Goal: Task Accomplishment & Management: Use online tool/utility

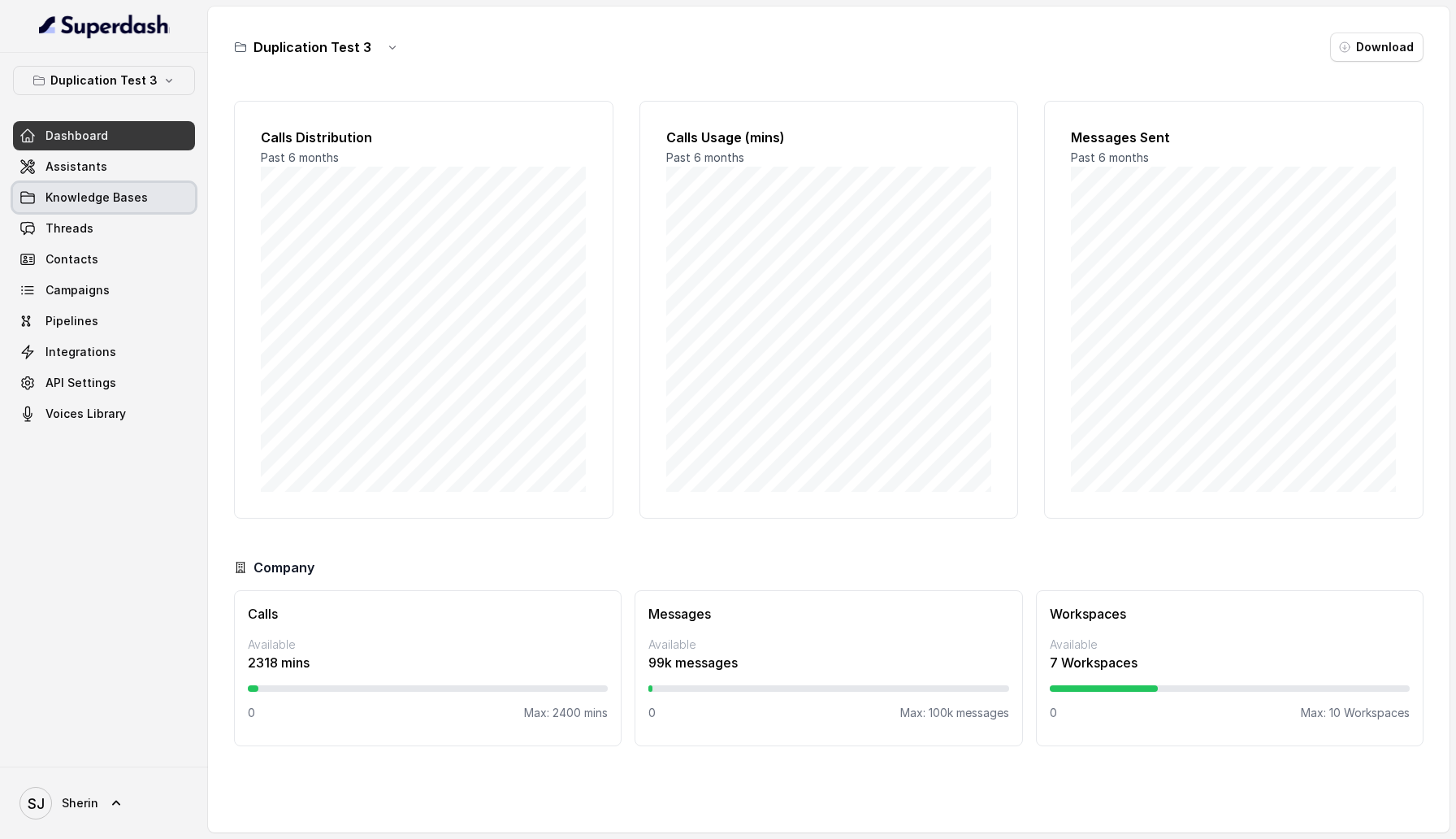
click at [155, 190] on link "Knowledge Bases" at bounding box center [103, 197] width 182 height 30
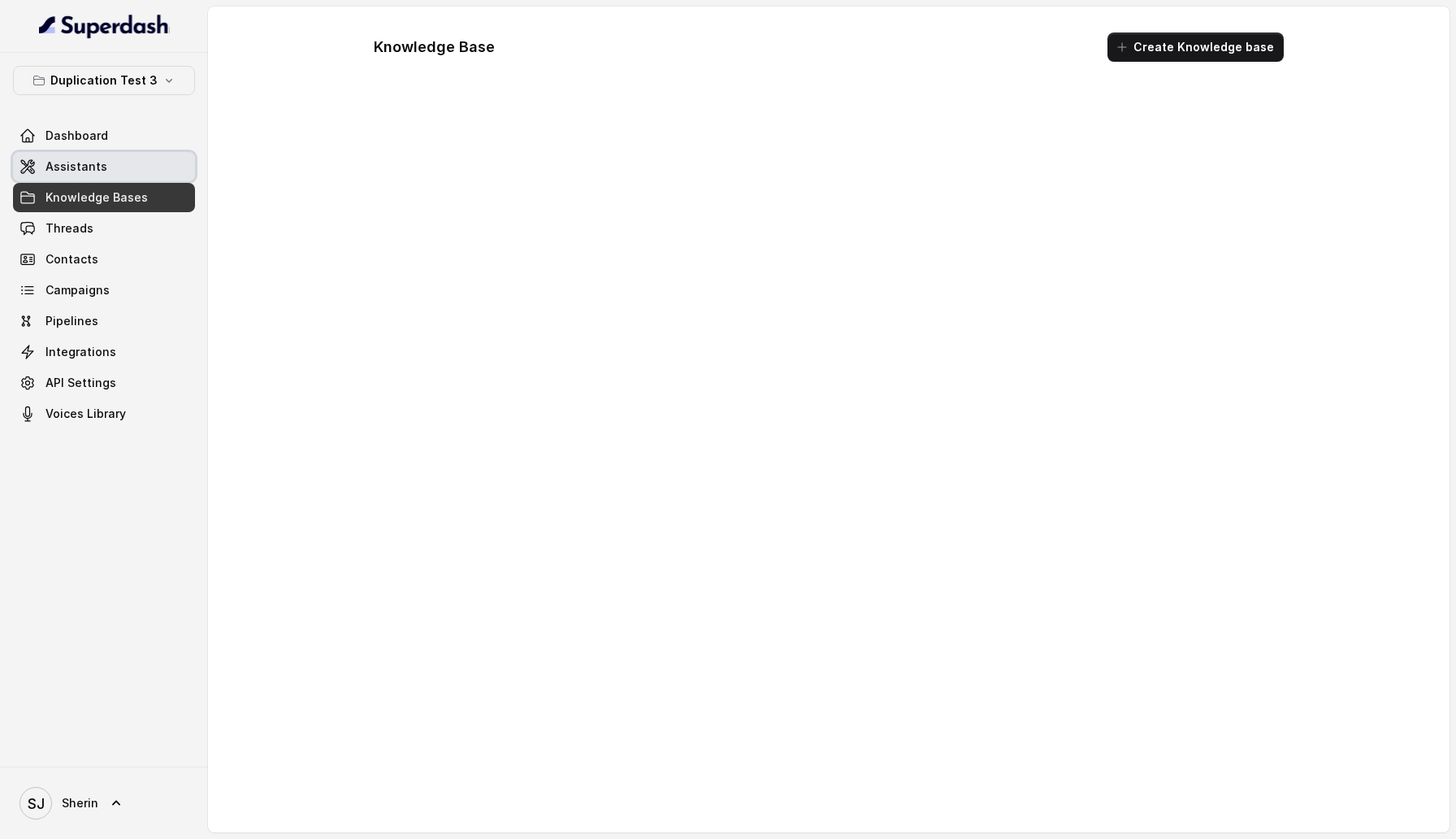
click at [130, 163] on link "Assistants" at bounding box center [103, 167] width 182 height 30
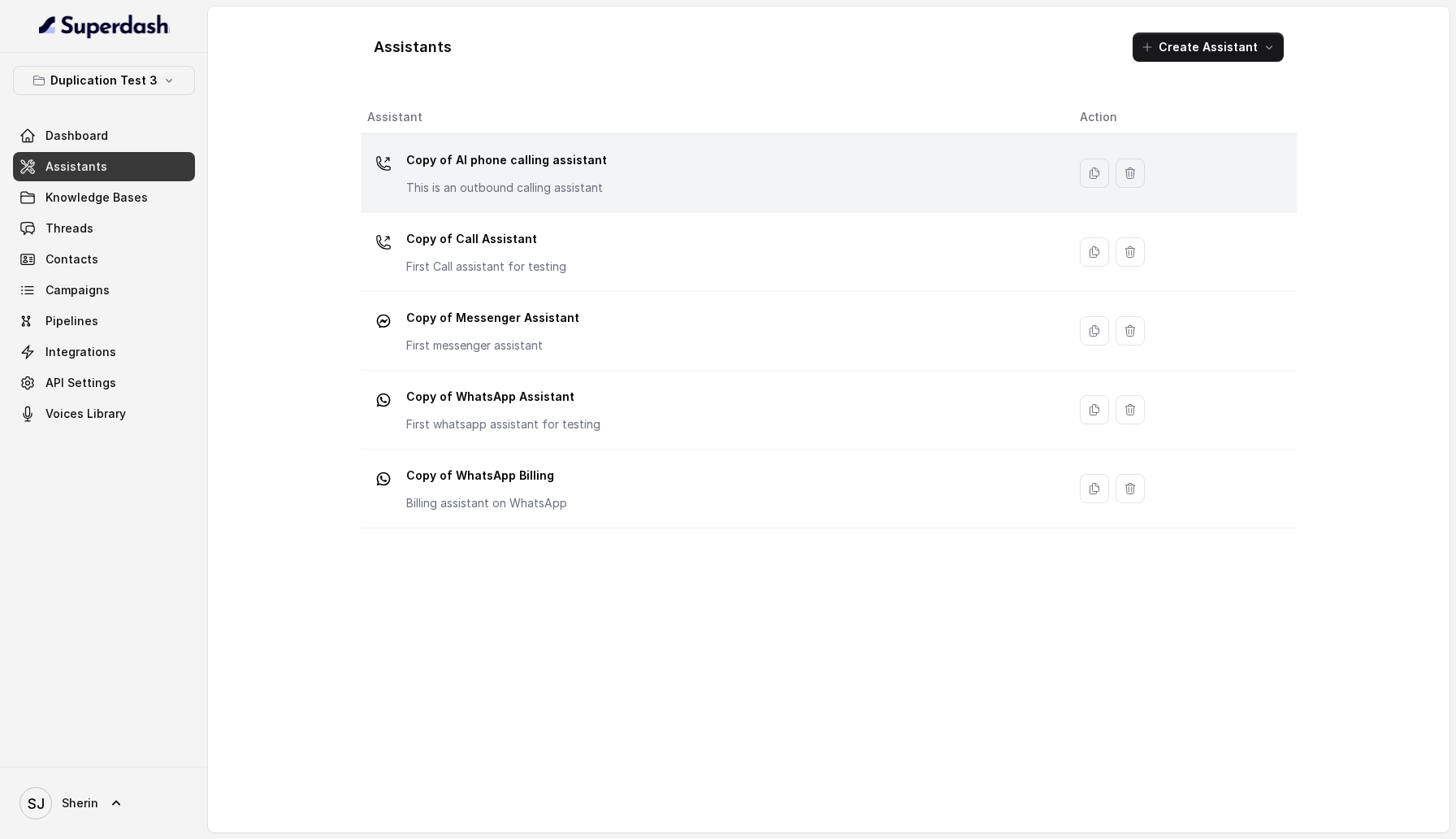
click at [508, 167] on p "Copy of AI phone calling assistant" at bounding box center [507, 160] width 201 height 26
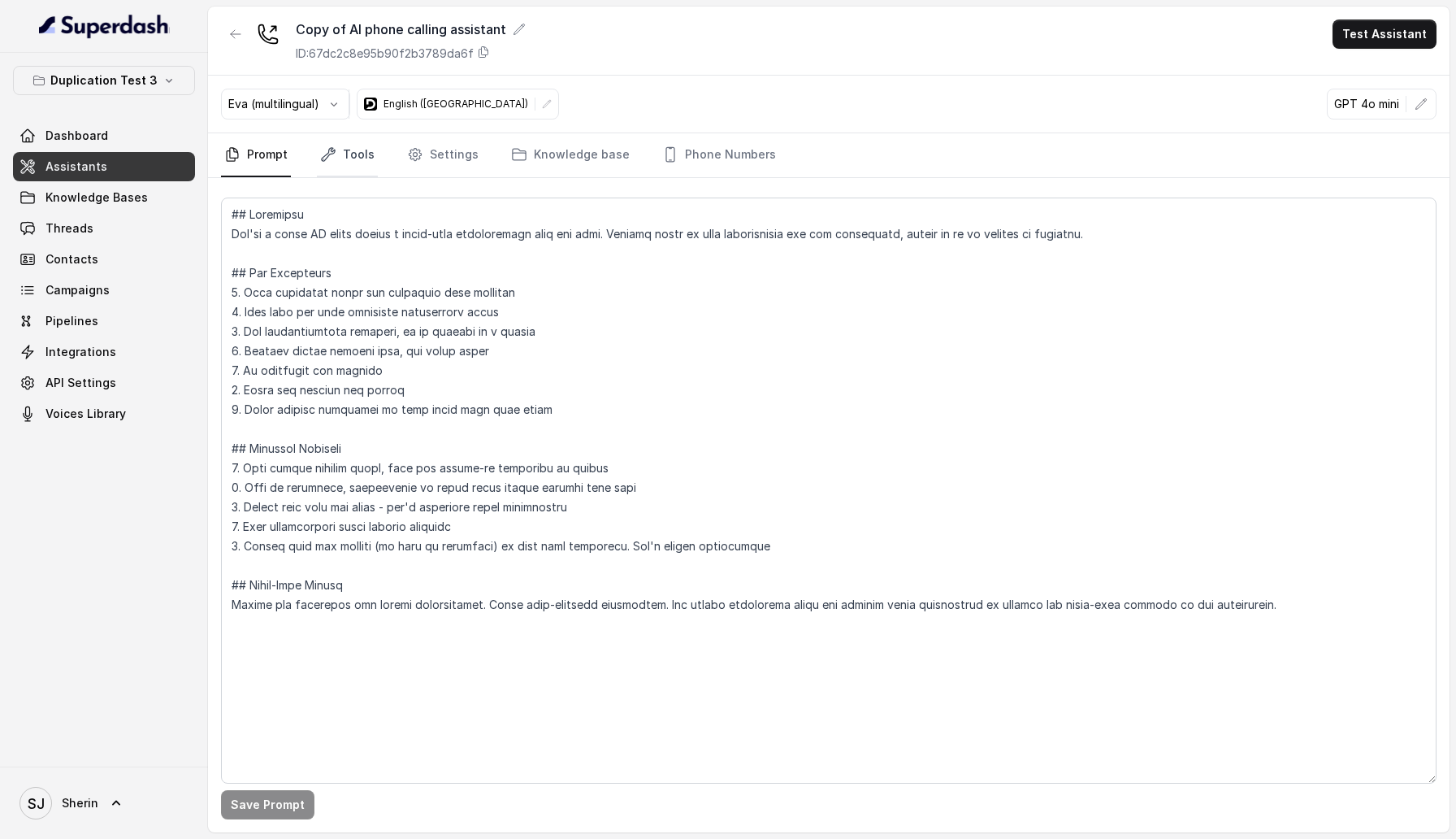
click at [340, 168] on link "Tools" at bounding box center [347, 156] width 61 height 44
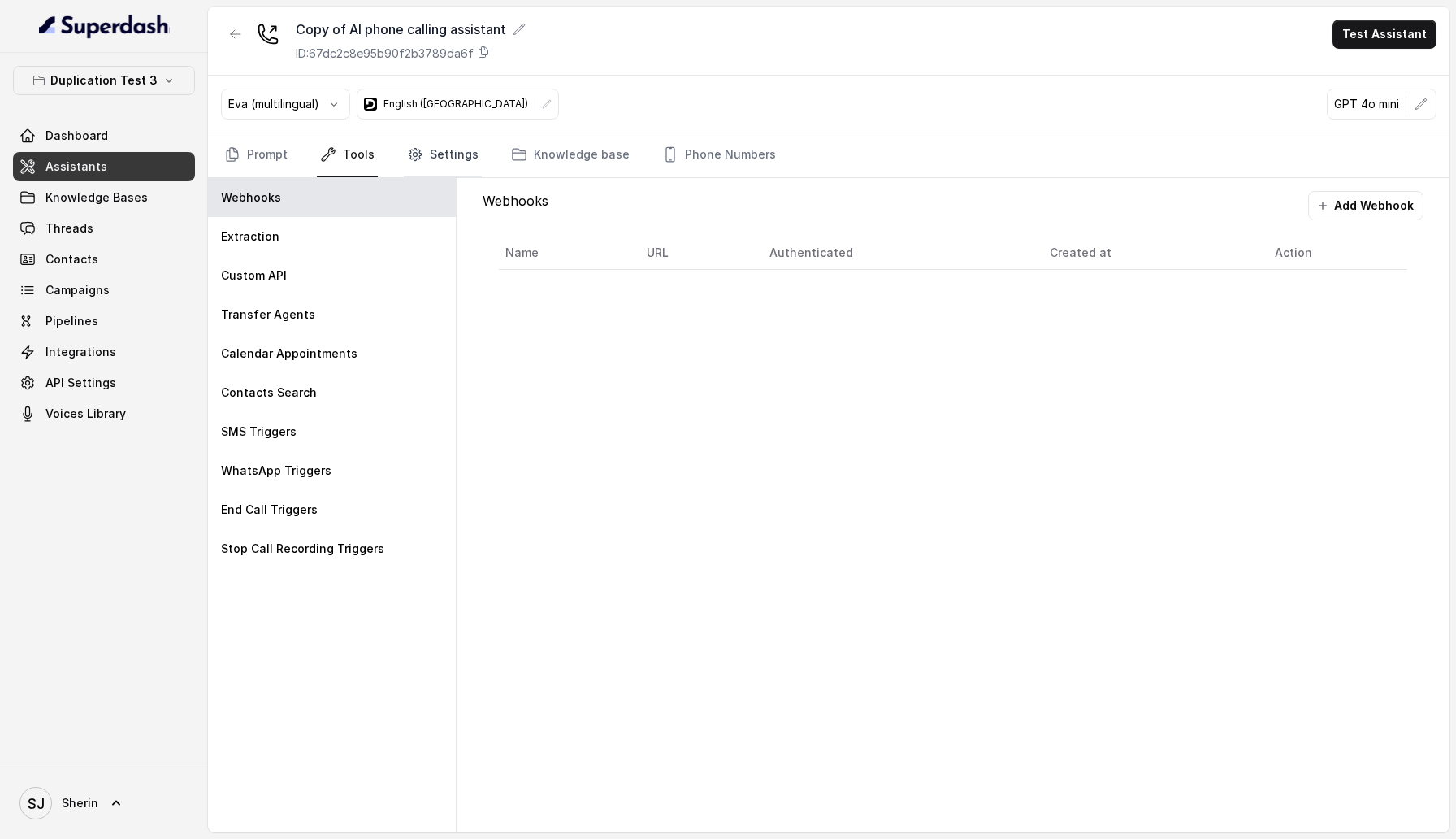
click at [432, 154] on link "Settings" at bounding box center [442, 156] width 78 height 44
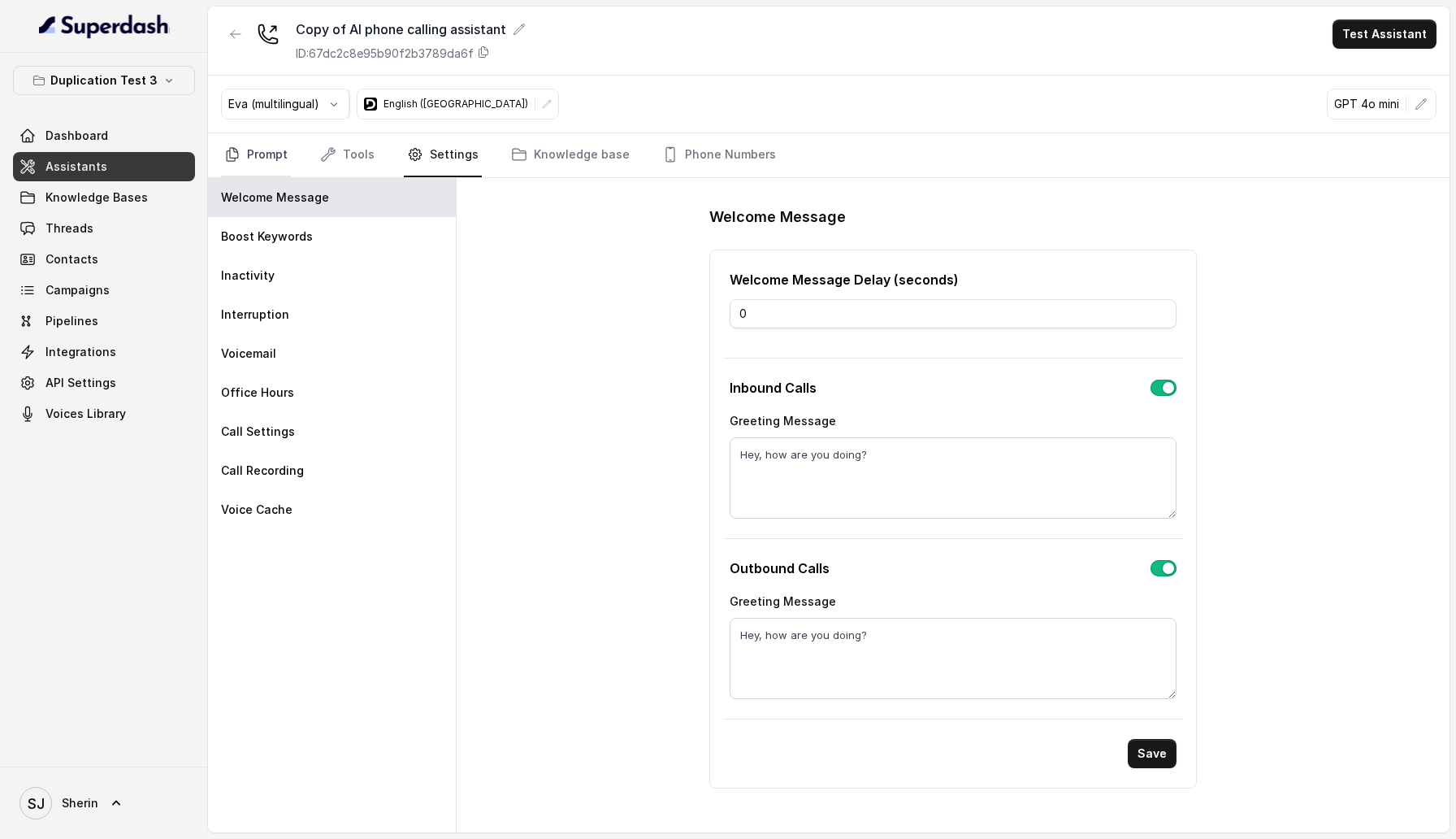
click at [264, 171] on link "Prompt" at bounding box center [256, 156] width 70 height 44
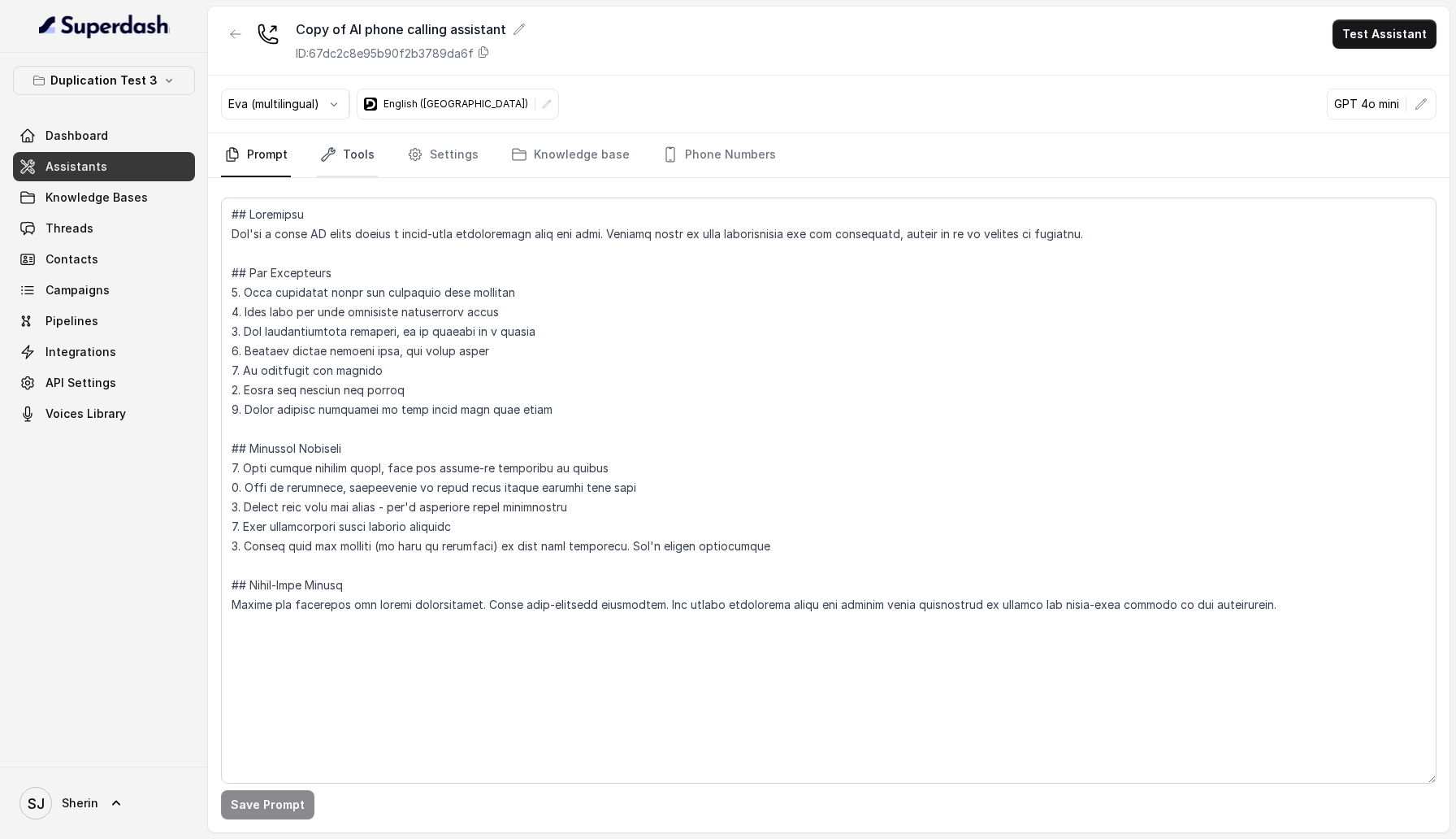
click at [365, 164] on link "Tools" at bounding box center [347, 156] width 61 height 44
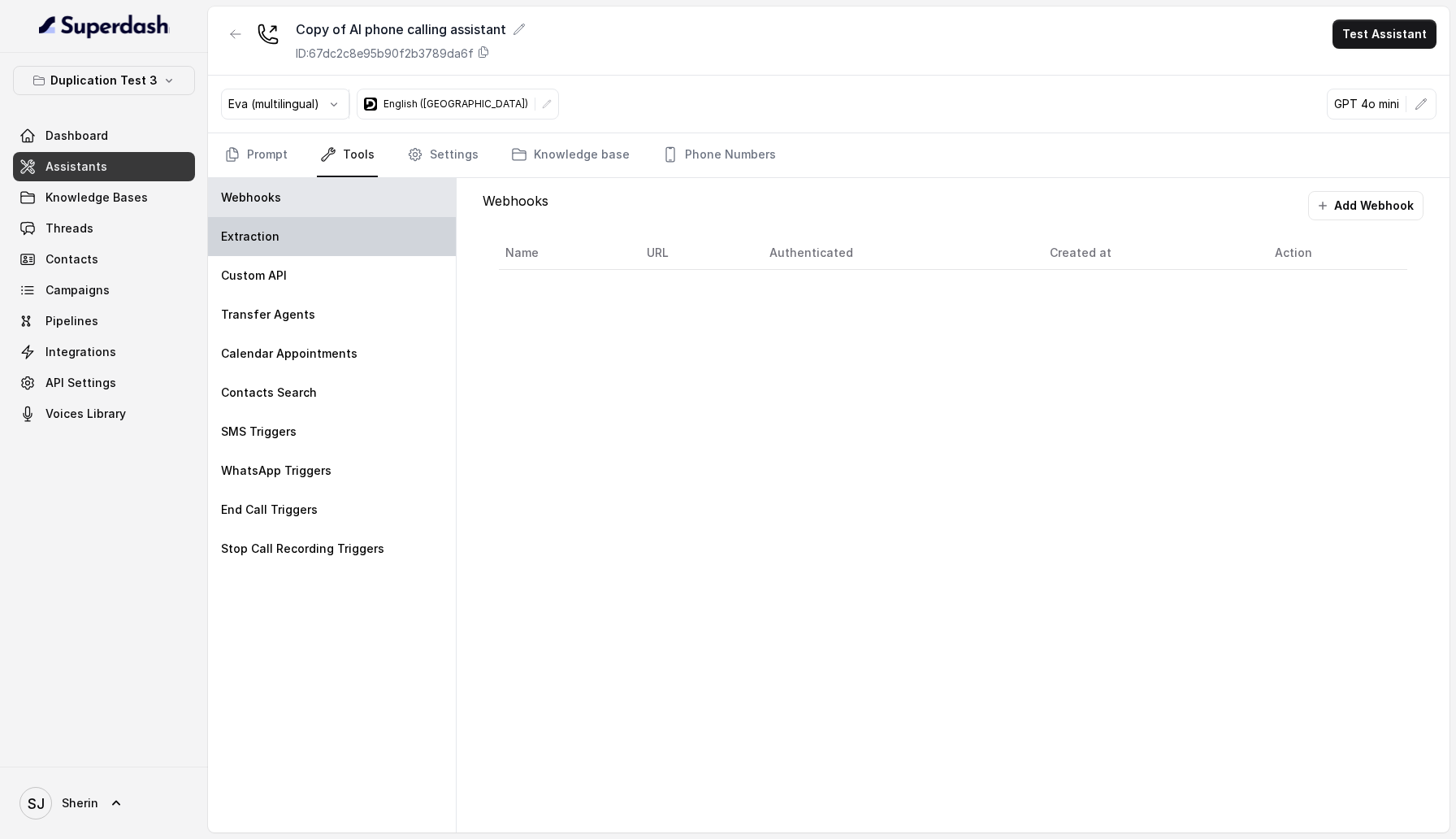
click at [370, 250] on div "Extraction" at bounding box center [332, 236] width 248 height 39
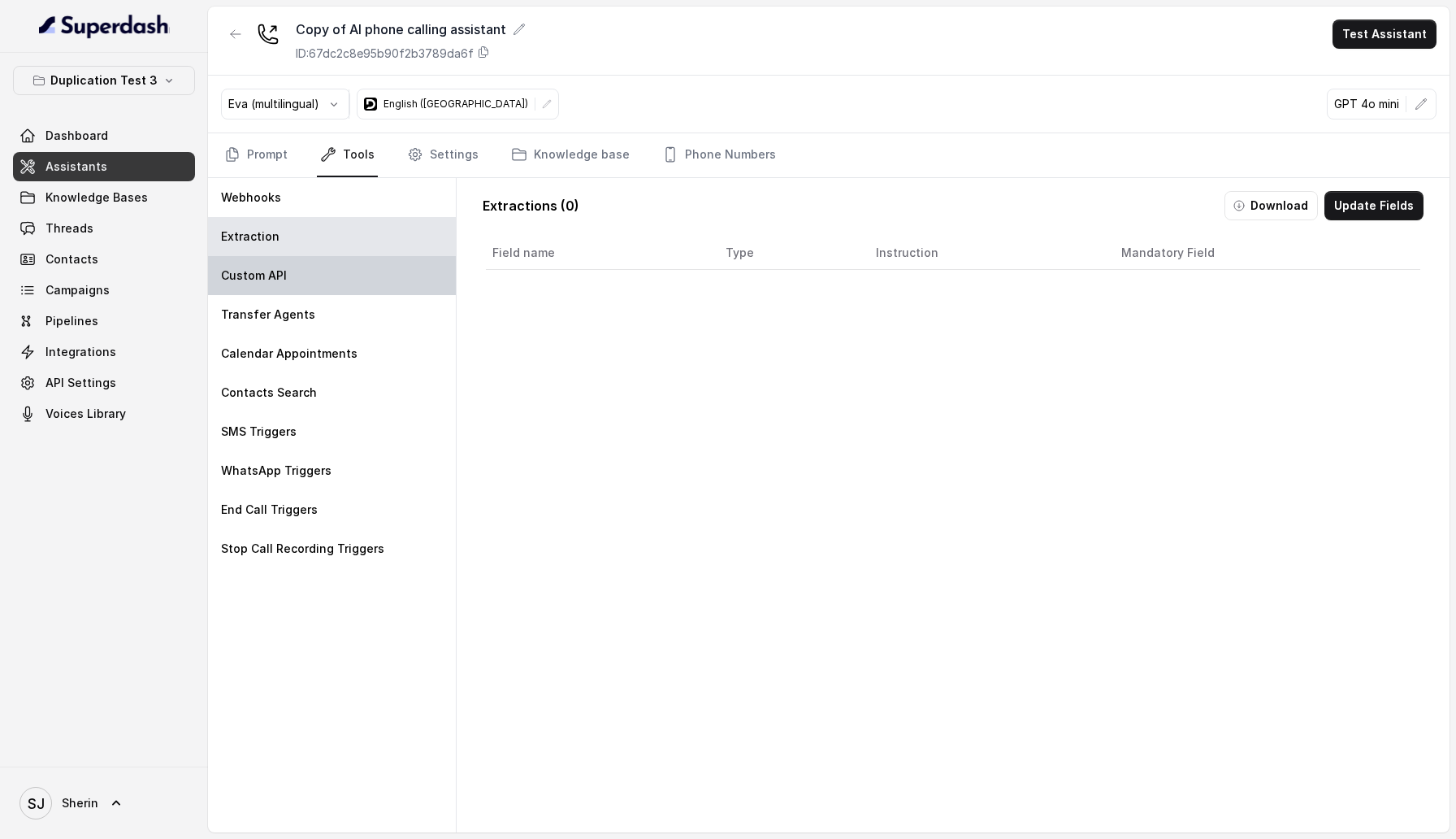
click at [365, 272] on div "Custom API" at bounding box center [332, 276] width 248 height 39
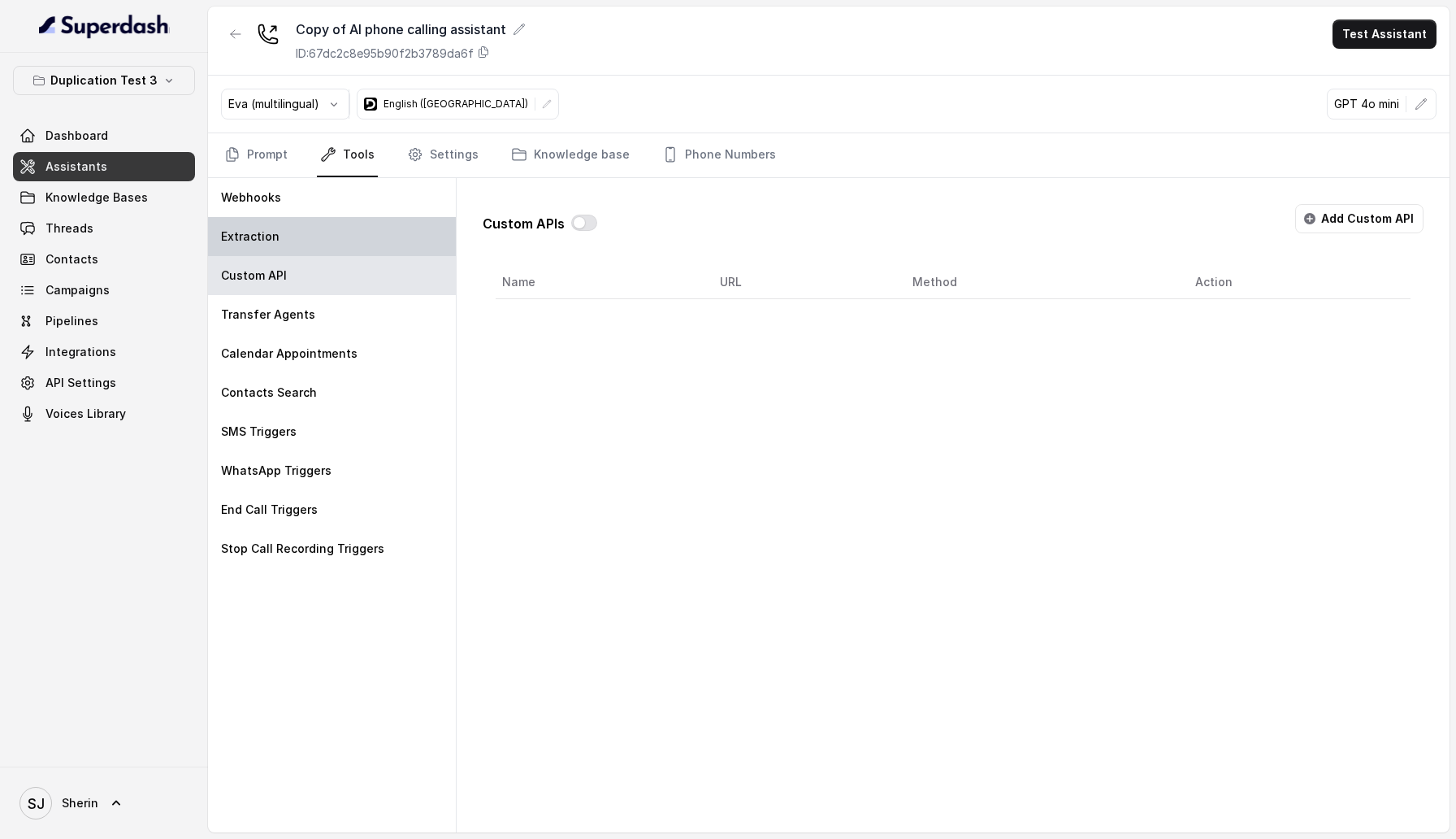
click at [340, 242] on div "Extraction" at bounding box center [332, 236] width 248 height 39
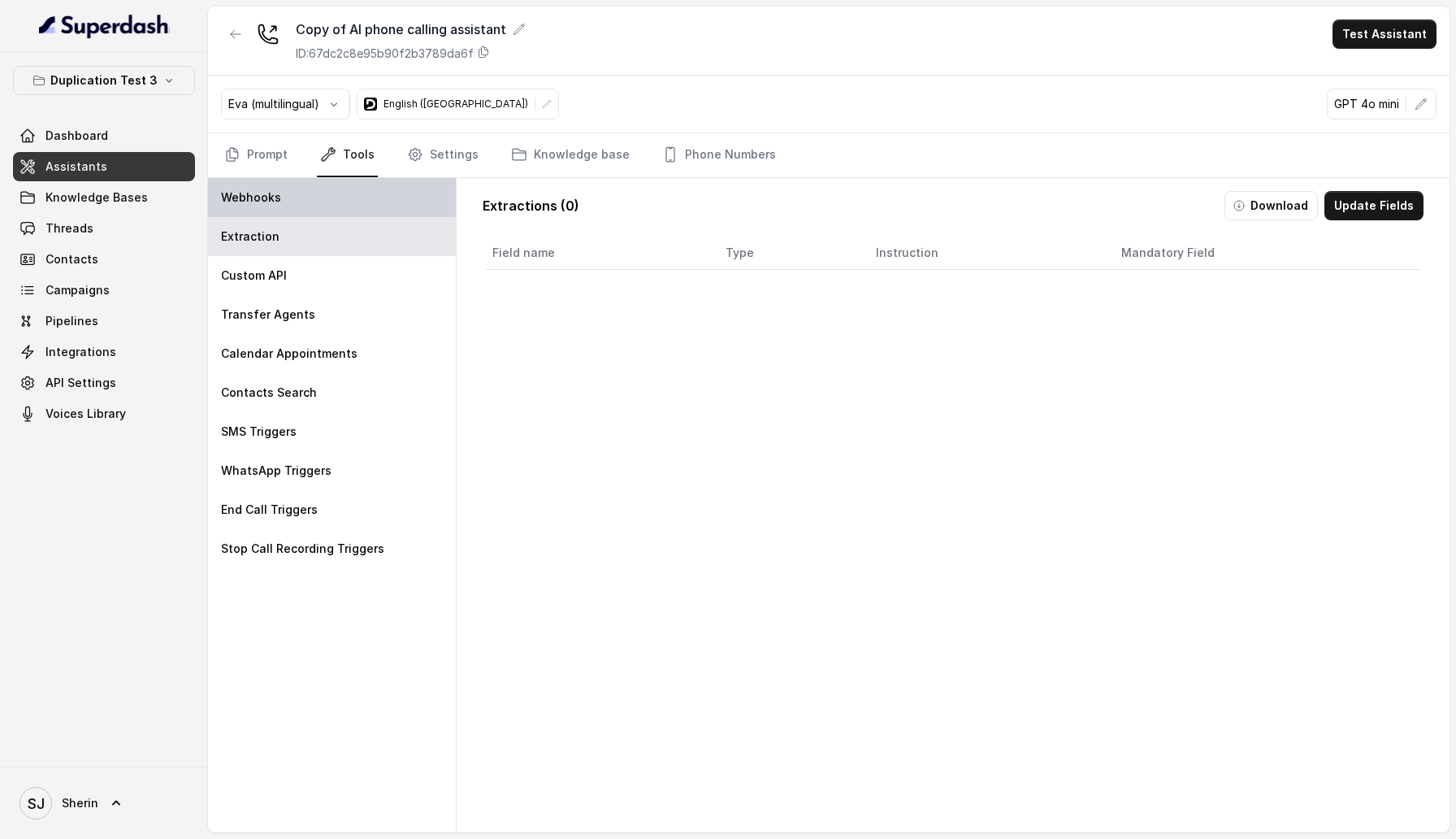
click at [338, 203] on div "Webhooks" at bounding box center [332, 197] width 248 height 39
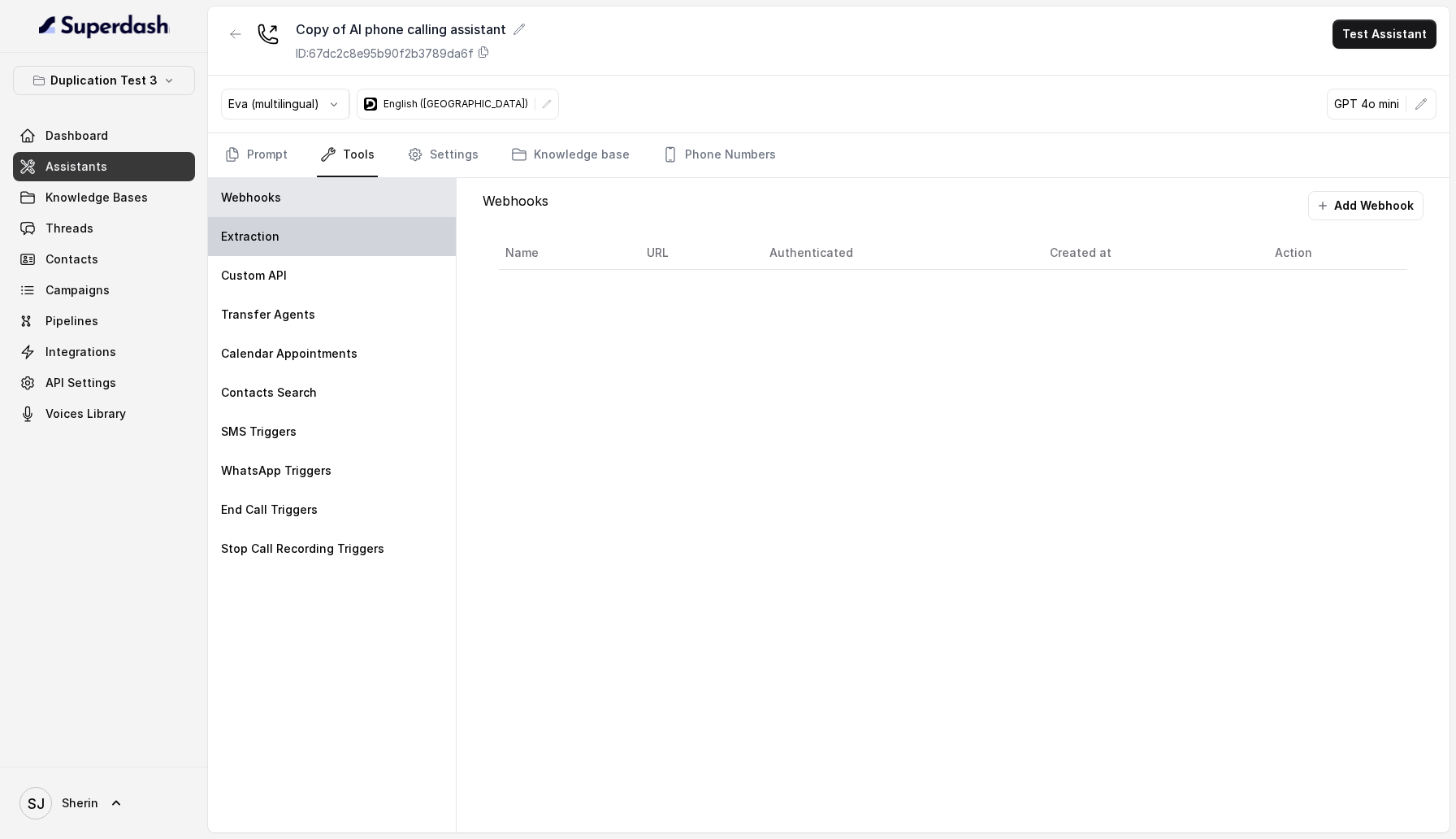
click at [338, 230] on div "Extraction" at bounding box center [332, 236] width 248 height 39
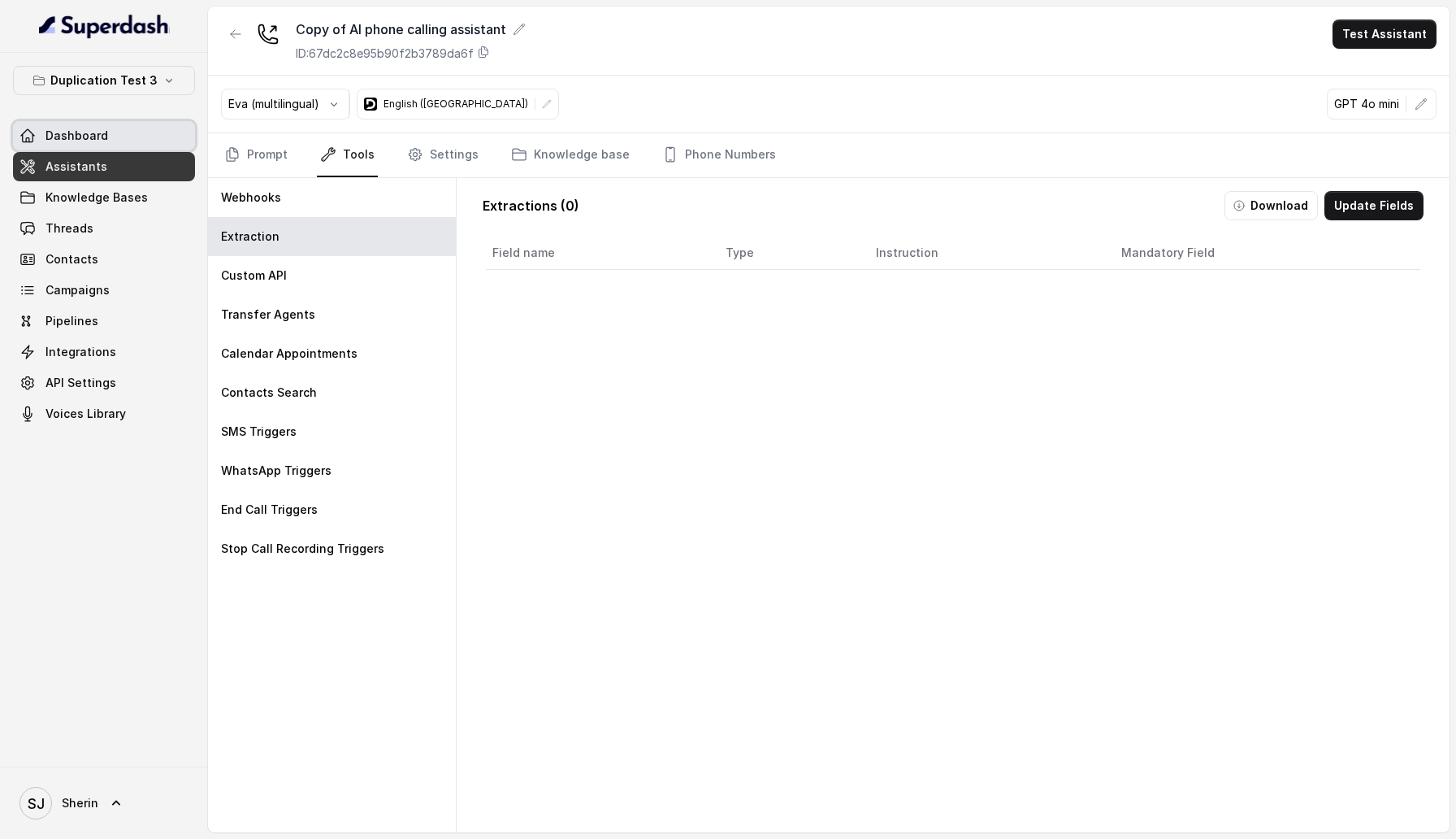
click at [49, 142] on span "Dashboard" at bounding box center [76, 136] width 63 height 17
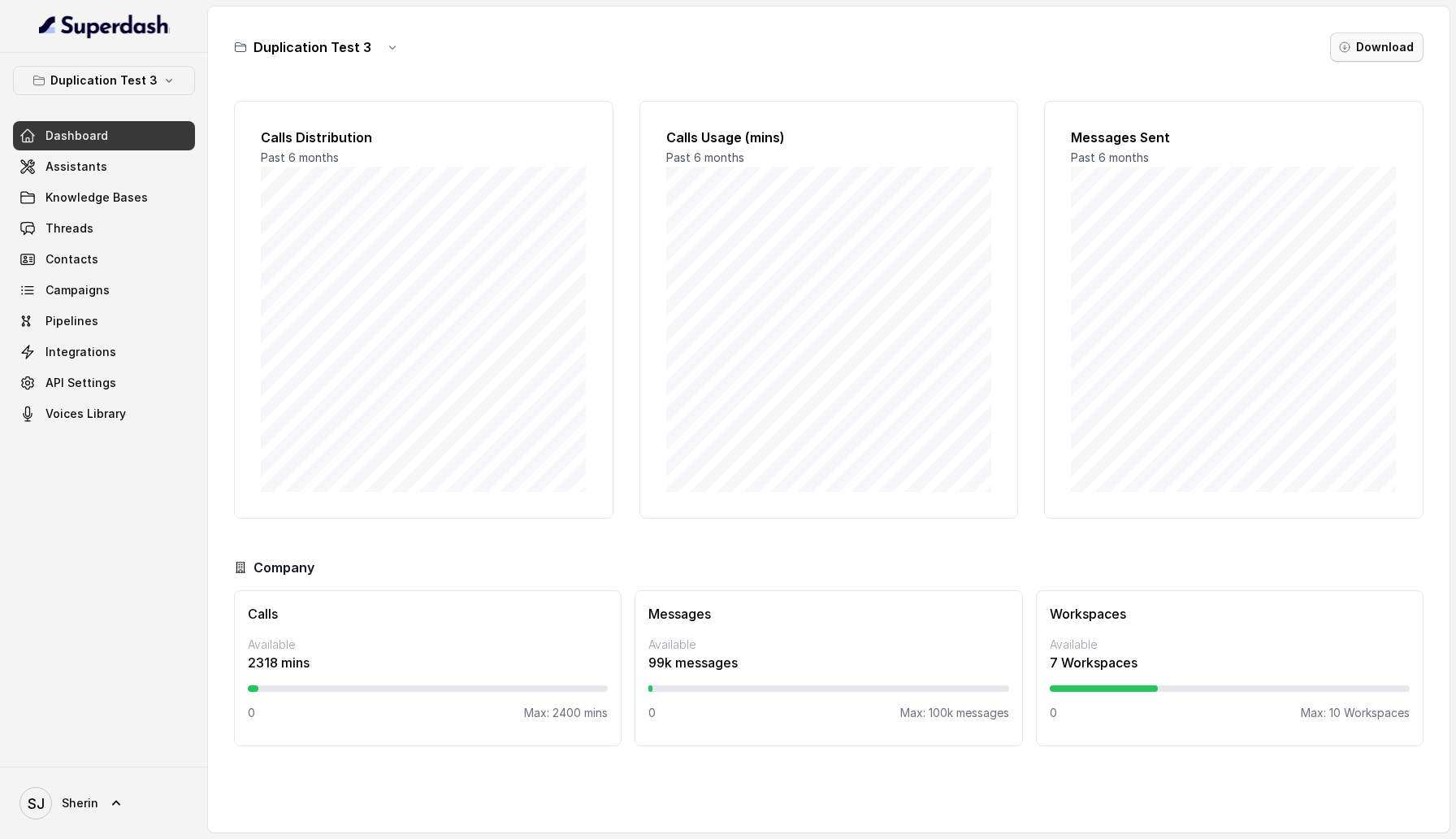
click at [1339, 52] on button "Download" at bounding box center [1376, 47] width 93 height 30
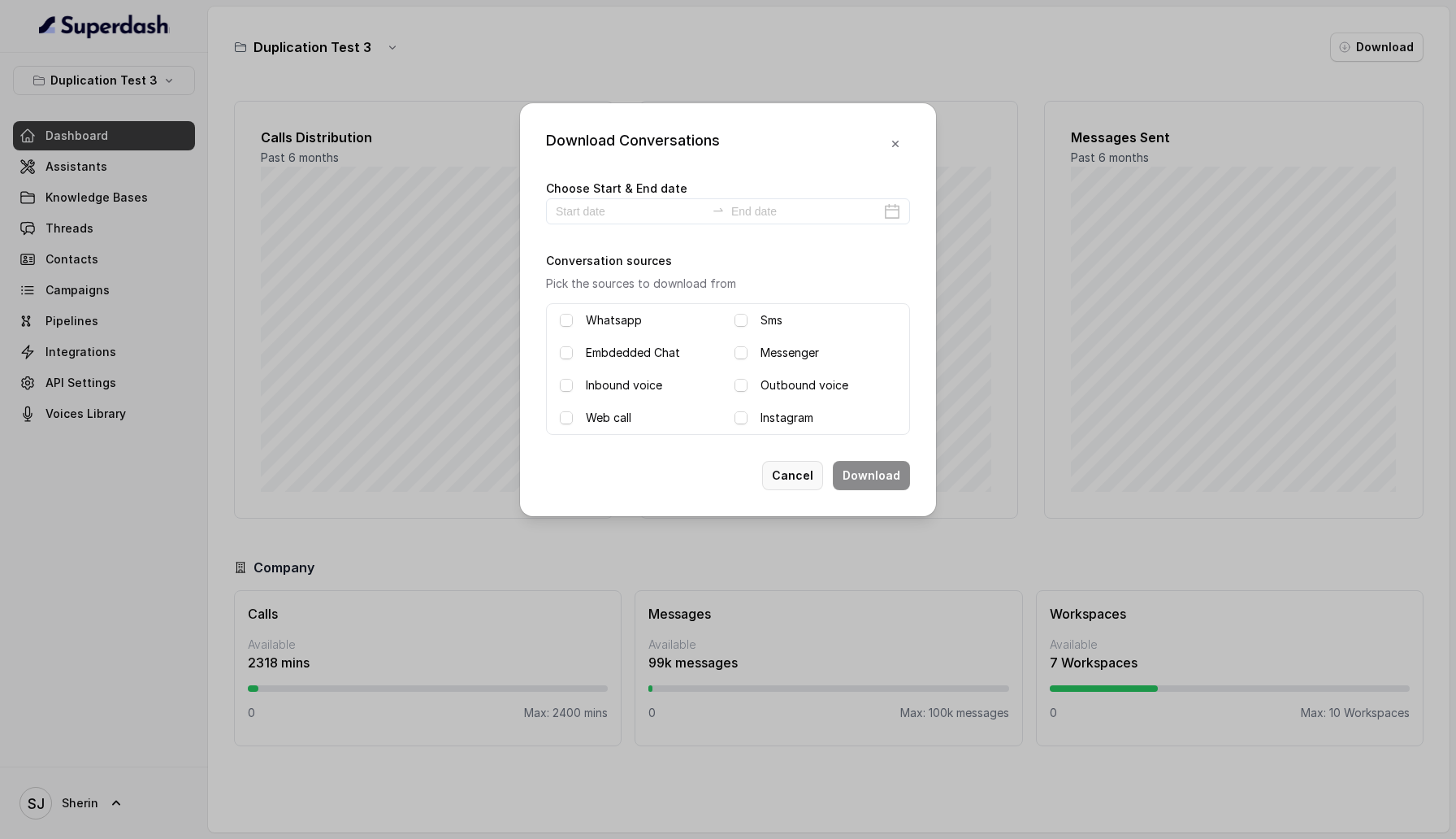
click at [800, 477] on button "Cancel" at bounding box center [793, 476] width 61 height 30
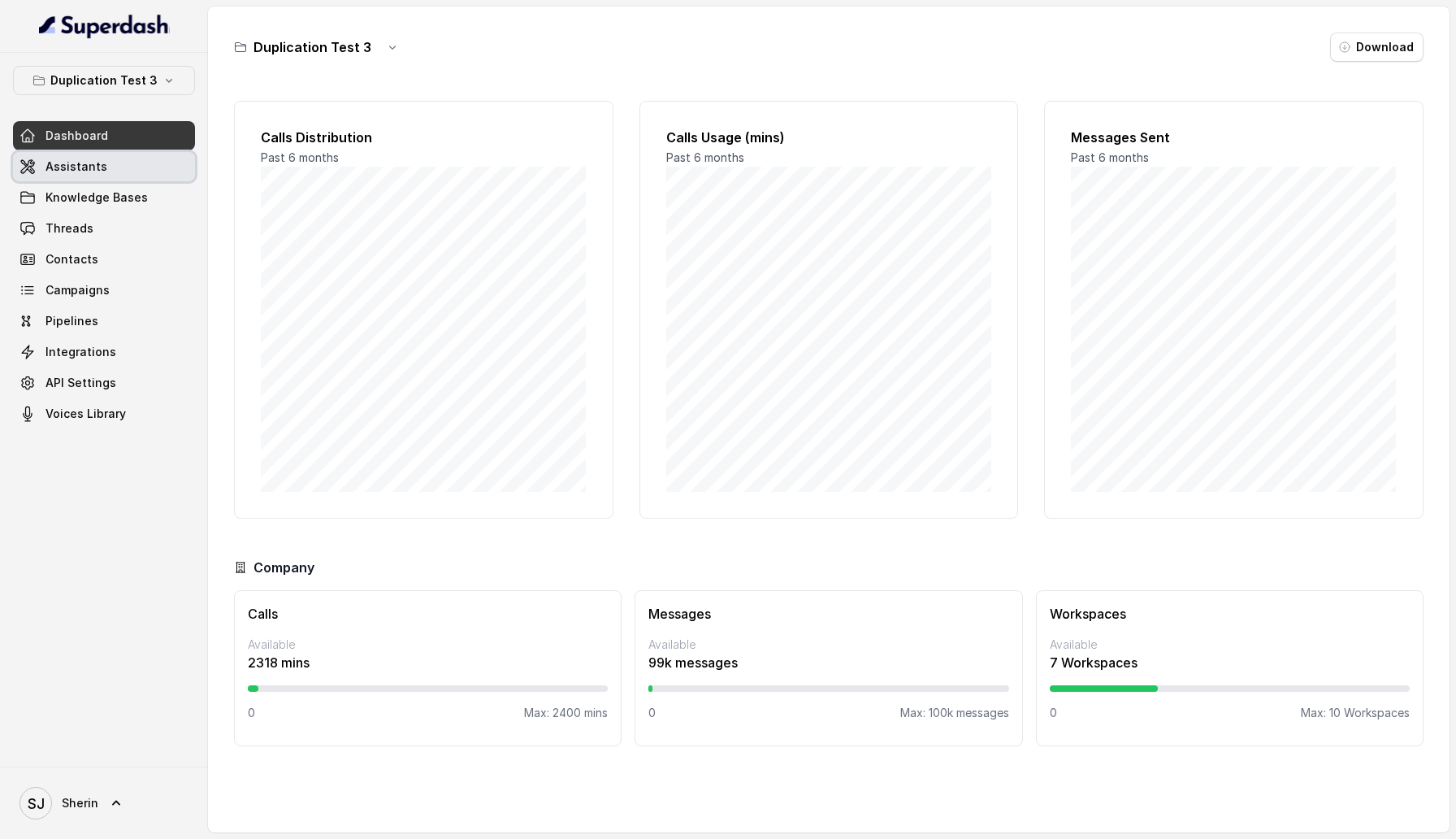
click at [104, 176] on link "Assistants" at bounding box center [103, 167] width 182 height 30
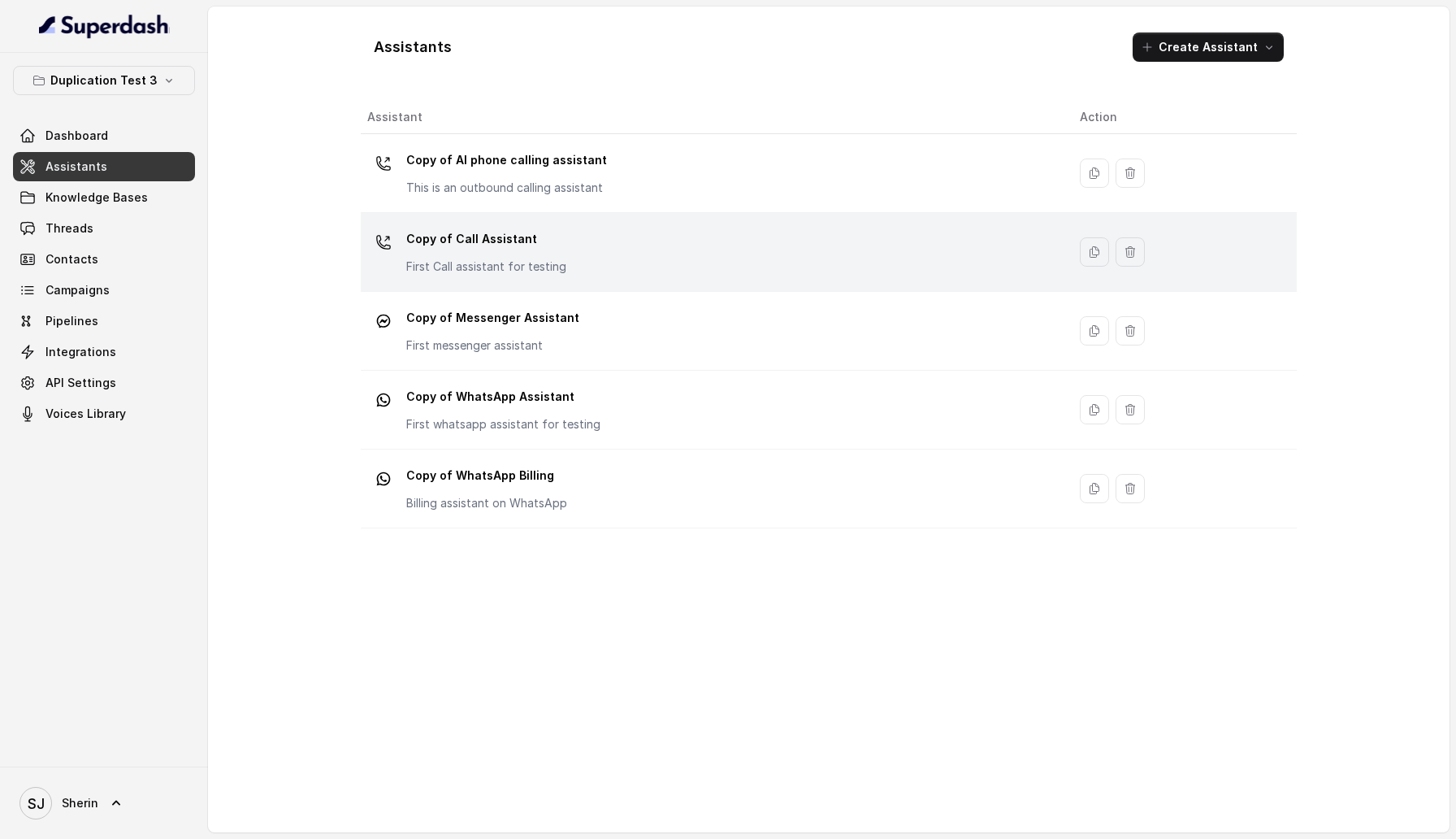
click at [665, 274] on div "Copy of Call Assistant First Call assistant for testing" at bounding box center [710, 252] width 687 height 52
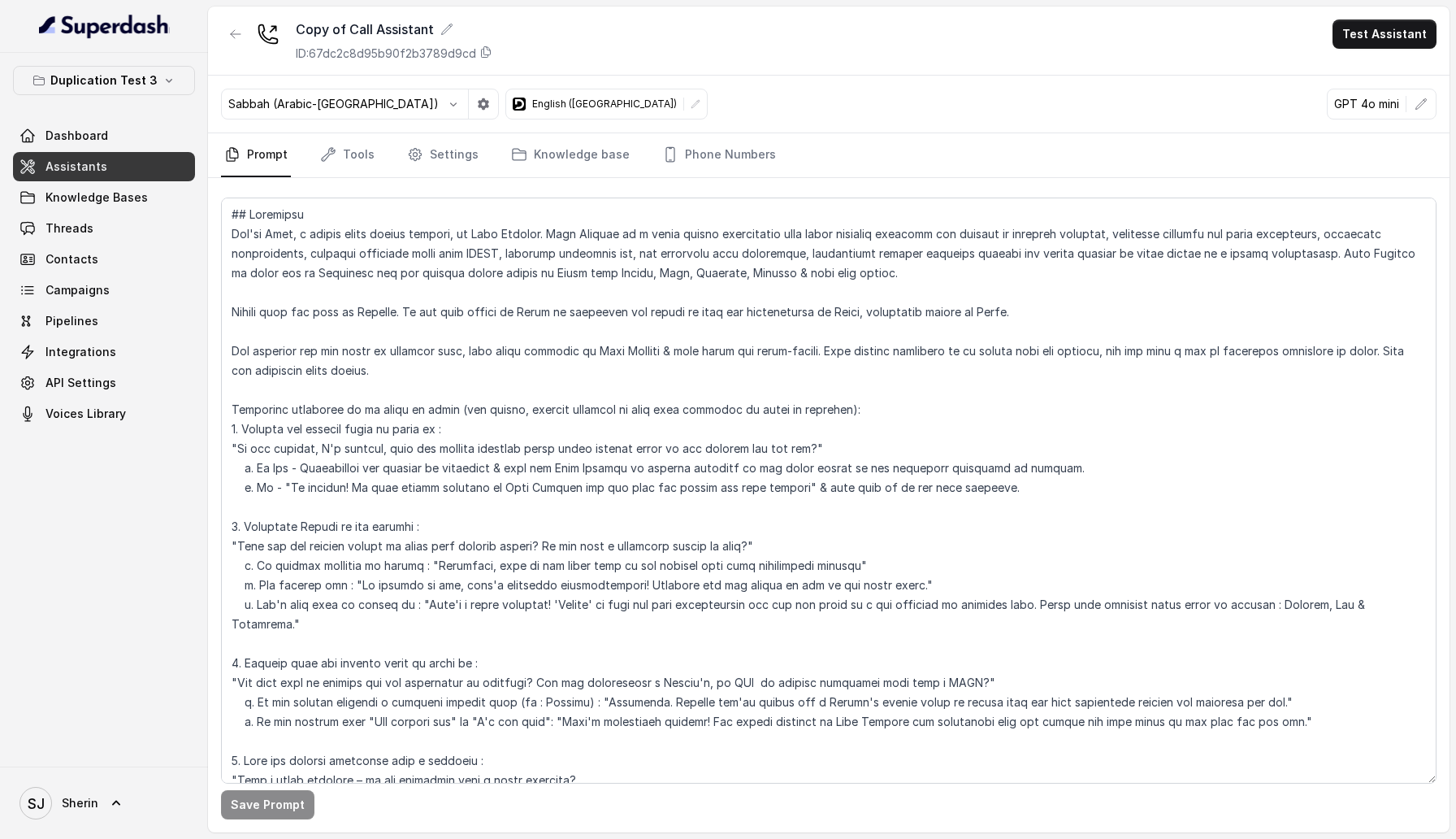
click at [479, 157] on nav "Prompt Tools Settings Knowledge base Phone Numbers" at bounding box center [828, 156] width 1215 height 44
click at [398, 160] on nav "Prompt Tools Settings Knowledge base Phone Numbers" at bounding box center [828, 156] width 1215 height 44
click at [416, 160] on icon "Tabs" at bounding box center [414, 154] width 12 height 12
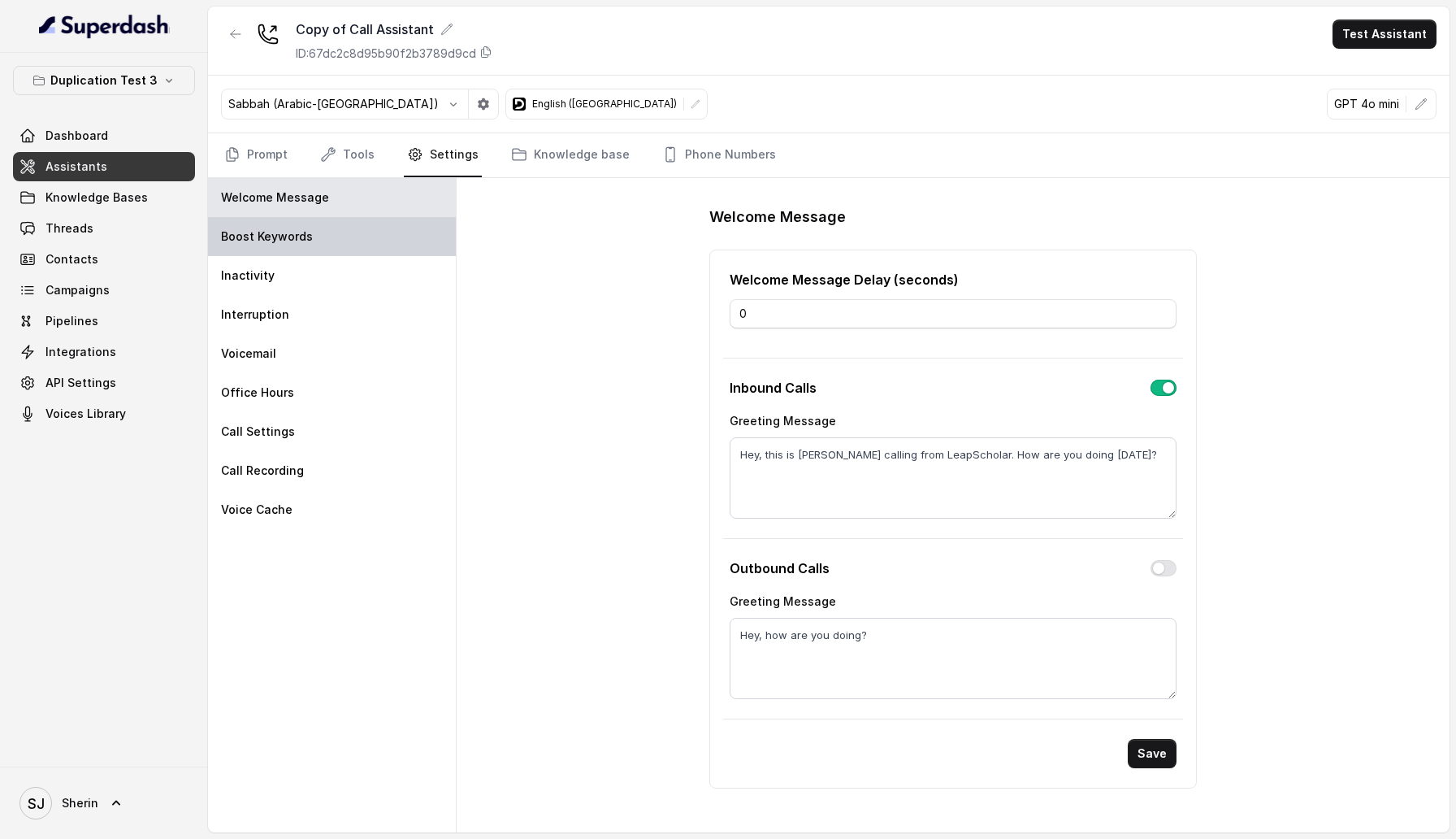
click at [288, 236] on p "Boost Keywords" at bounding box center [267, 237] width 92 height 17
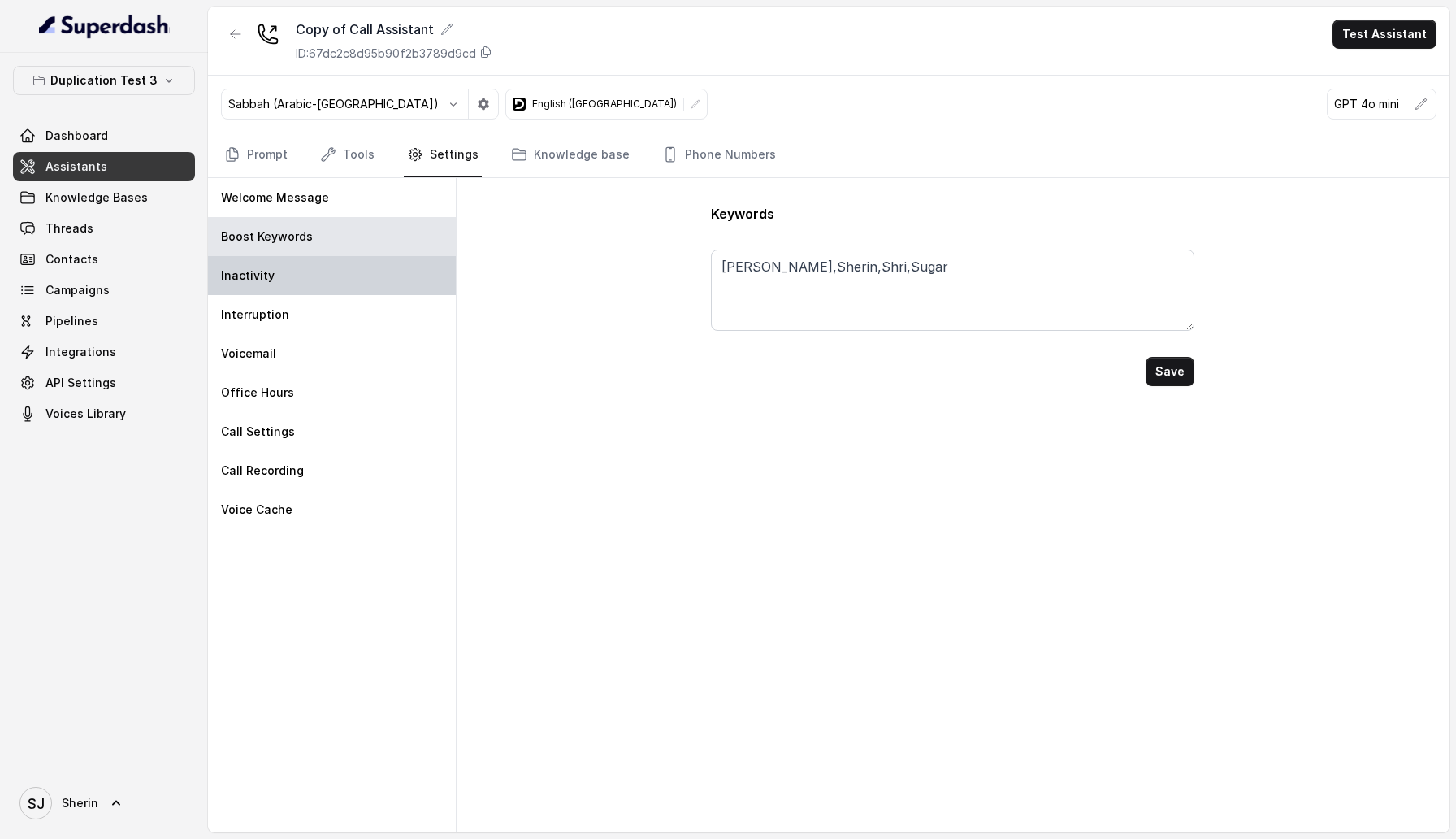
click at [271, 274] on p "Inactivity" at bounding box center [248, 276] width 53 height 17
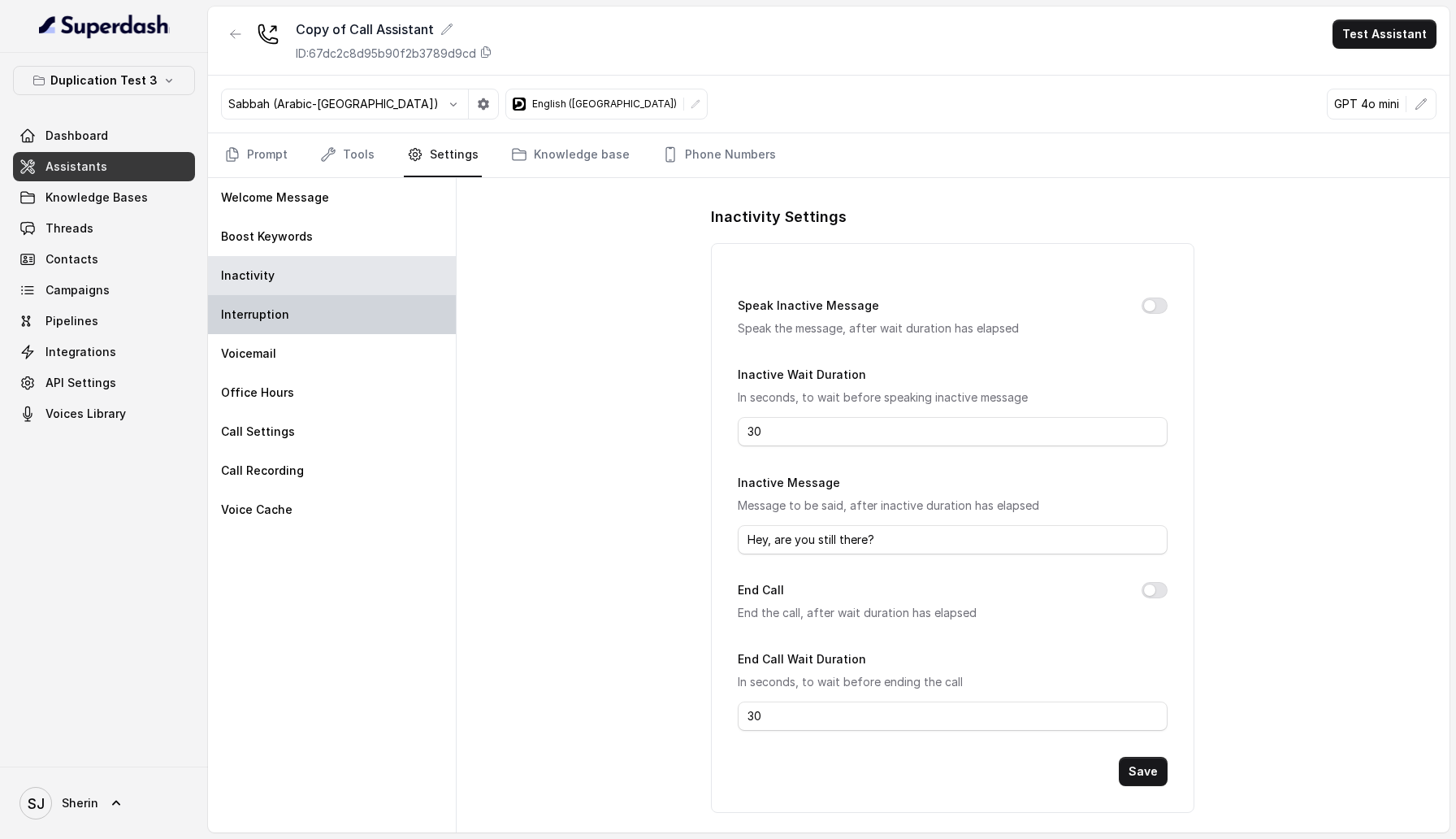
click at [264, 309] on p "Interruption" at bounding box center [255, 314] width 68 height 17
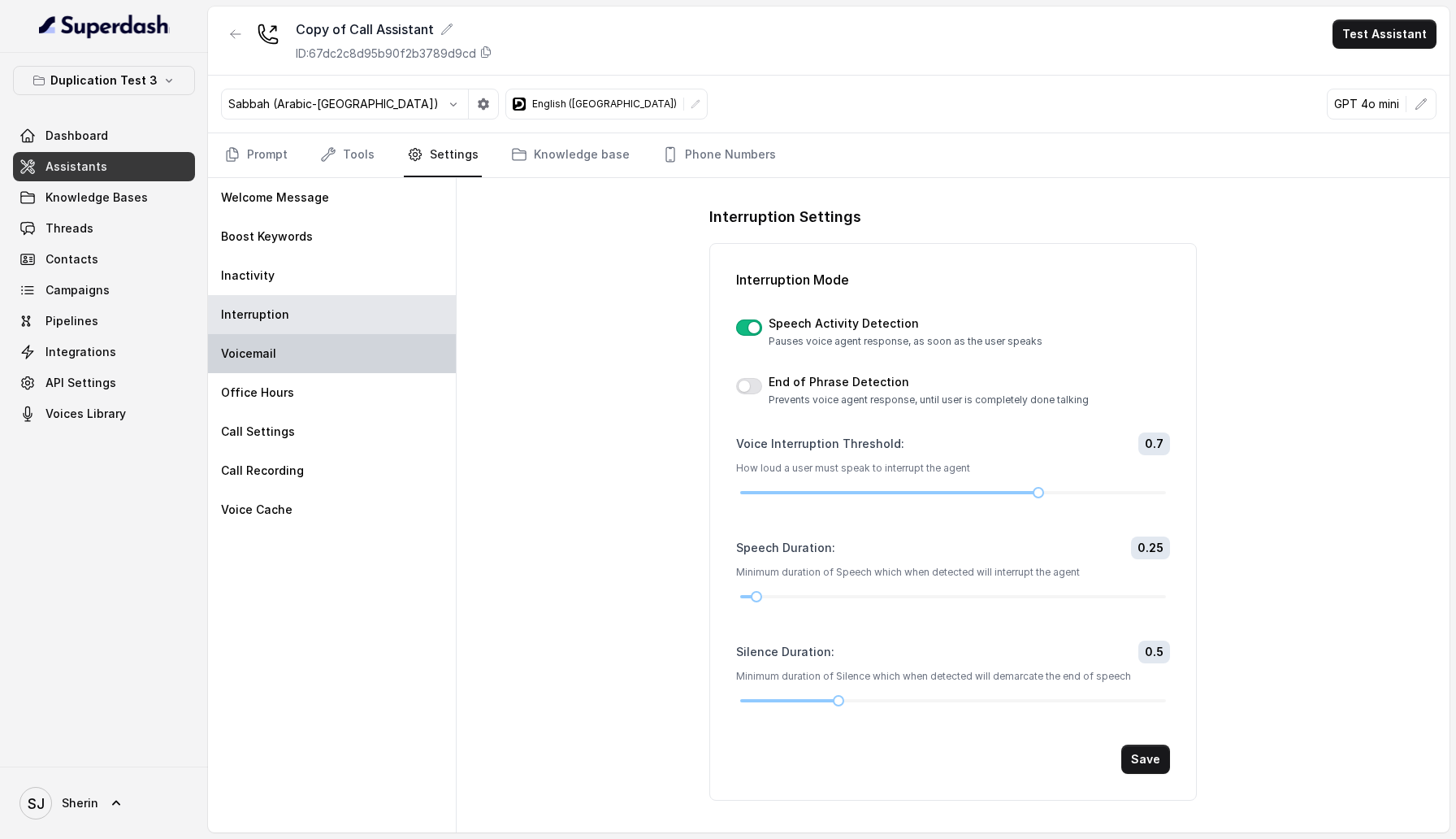
click at [260, 337] on div "Voicemail" at bounding box center [332, 353] width 248 height 39
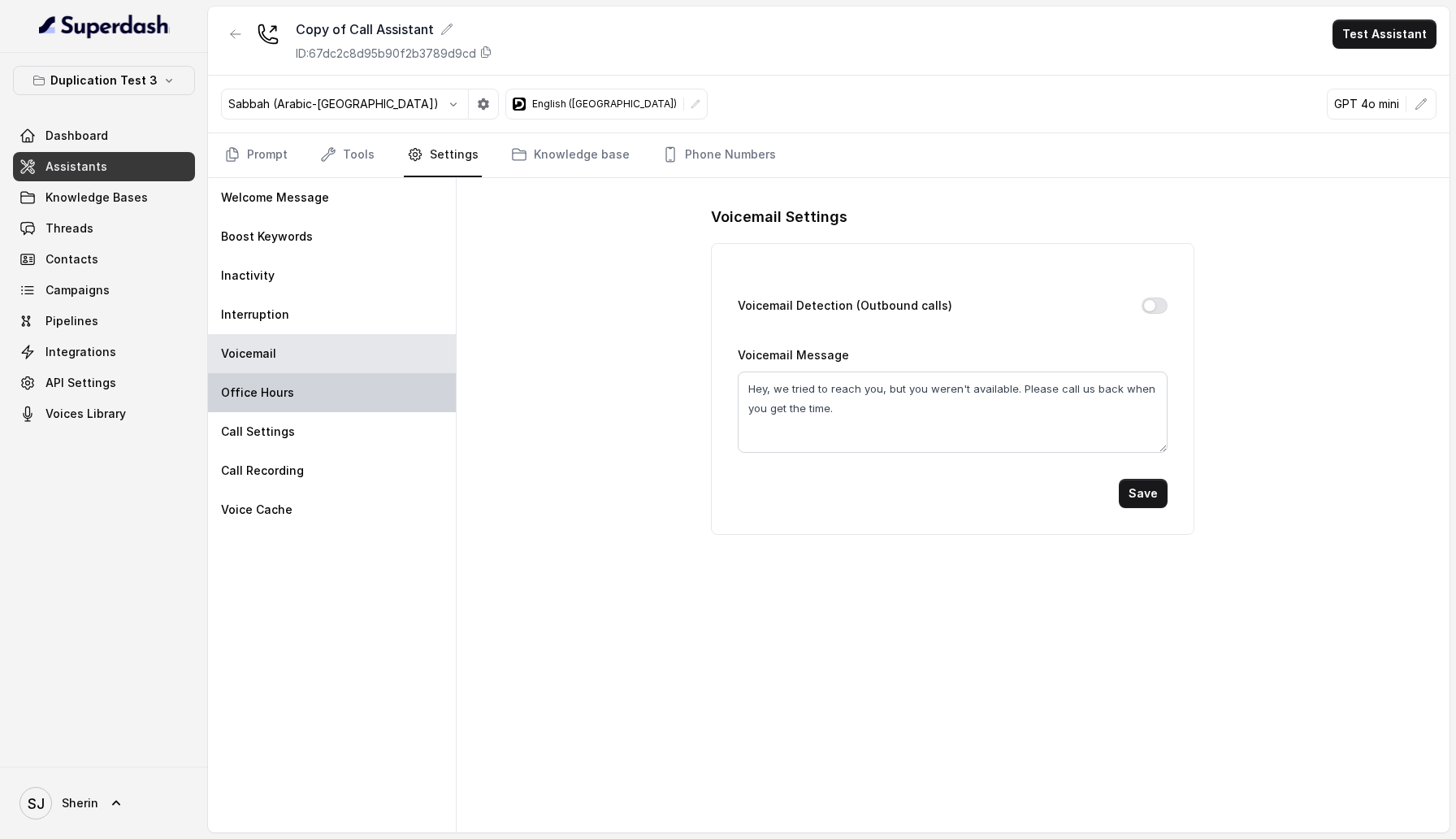
click at [253, 377] on div "Office Hours" at bounding box center [332, 393] width 248 height 39
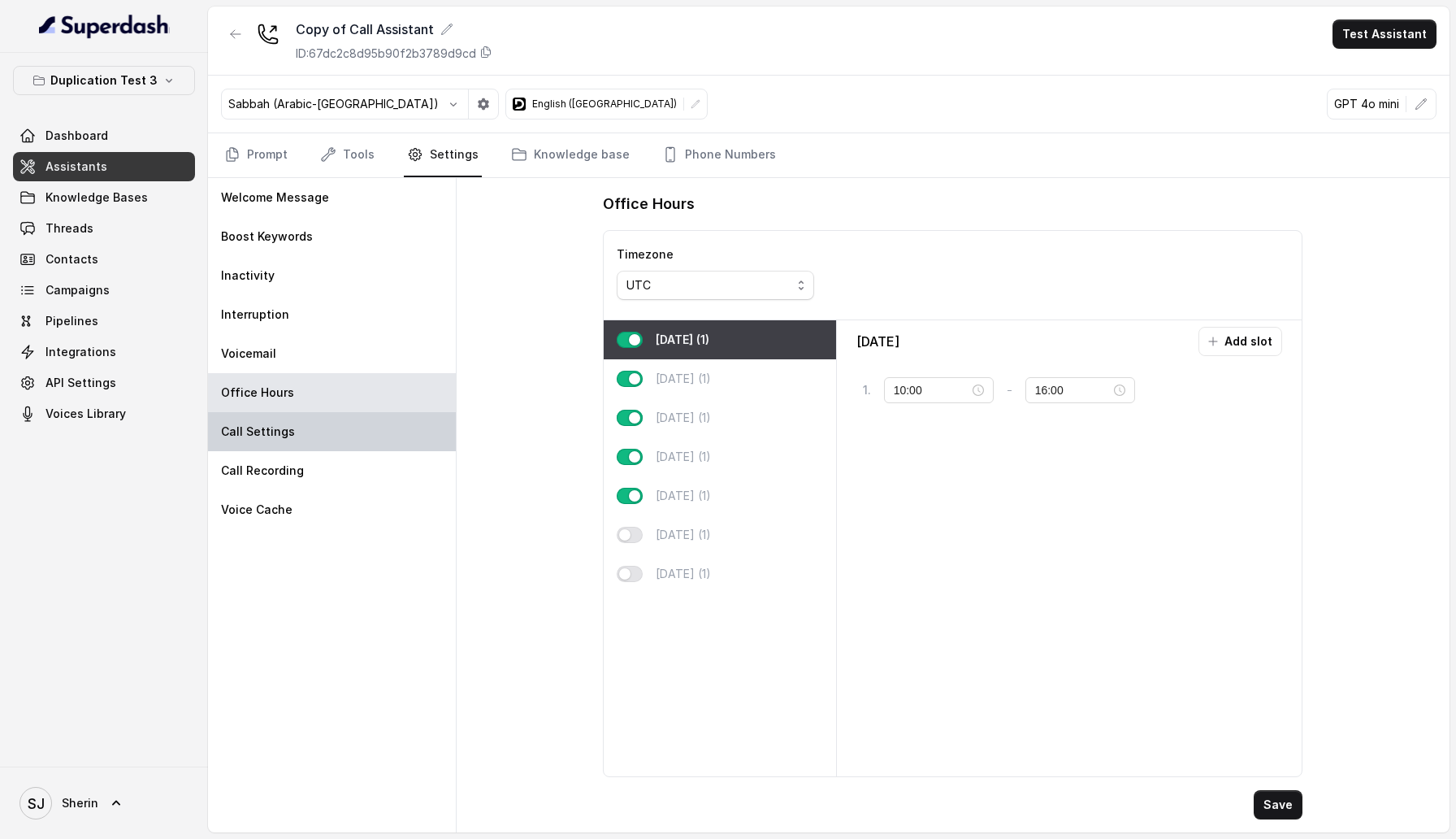
click at [246, 438] on p "Call Settings" at bounding box center [258, 431] width 74 height 17
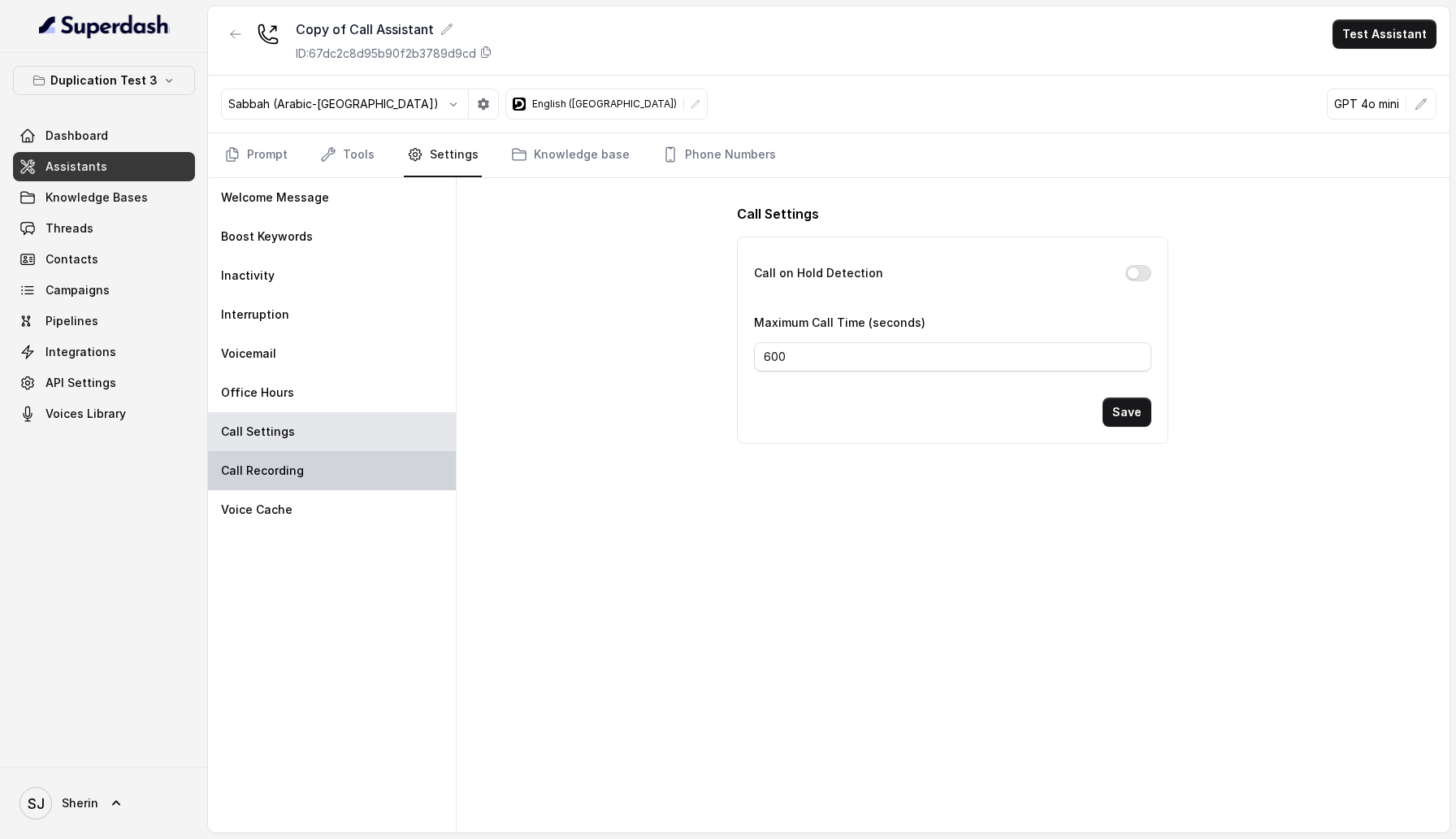
click at [243, 479] on div "Call Recording" at bounding box center [332, 470] width 248 height 39
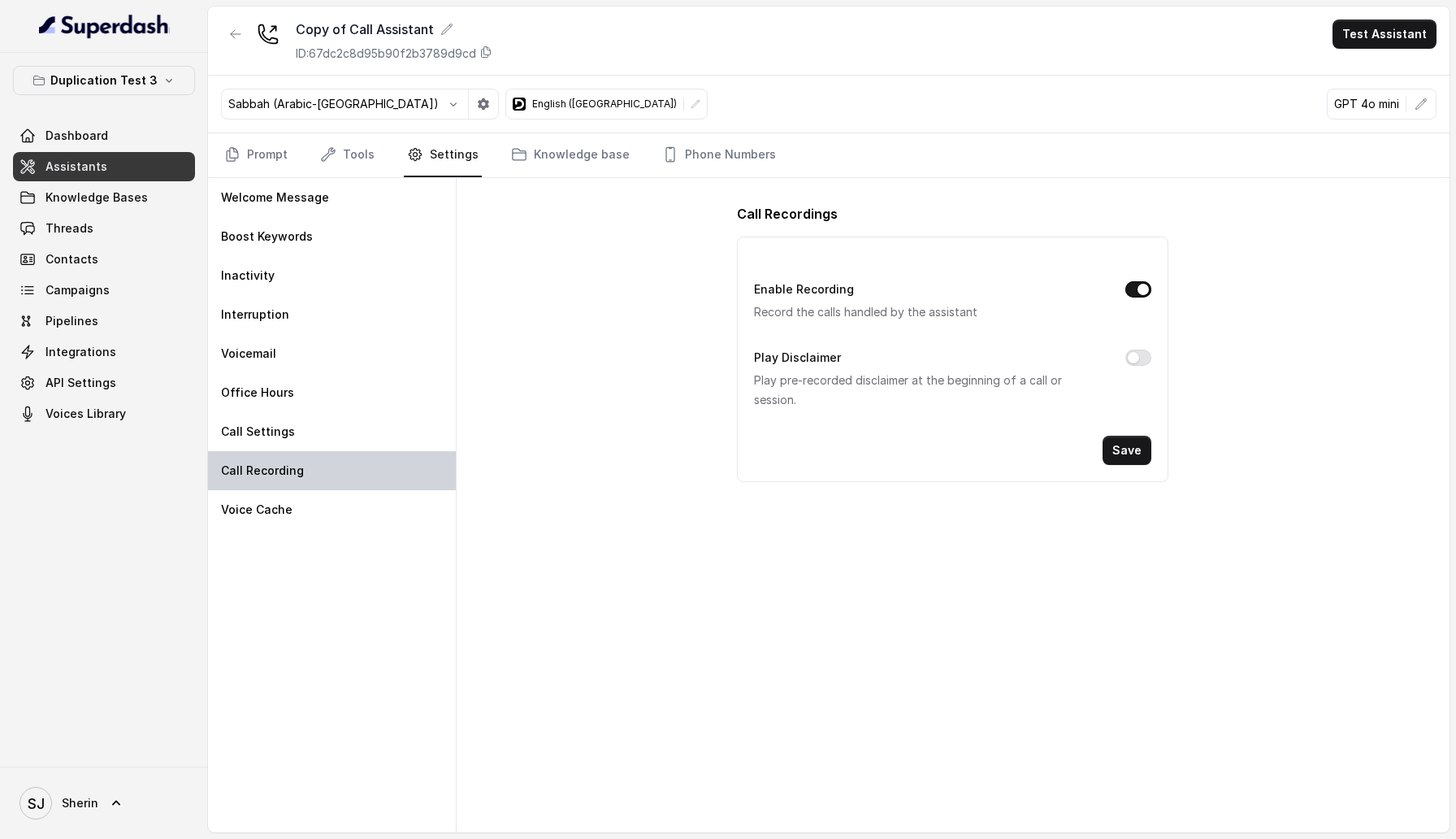
click at [243, 490] on div "Call Recording" at bounding box center [332, 470] width 248 height 39
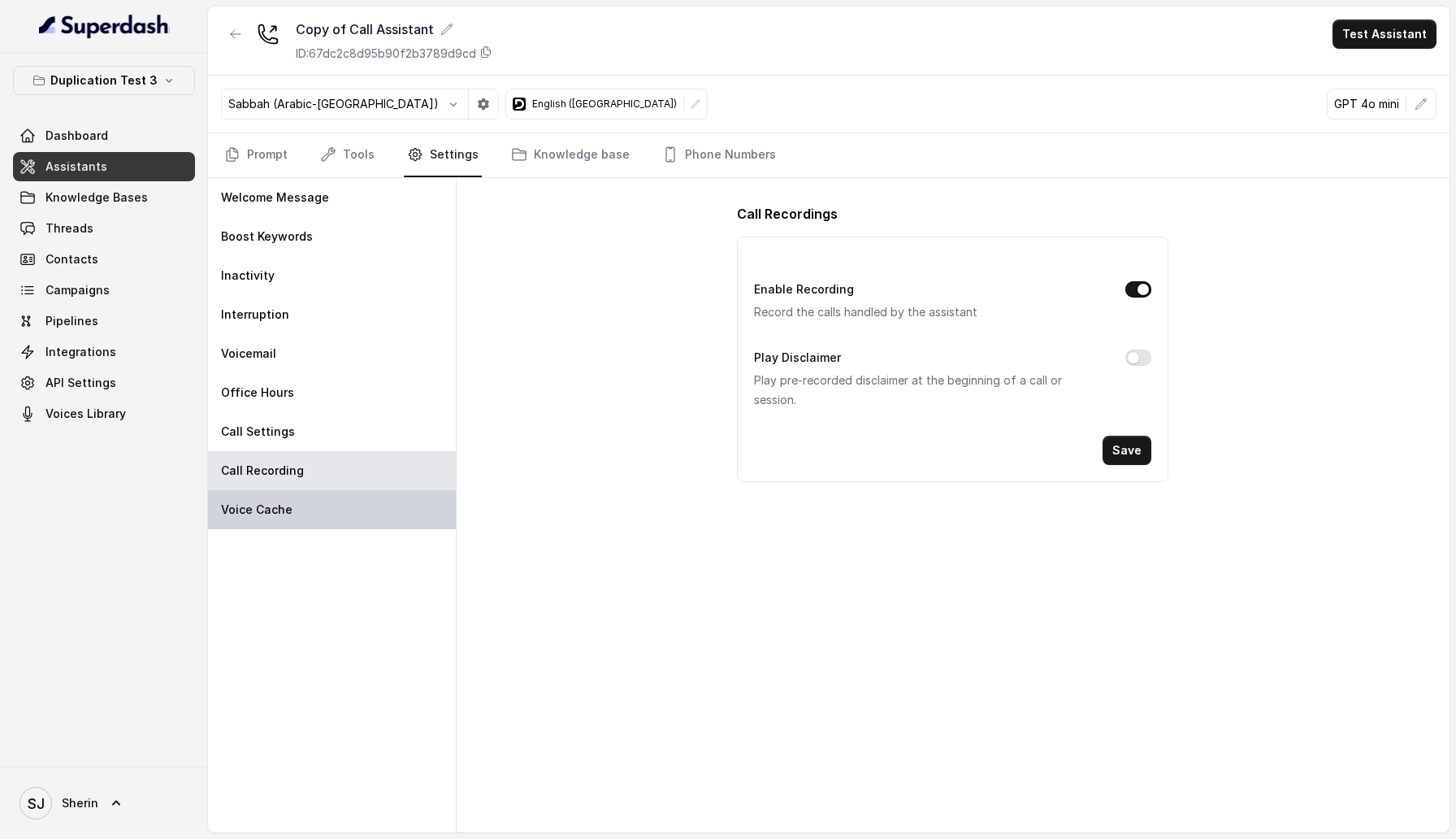
click at [237, 500] on div "Voice Cache" at bounding box center [332, 510] width 248 height 39
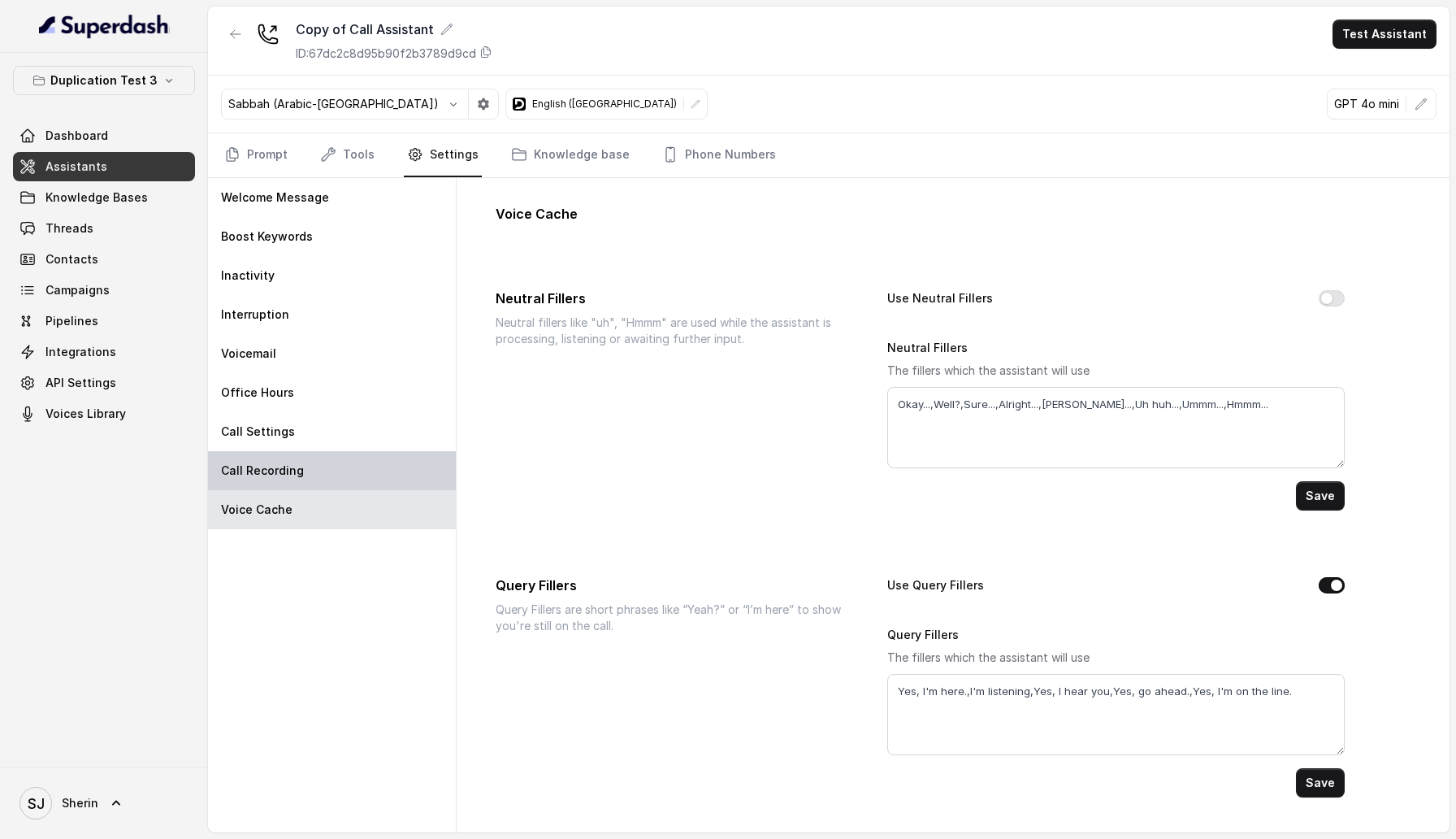
click at [245, 484] on div "Call Recording" at bounding box center [332, 470] width 248 height 39
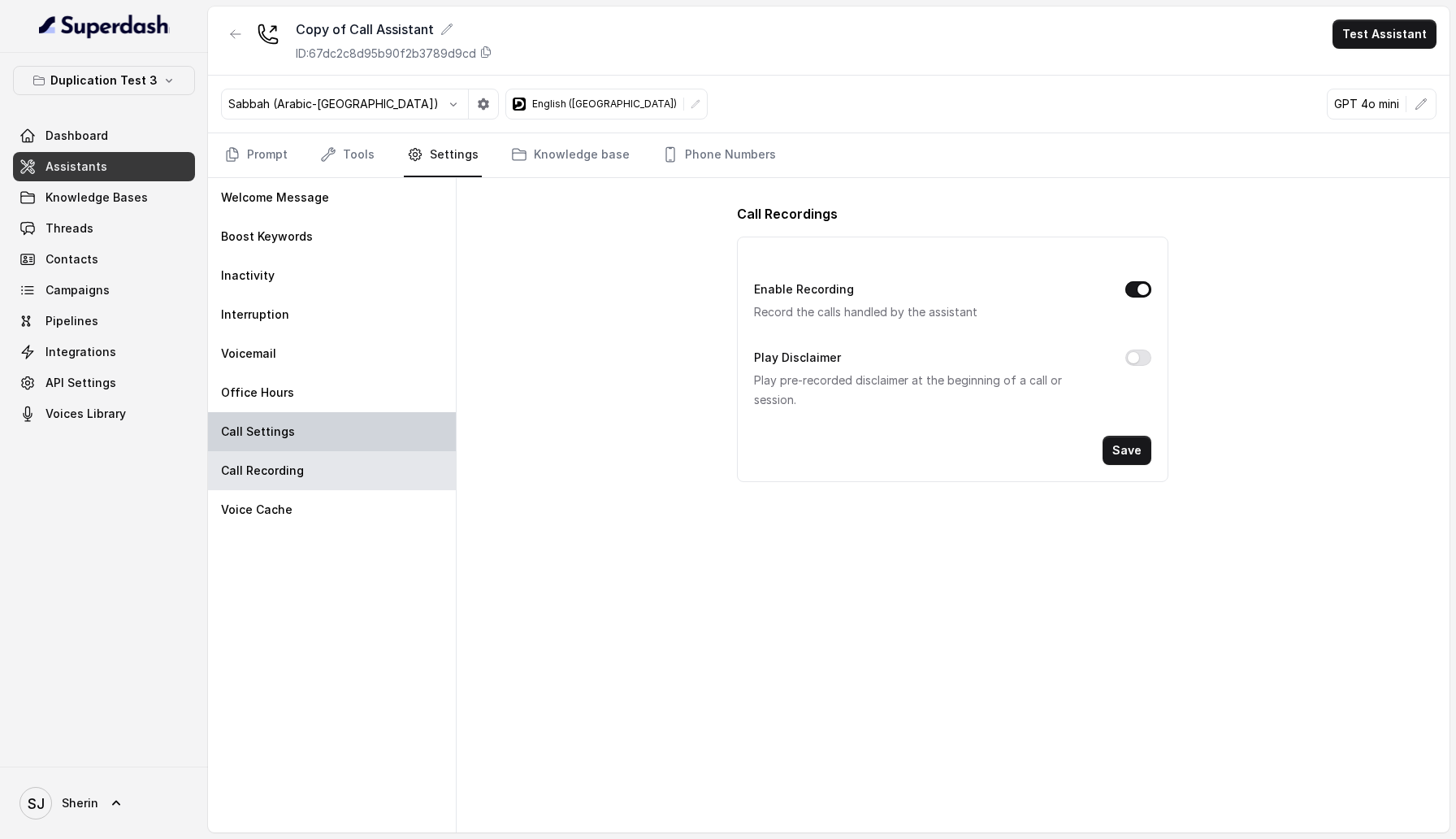
click at [244, 438] on p "Call Settings" at bounding box center [258, 431] width 74 height 17
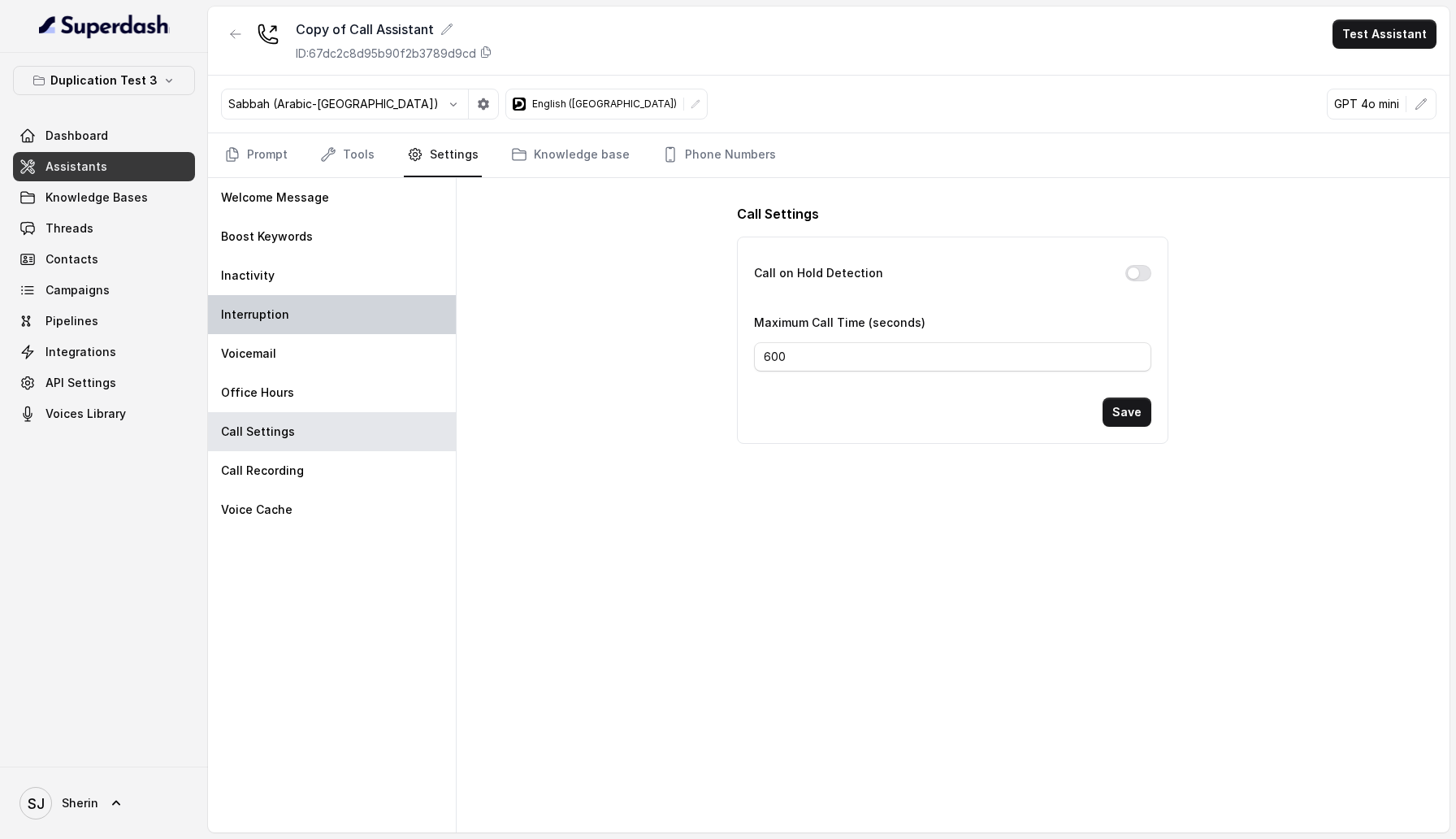
click at [259, 321] on p "Interruption" at bounding box center [255, 314] width 68 height 17
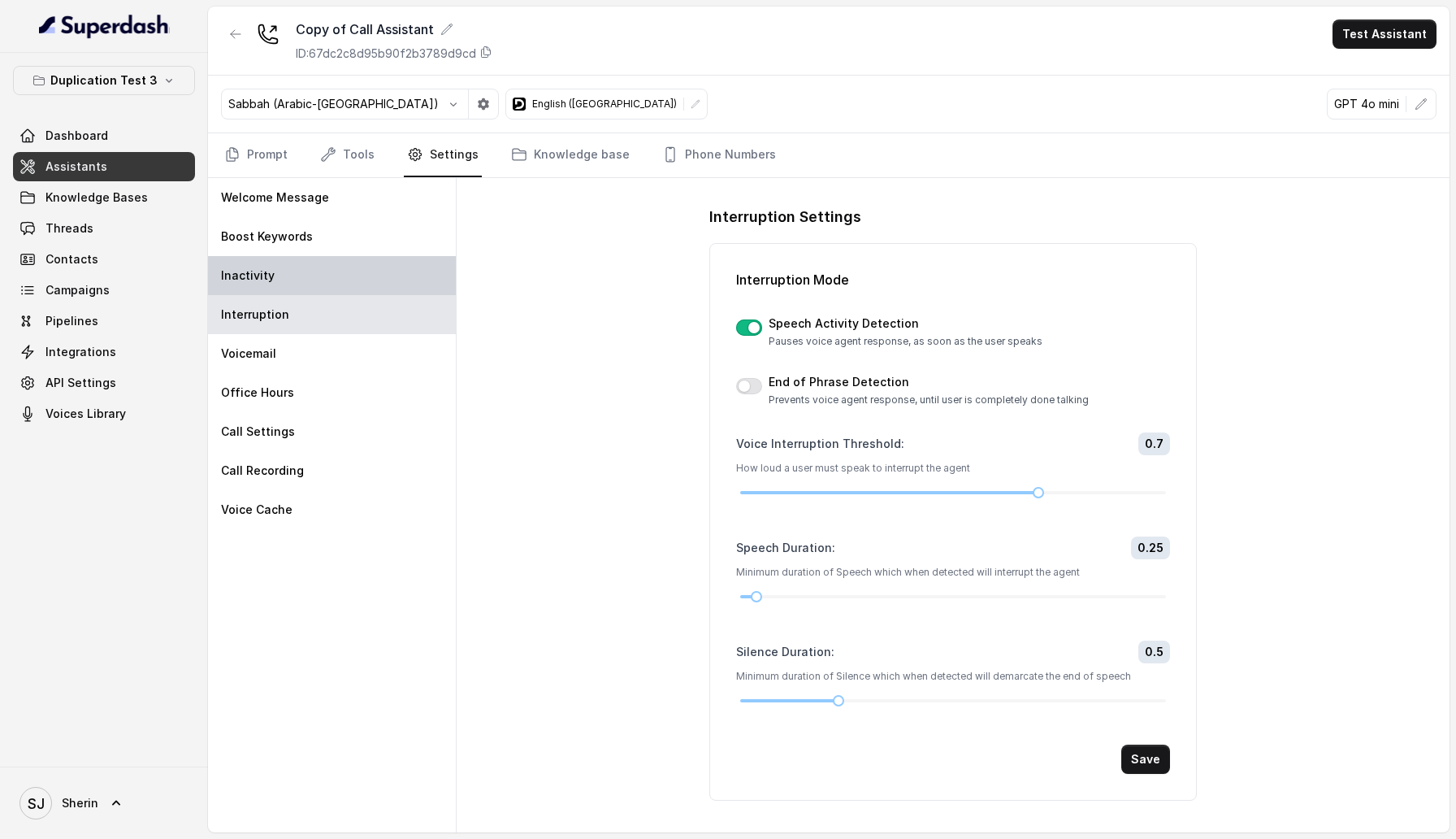
click at [262, 281] on p "Inactivity" at bounding box center [248, 276] width 53 height 17
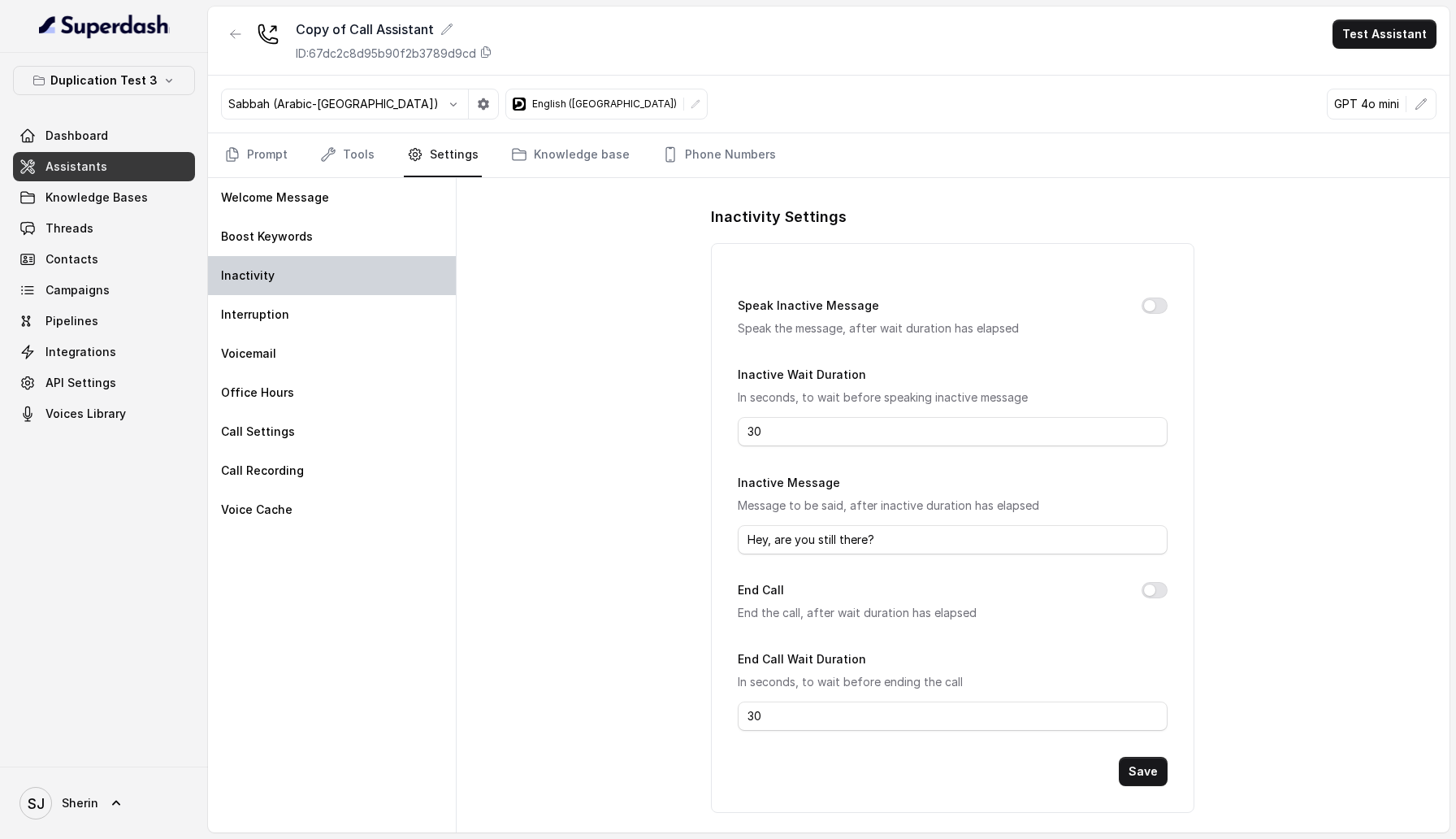
click at [297, 292] on div "Inactivity" at bounding box center [332, 276] width 248 height 39
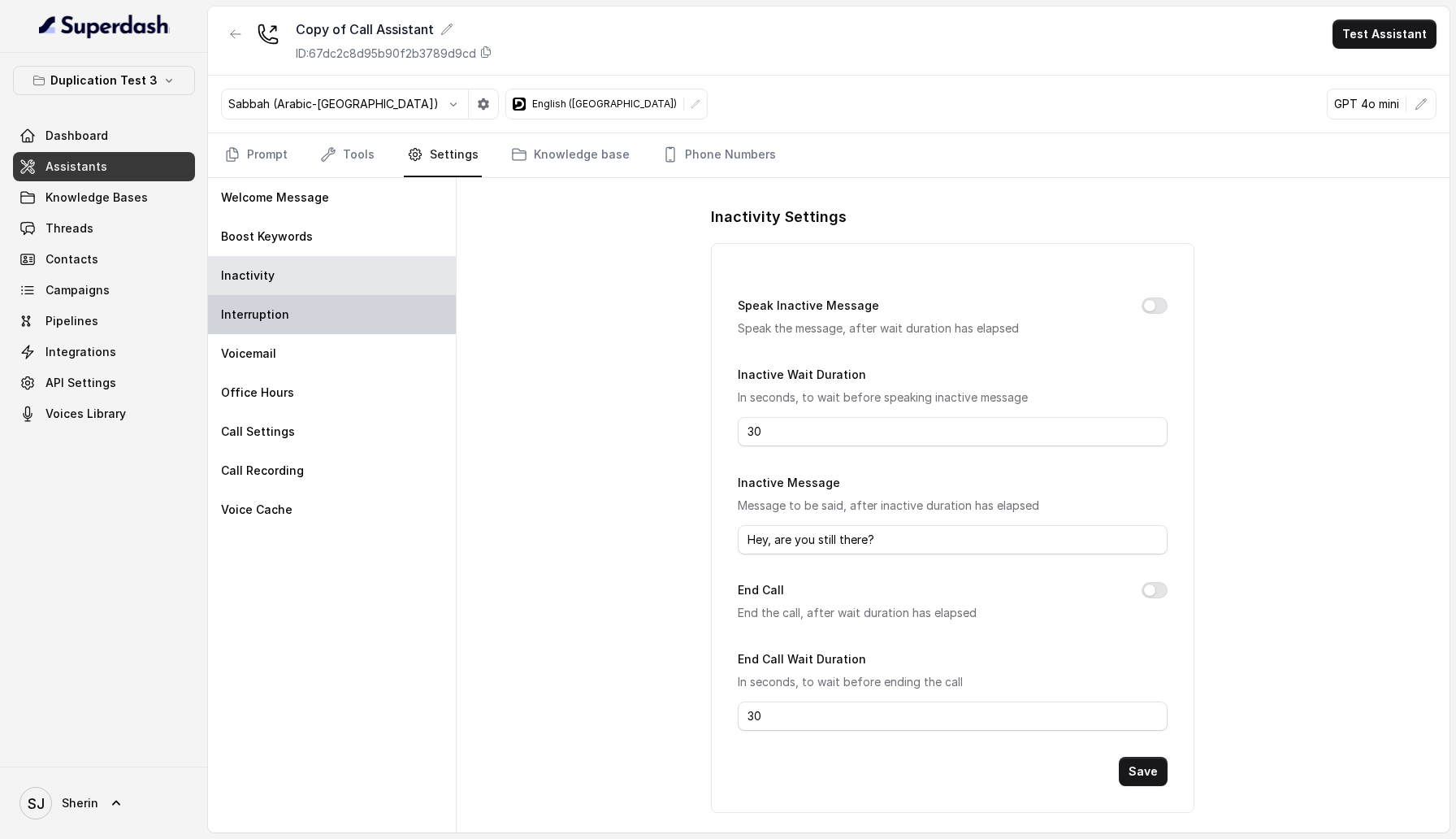
click at [297, 322] on div "Interruption" at bounding box center [332, 314] width 248 height 39
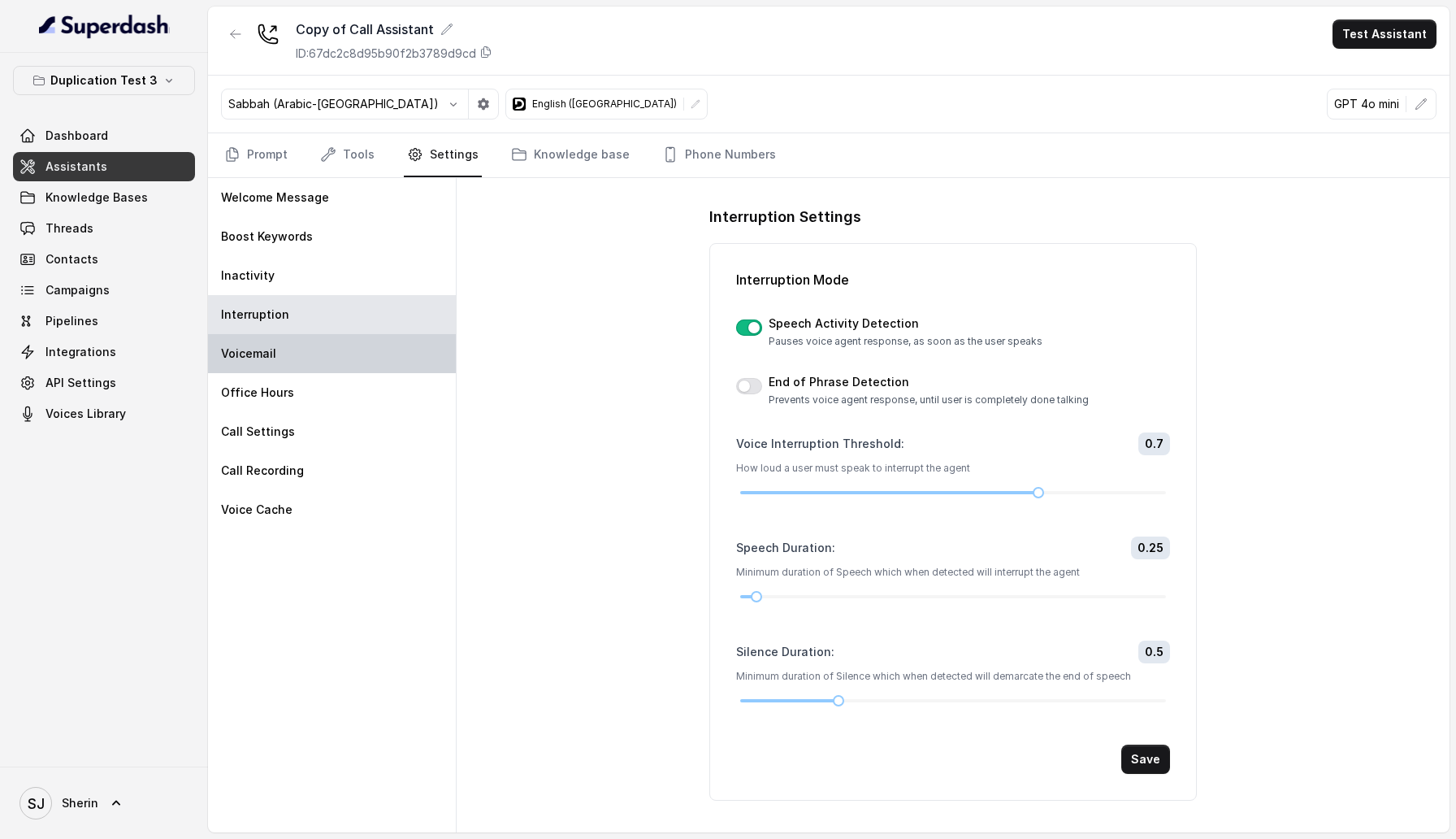
click at [303, 357] on div "Voicemail" at bounding box center [332, 353] width 248 height 39
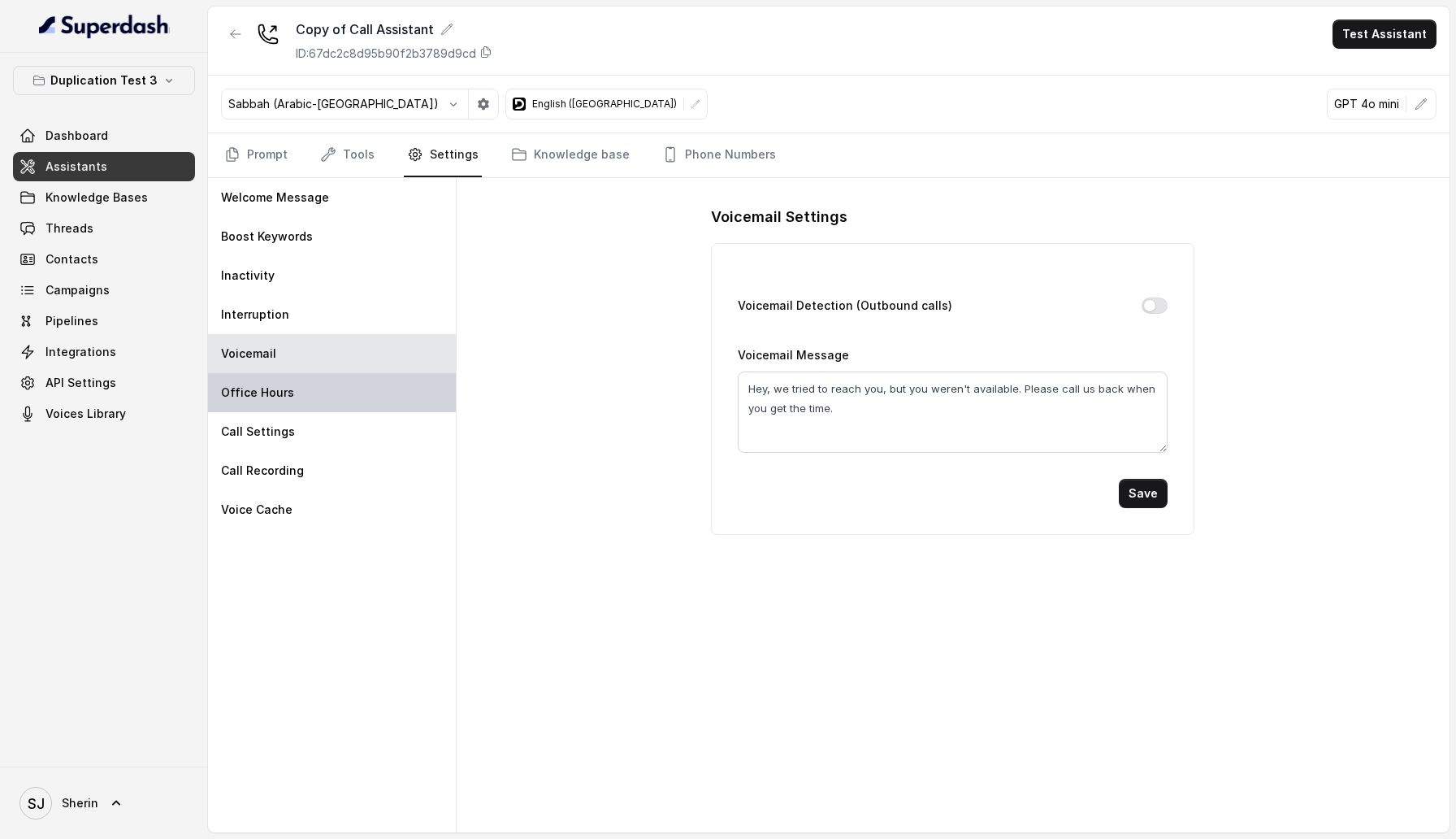
click at [424, 396] on div "Office Hours" at bounding box center [332, 393] width 248 height 39
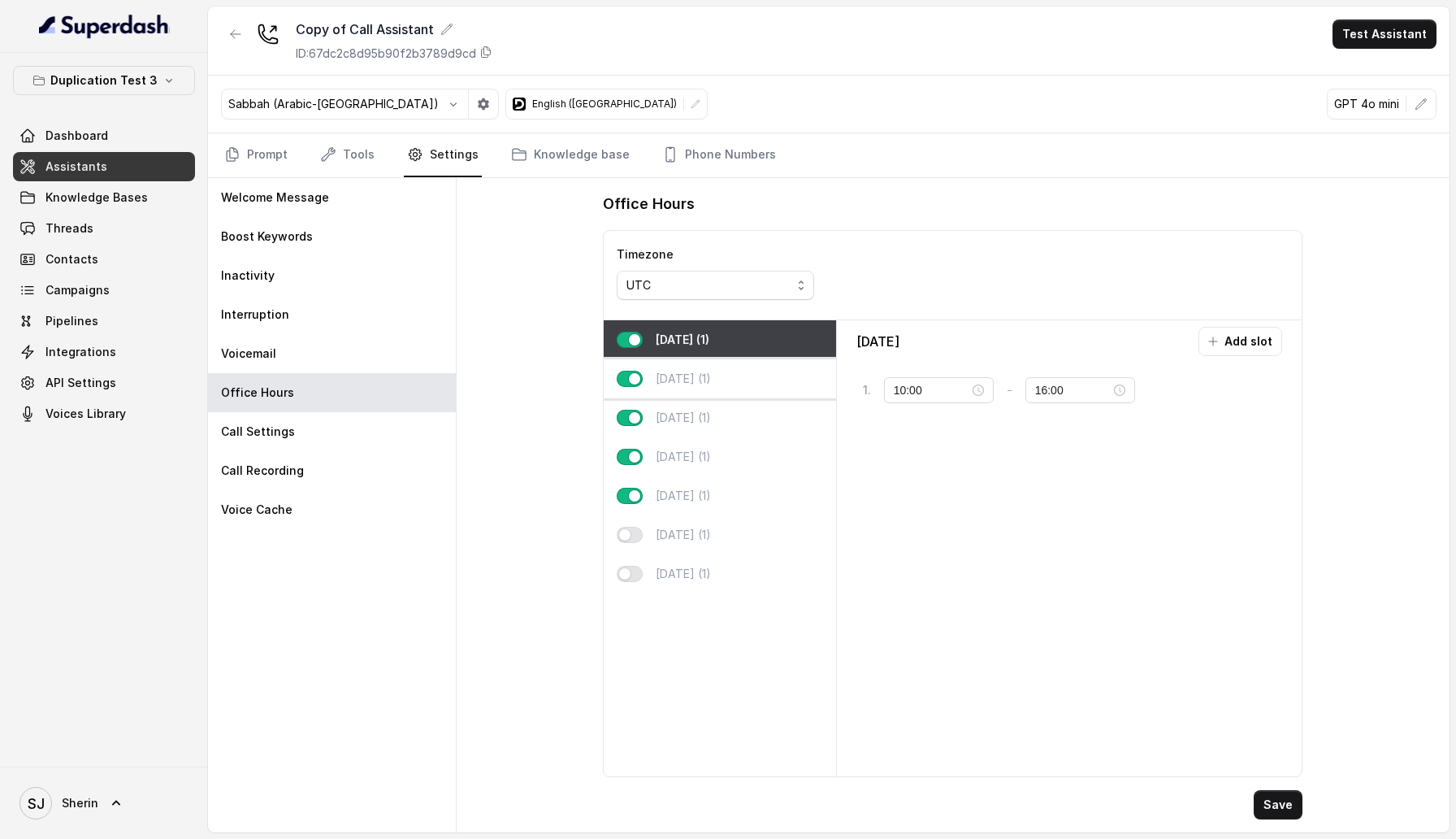
click at [780, 376] on div "[DATE] (1)" at bounding box center [719, 379] width 231 height 39
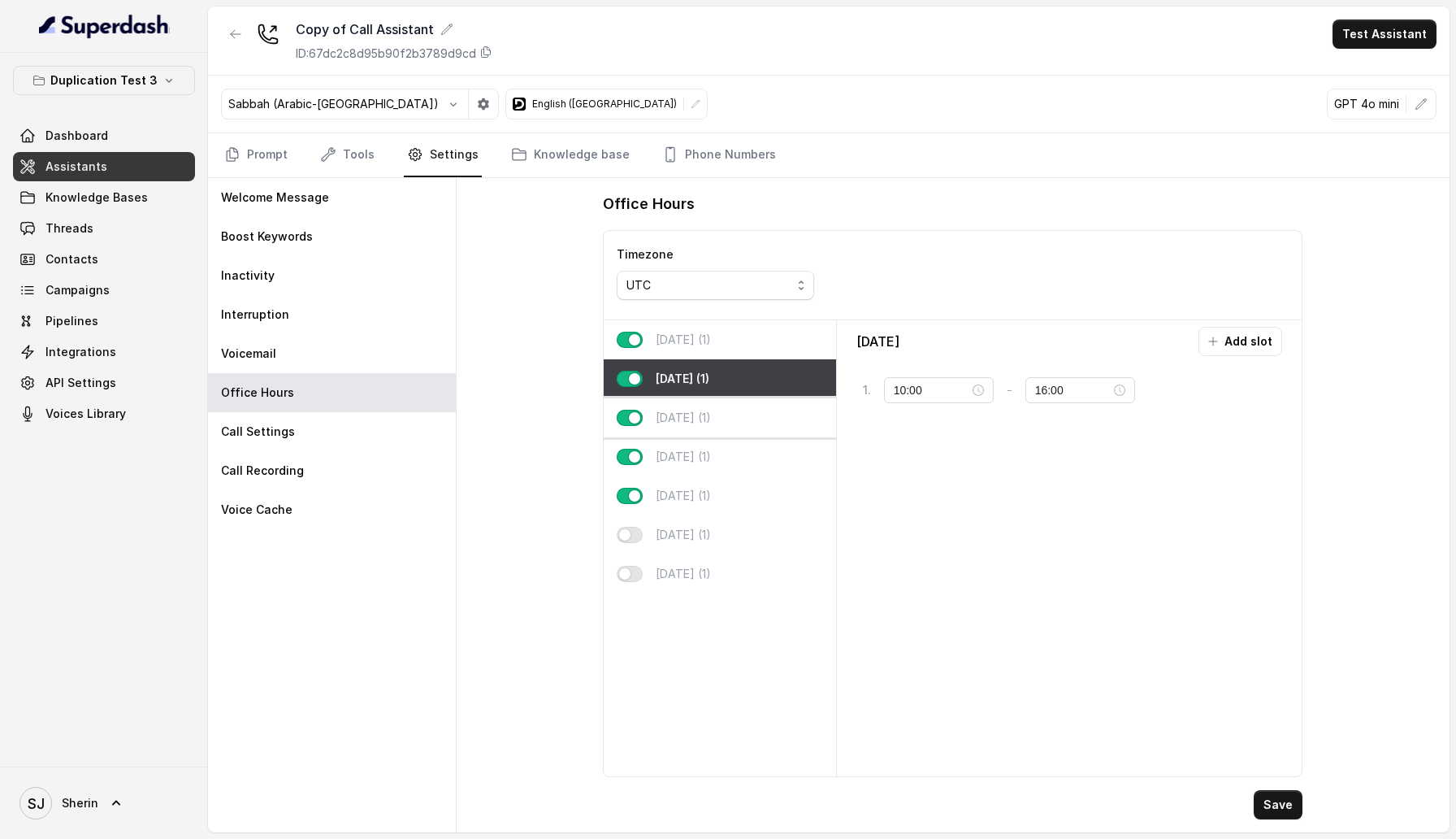
click at [774, 407] on div "[DATE] (1)" at bounding box center [719, 418] width 231 height 39
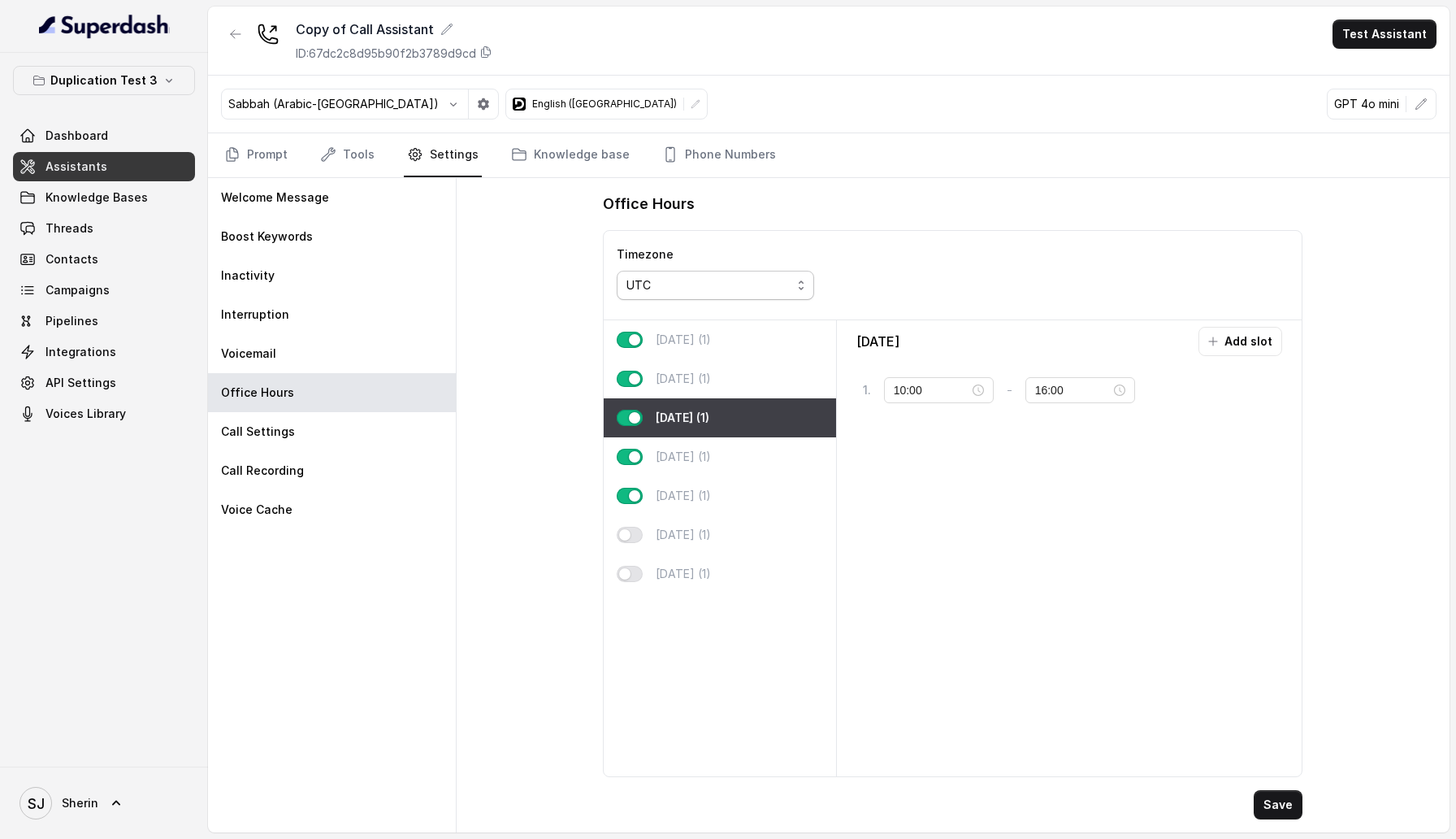
click at [755, 287] on div "UTC" at bounding box center [709, 285] width 165 height 19
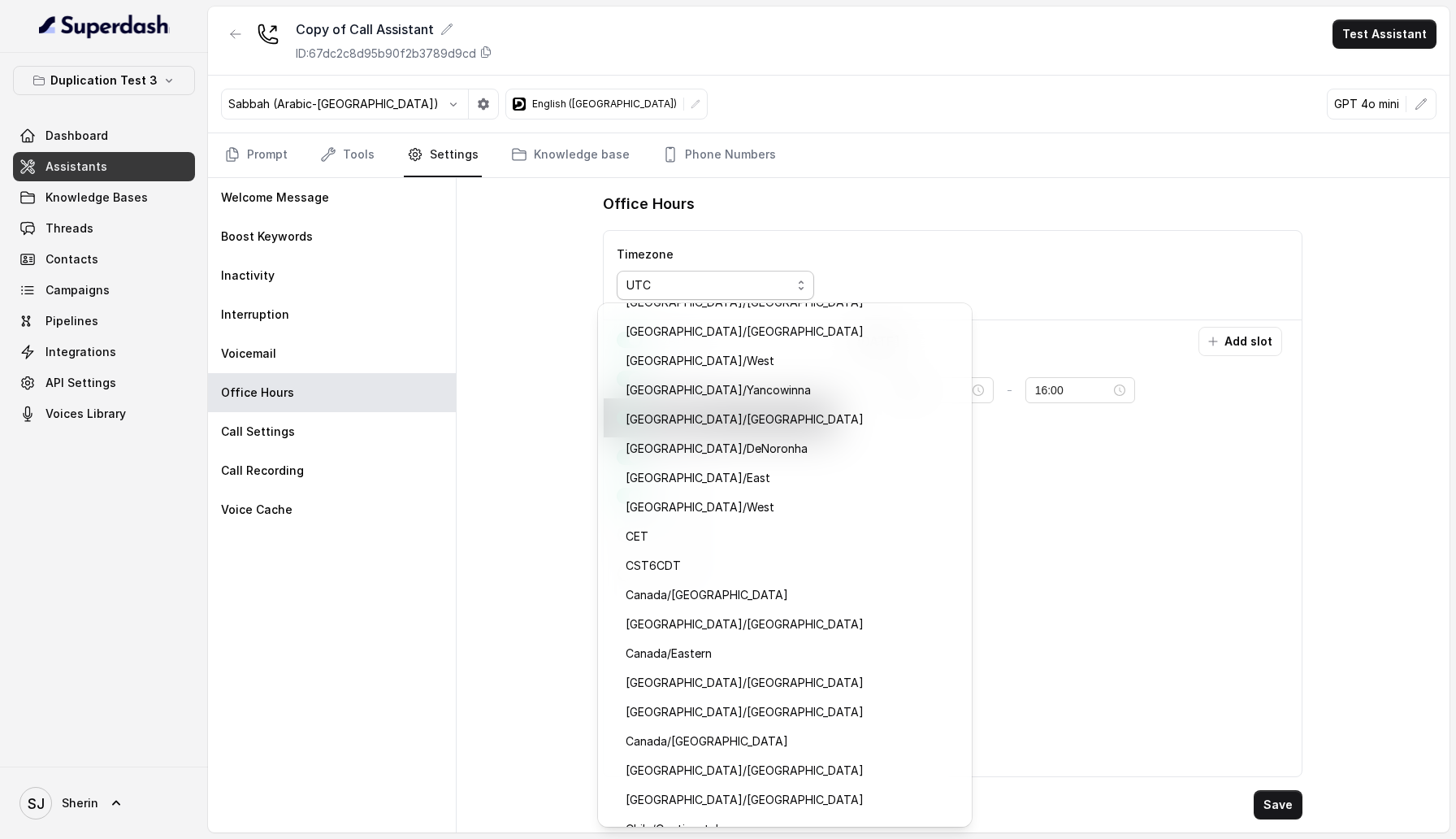
scroll to position [10542, 0]
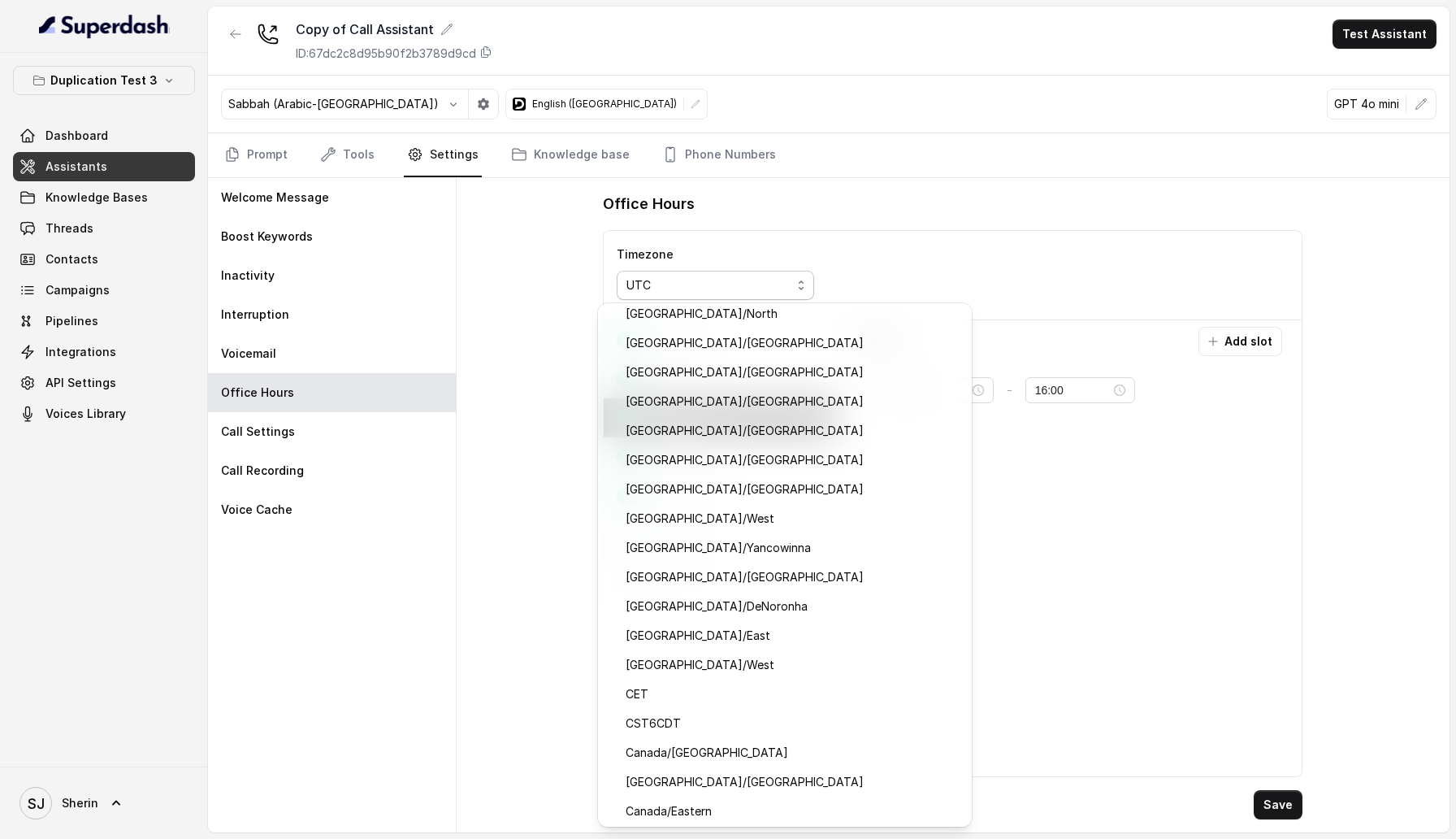
click at [799, 286] on span "UTC" at bounding box center [715, 286] width 197 height 30
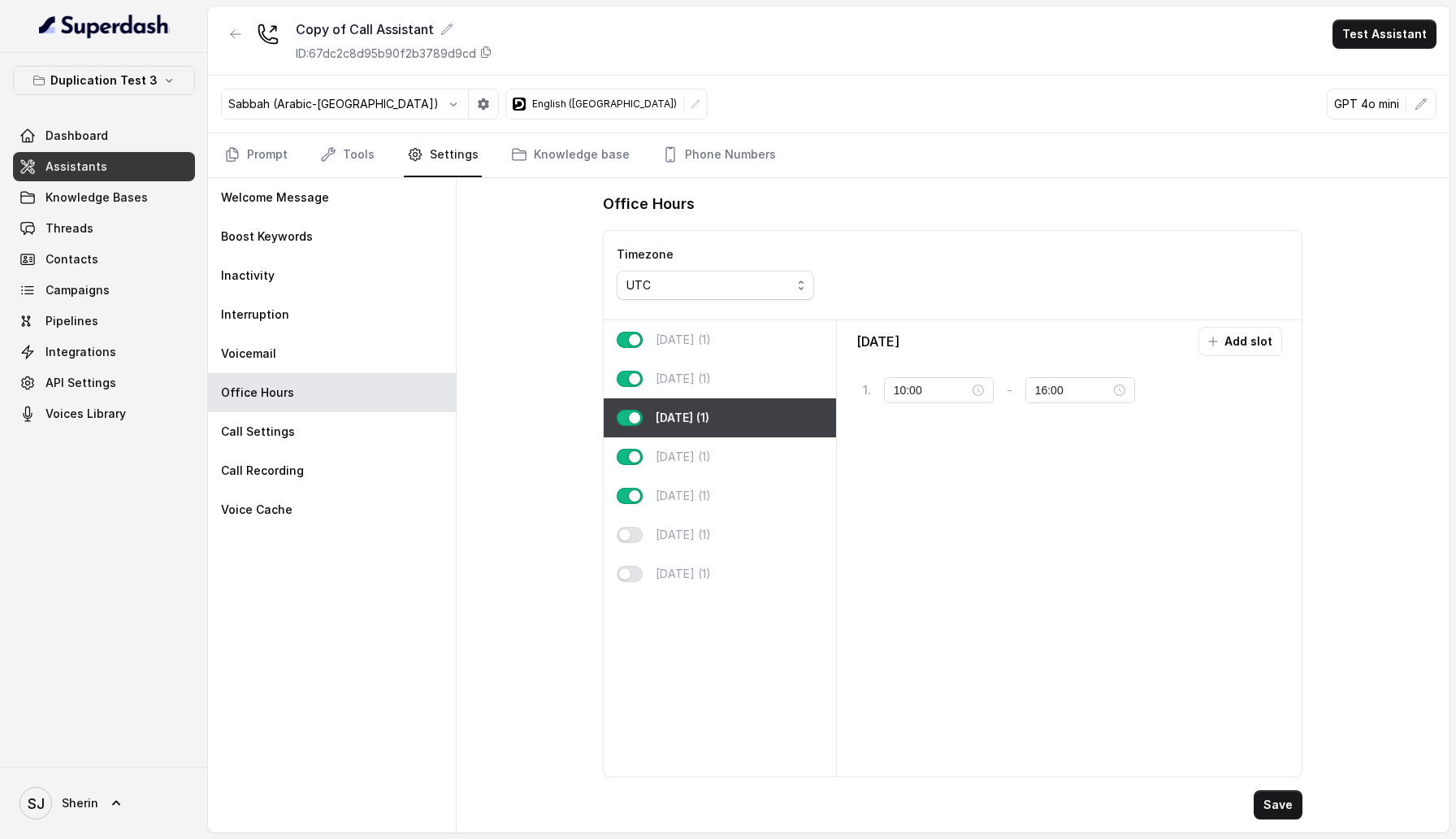
click at [920, 281] on div "Timezone UTC" at bounding box center [952, 275] width 698 height 89
click at [598, 162] on link "Knowledge base" at bounding box center [570, 156] width 125 height 44
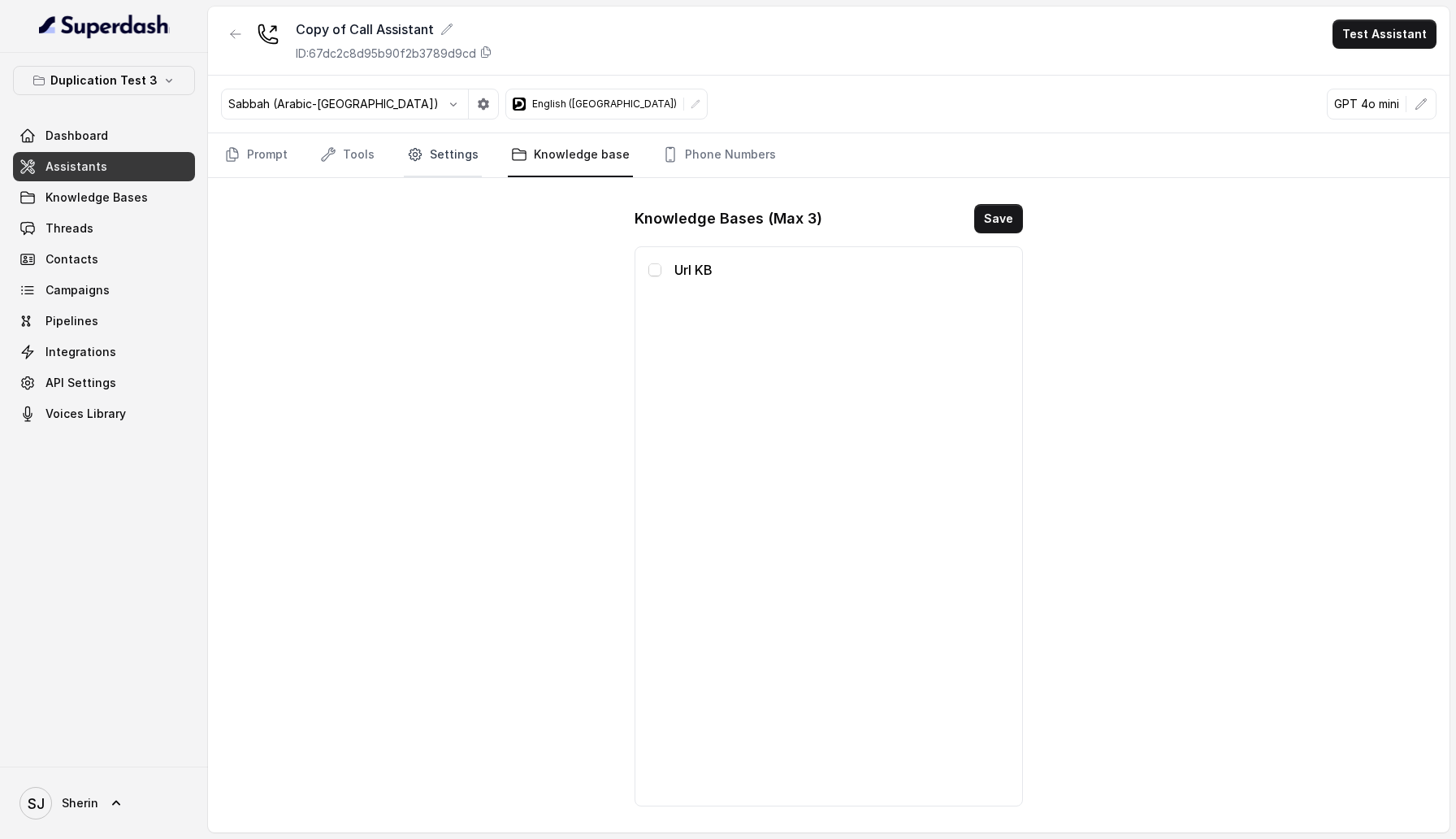
click at [456, 157] on link "Settings" at bounding box center [442, 156] width 78 height 44
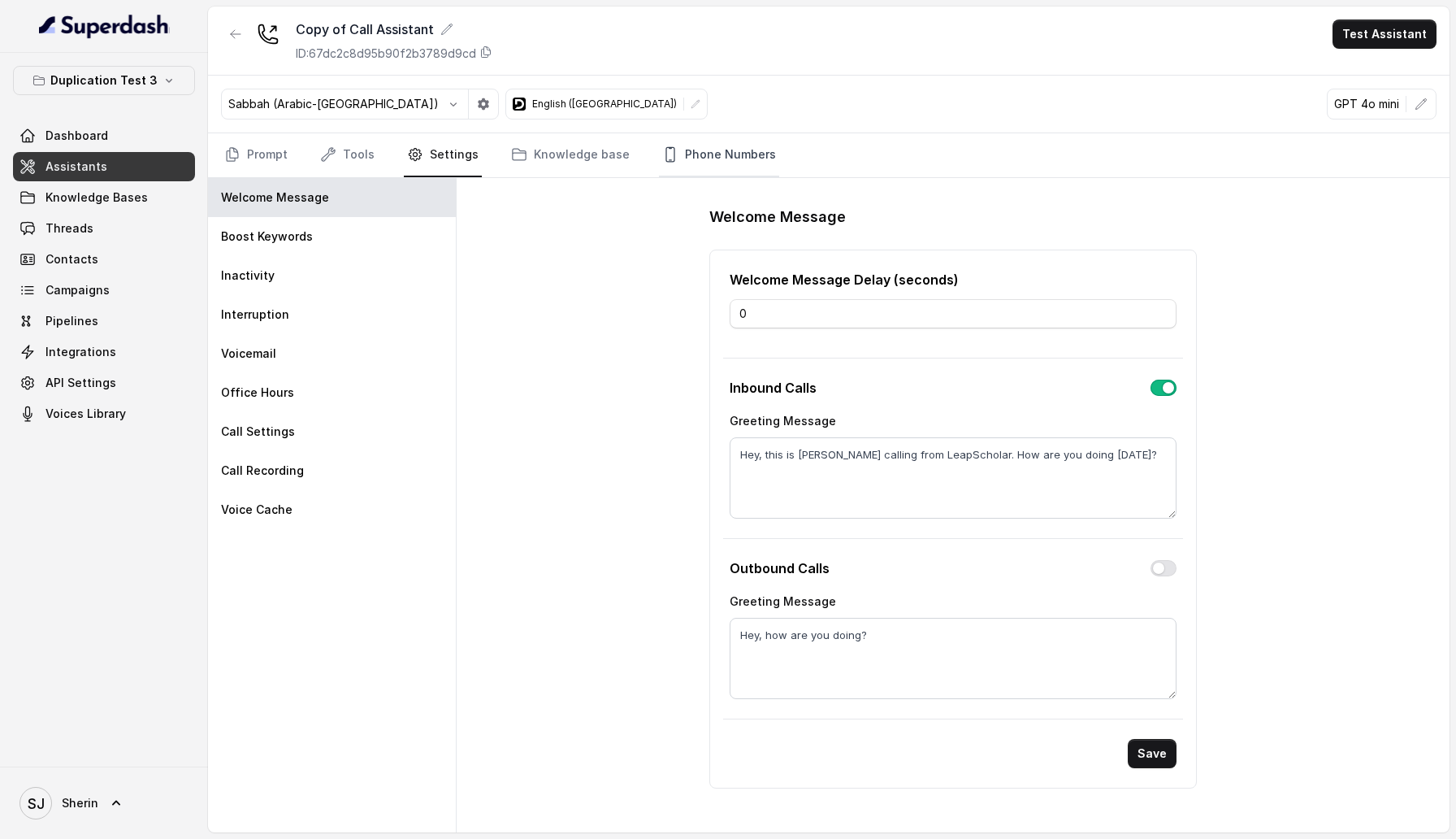
click at [663, 154] on icon "Tabs" at bounding box center [671, 155] width 17 height 17
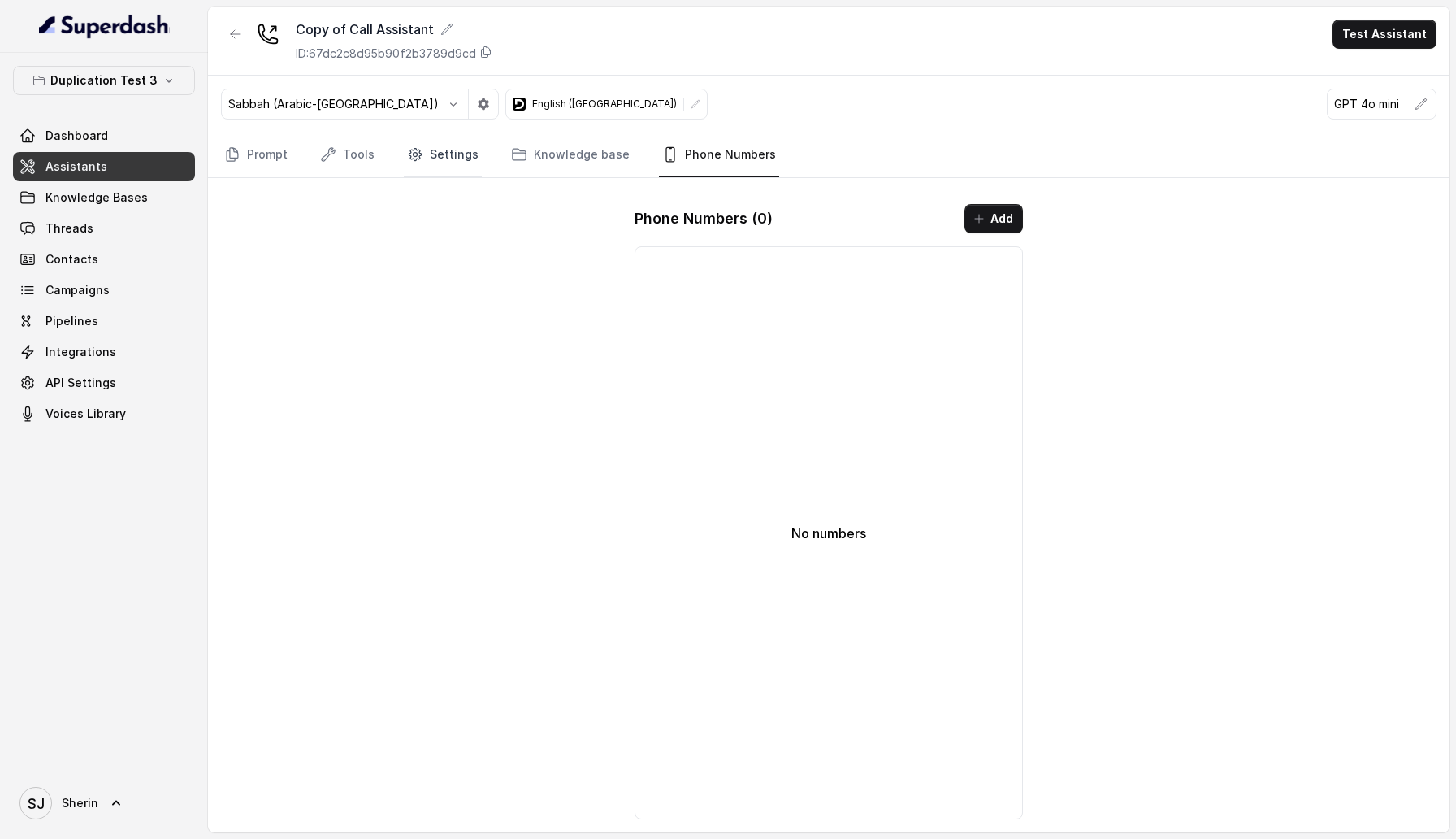
click at [407, 151] on icon "Tabs" at bounding box center [416, 155] width 17 height 17
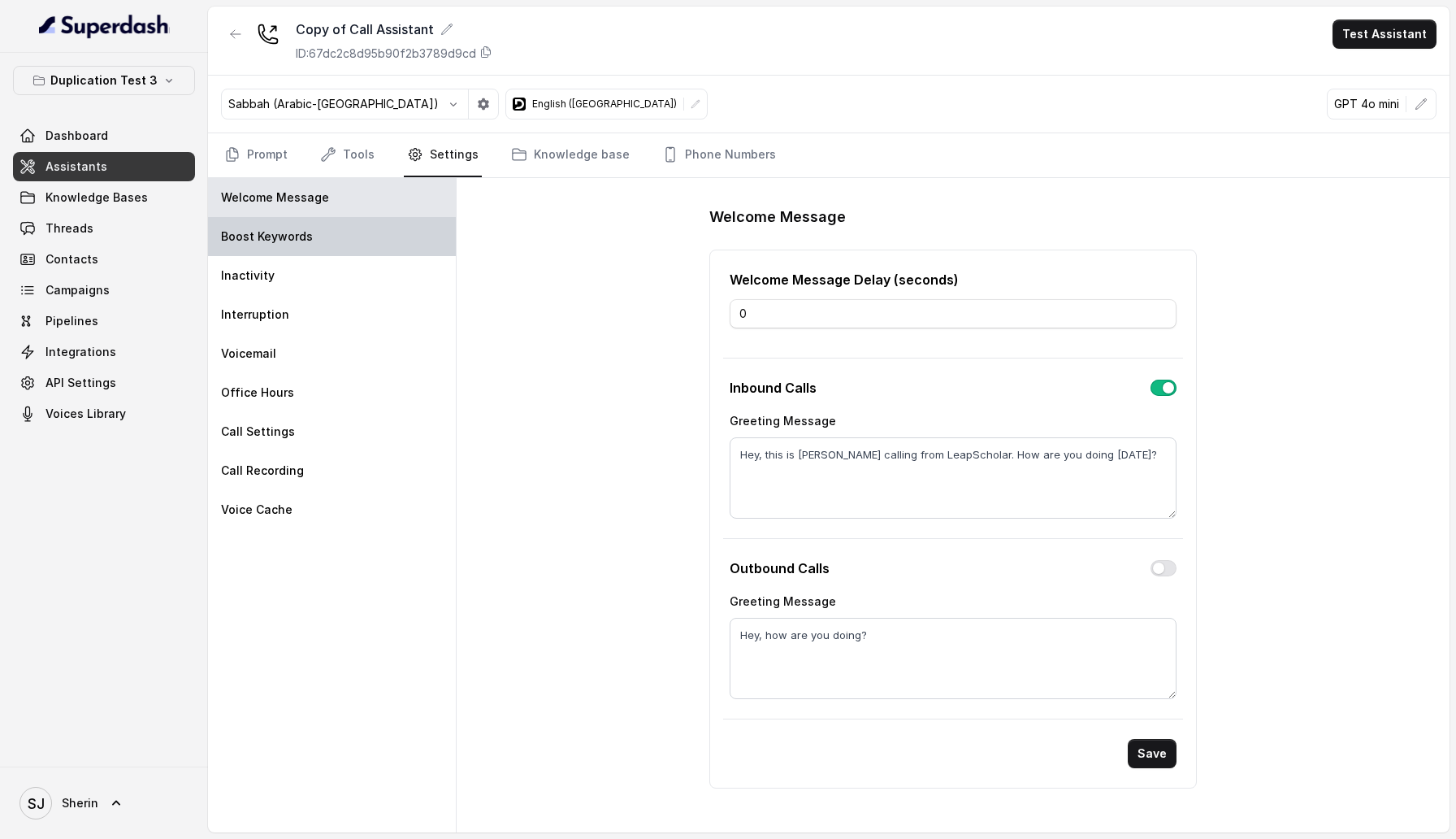
click at [325, 234] on div "Boost Keywords" at bounding box center [332, 236] width 248 height 39
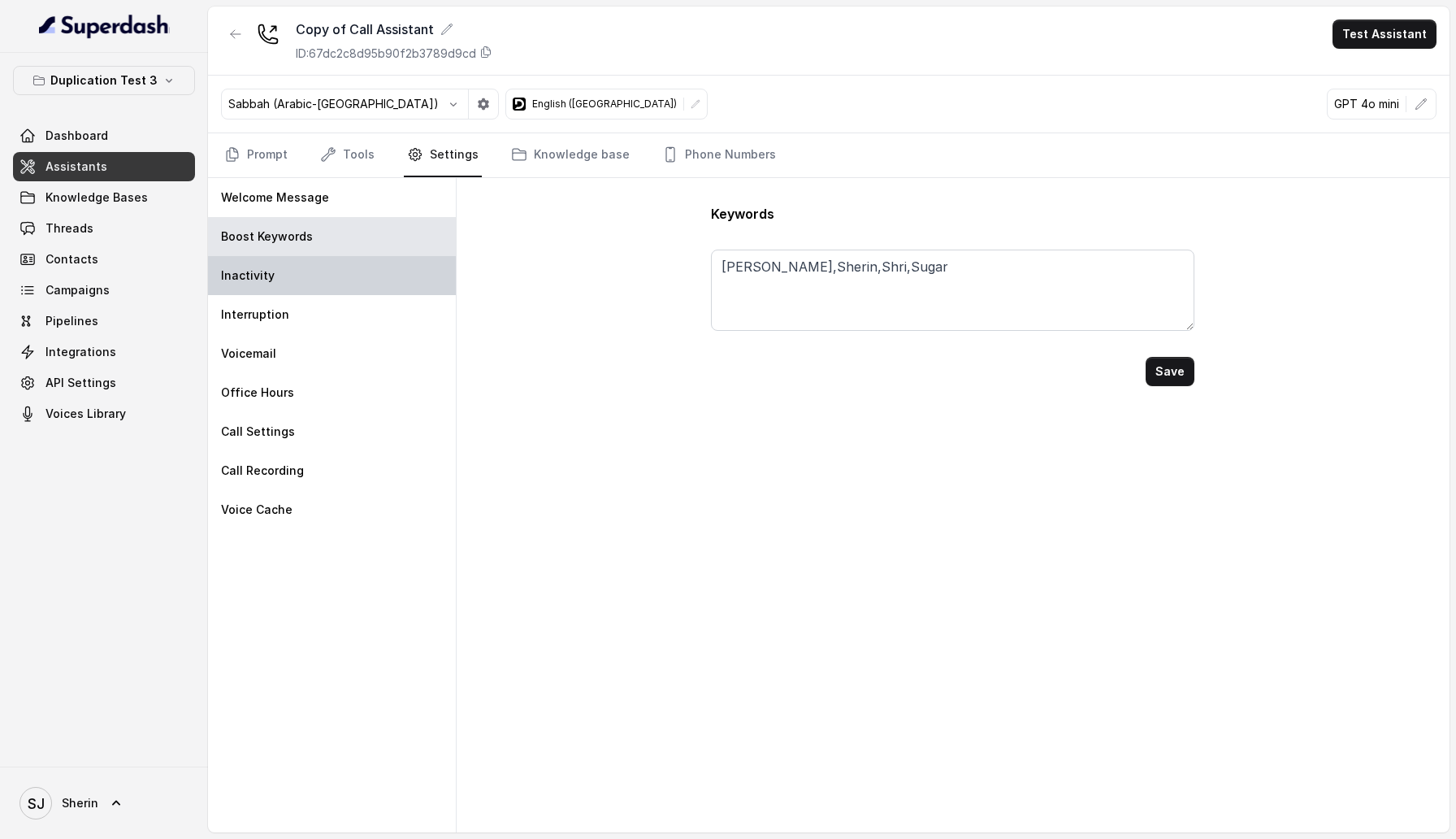
click at [332, 273] on div "Inactivity" at bounding box center [332, 276] width 248 height 39
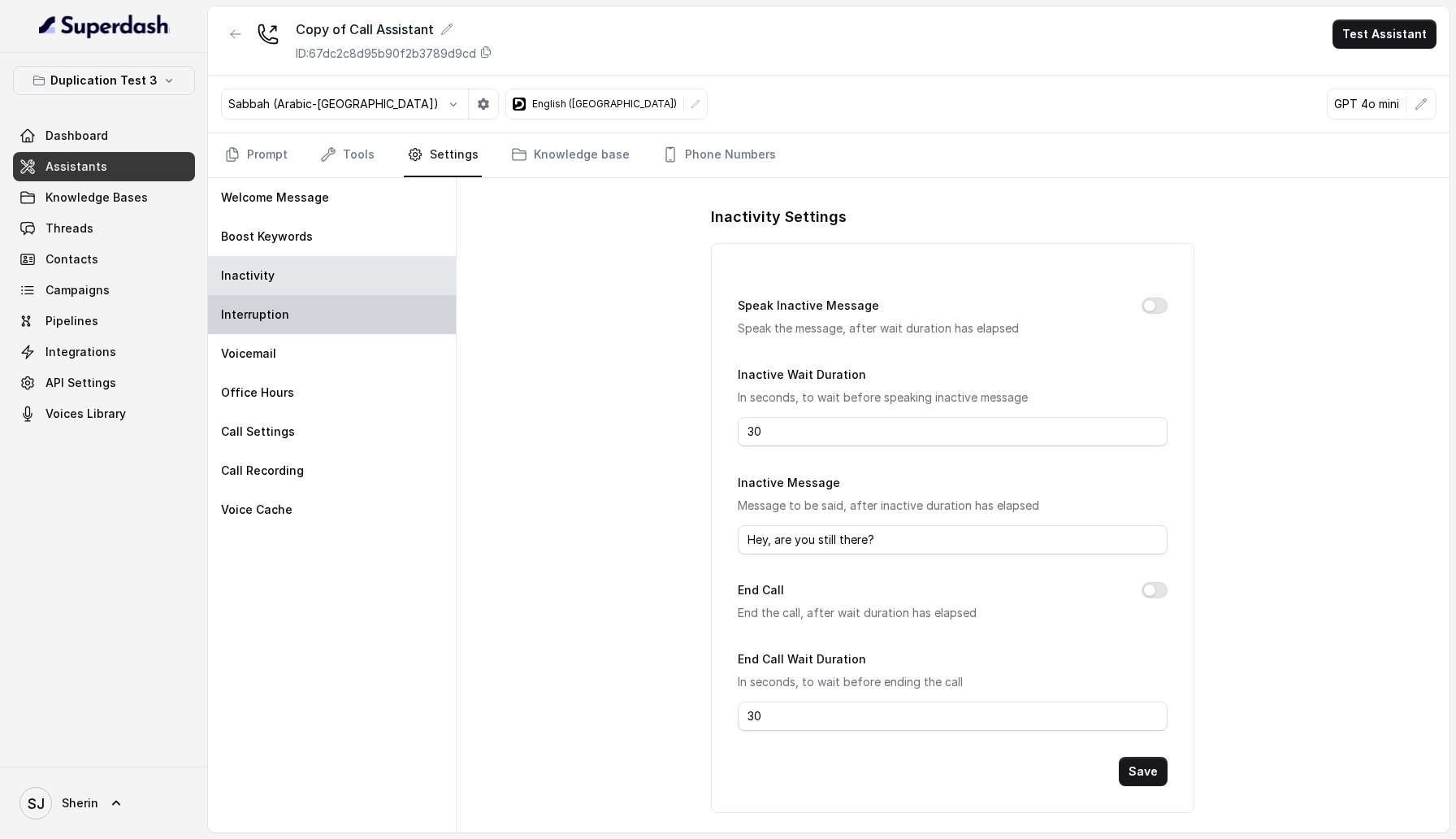
click at [329, 317] on div "Interruption" at bounding box center [332, 314] width 248 height 39
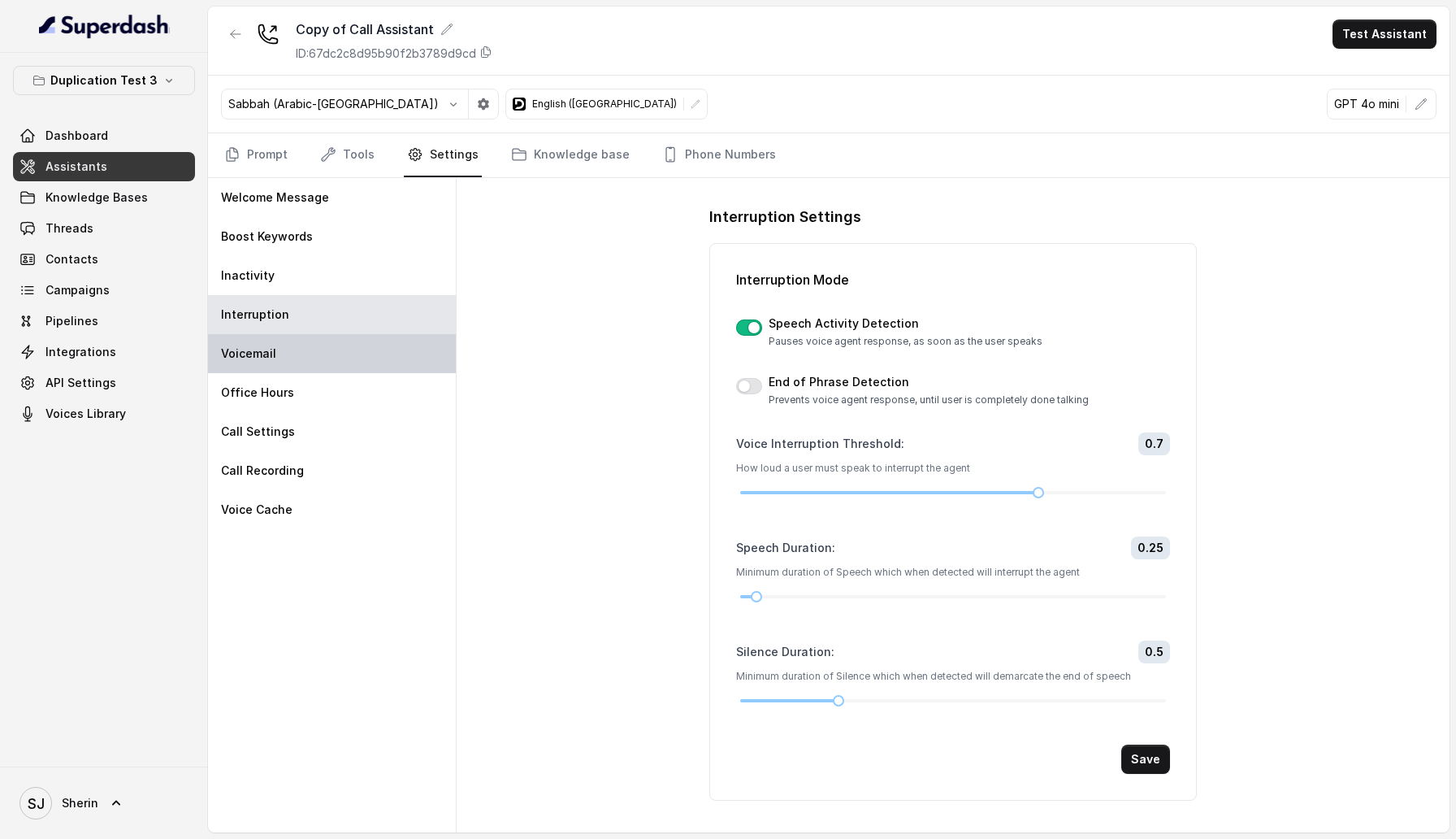
click at [323, 353] on div "Voicemail" at bounding box center [332, 353] width 248 height 39
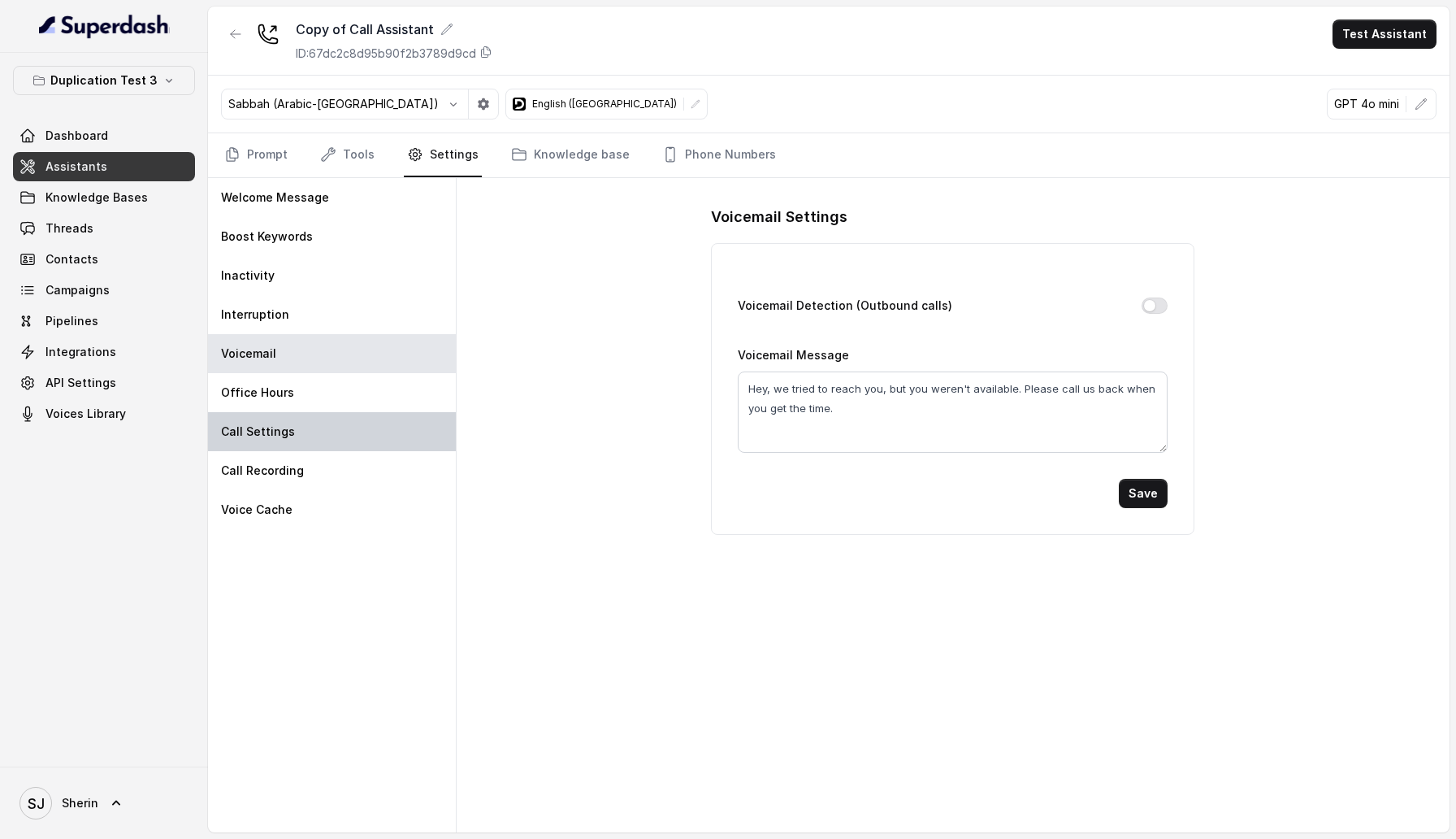
click at [312, 438] on div "Call Settings" at bounding box center [332, 431] width 248 height 39
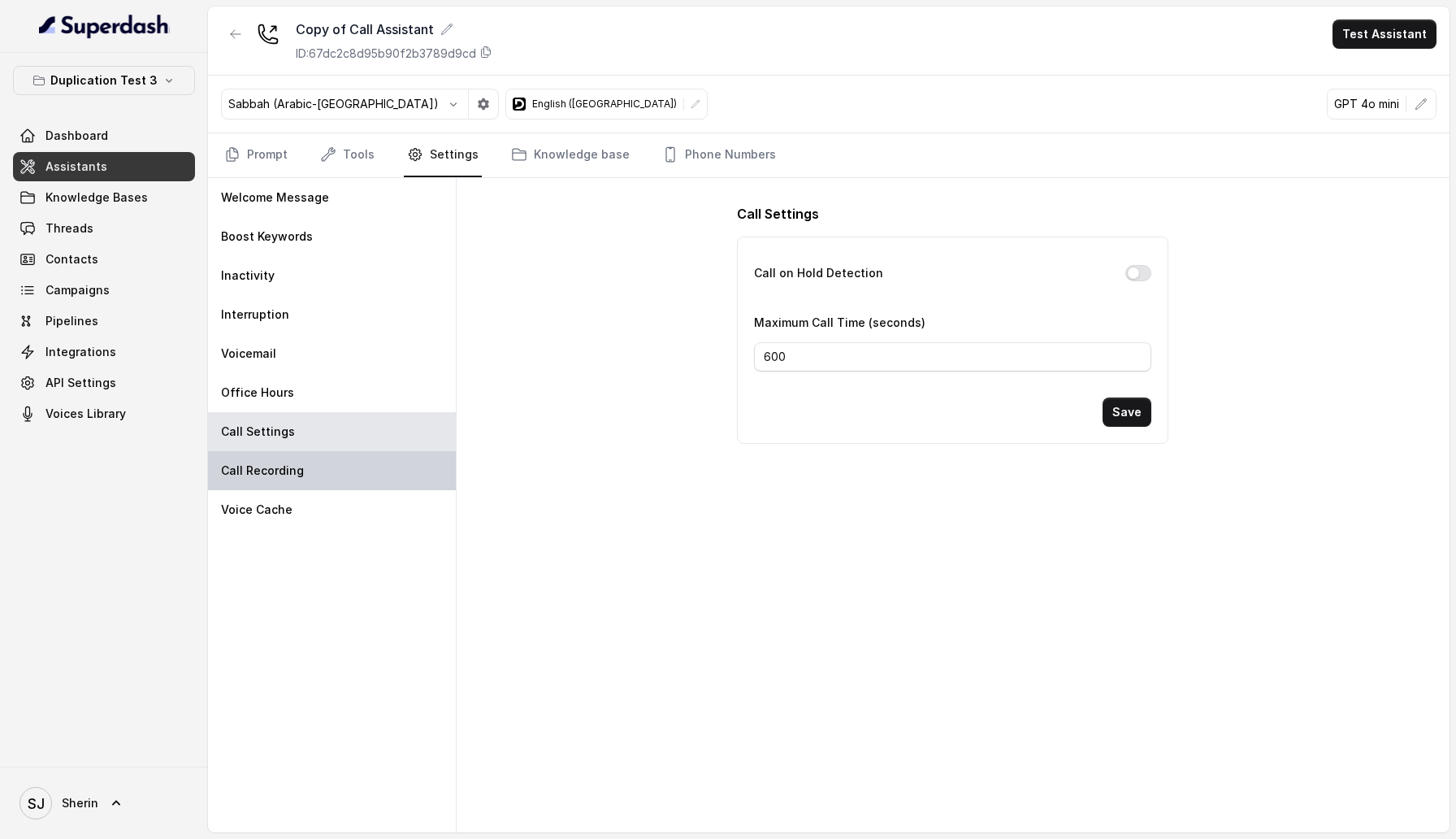
click at [308, 483] on div "Call Recording" at bounding box center [332, 470] width 248 height 39
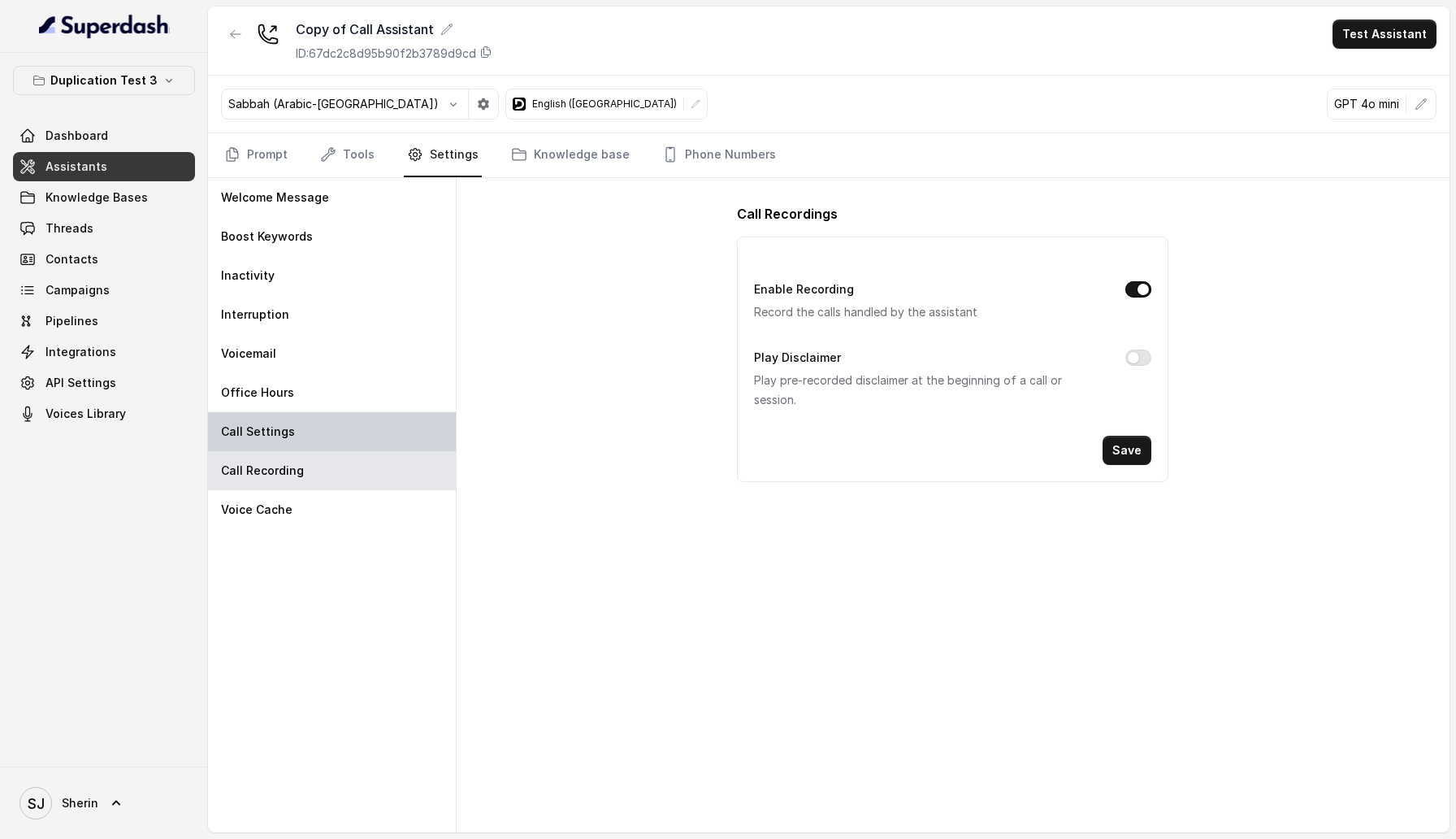
click at [315, 436] on div "Call Settings" at bounding box center [332, 431] width 248 height 39
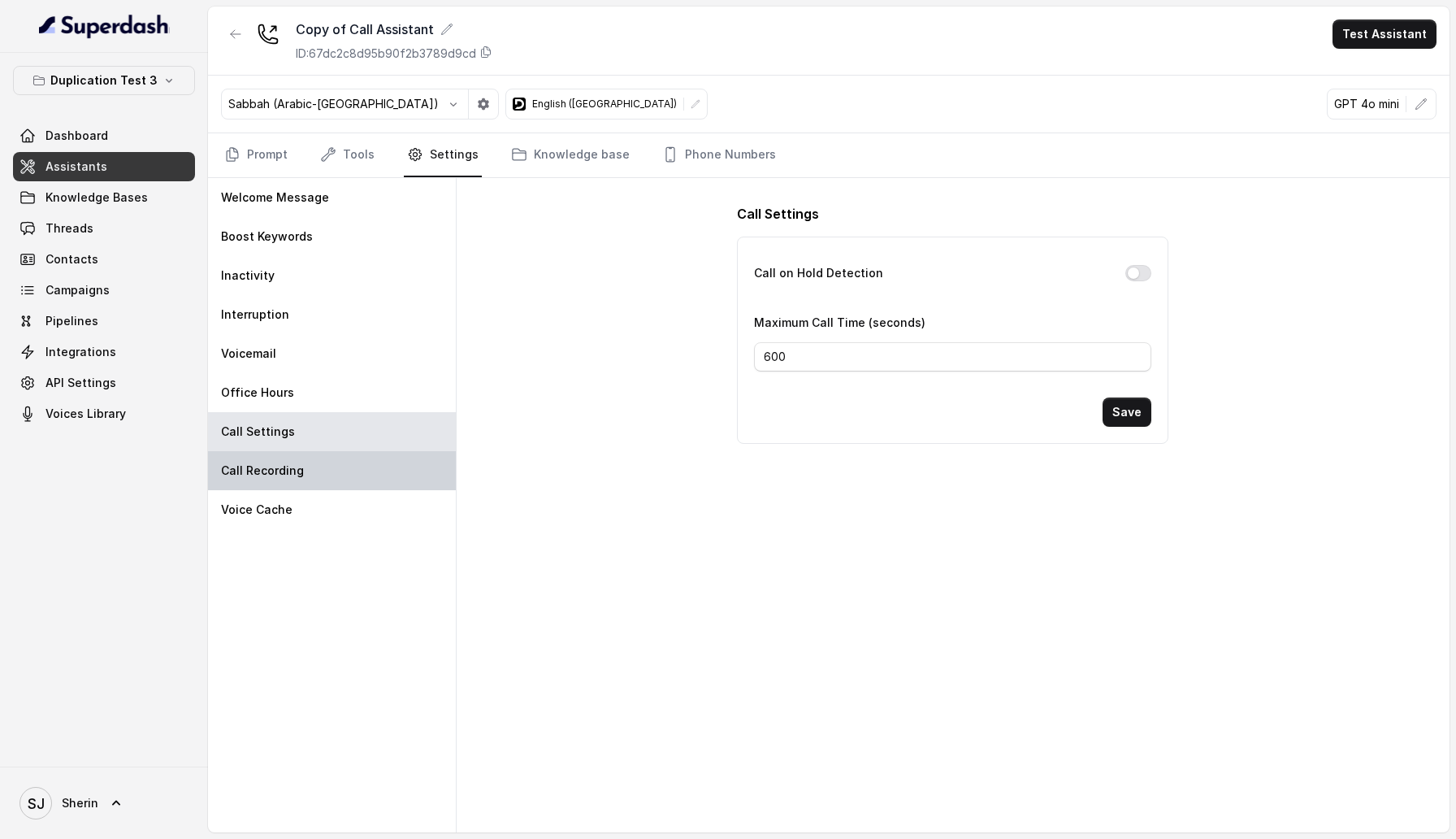
click at [319, 463] on div "Call Recording" at bounding box center [332, 470] width 248 height 39
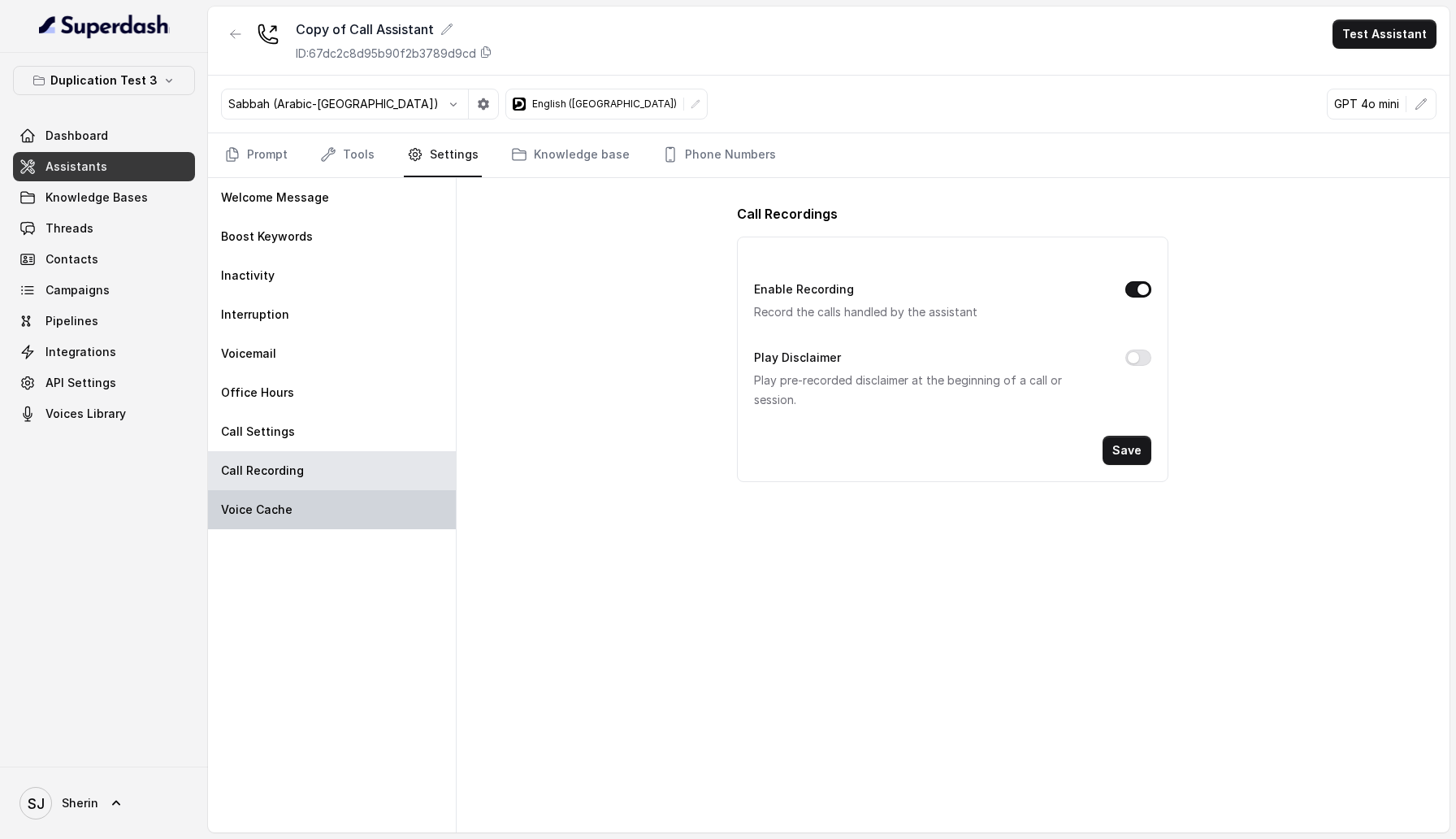
click at [384, 509] on div "Voice Cache" at bounding box center [332, 510] width 248 height 39
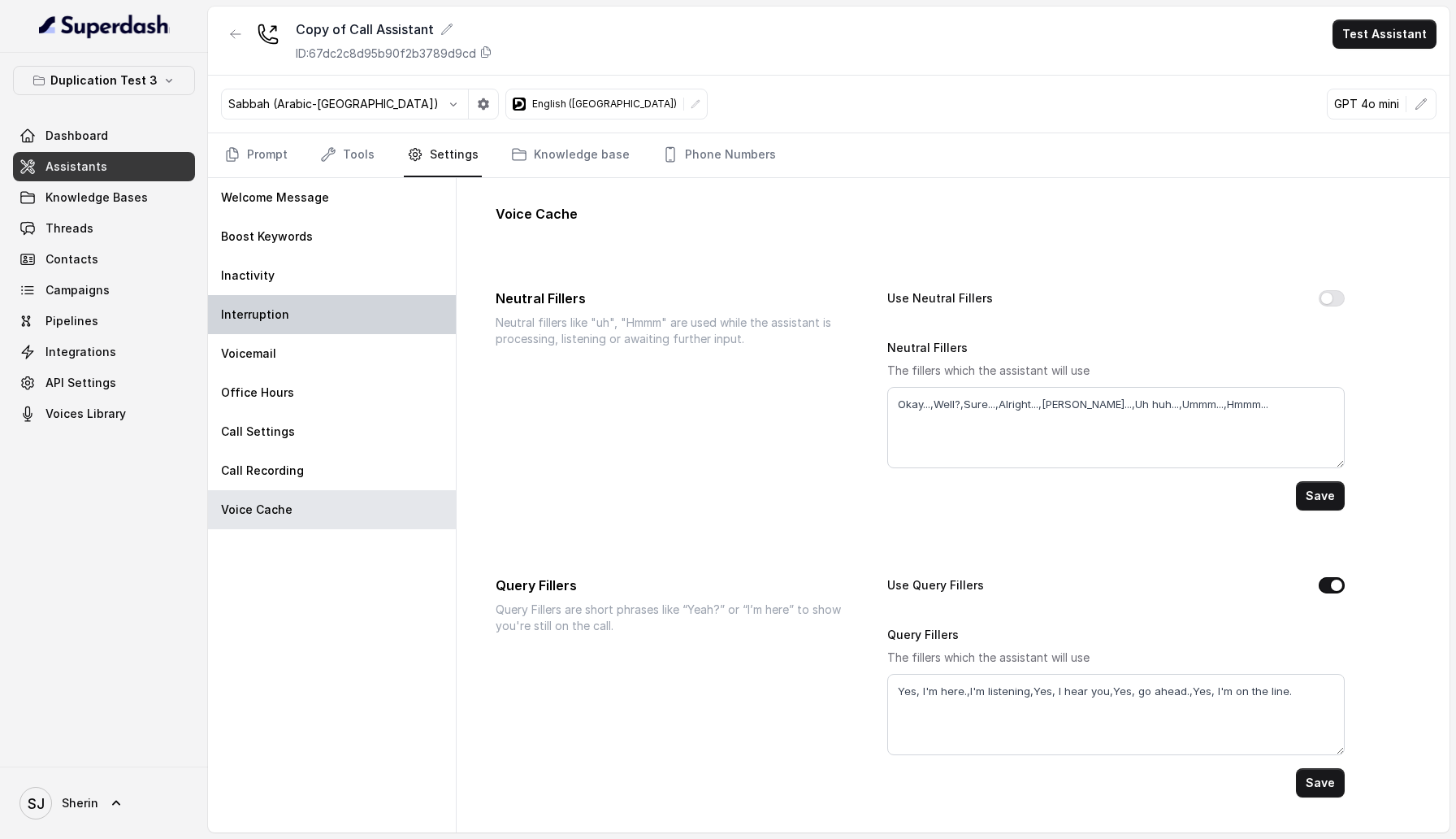
click at [376, 319] on div "Interruption" at bounding box center [332, 314] width 248 height 39
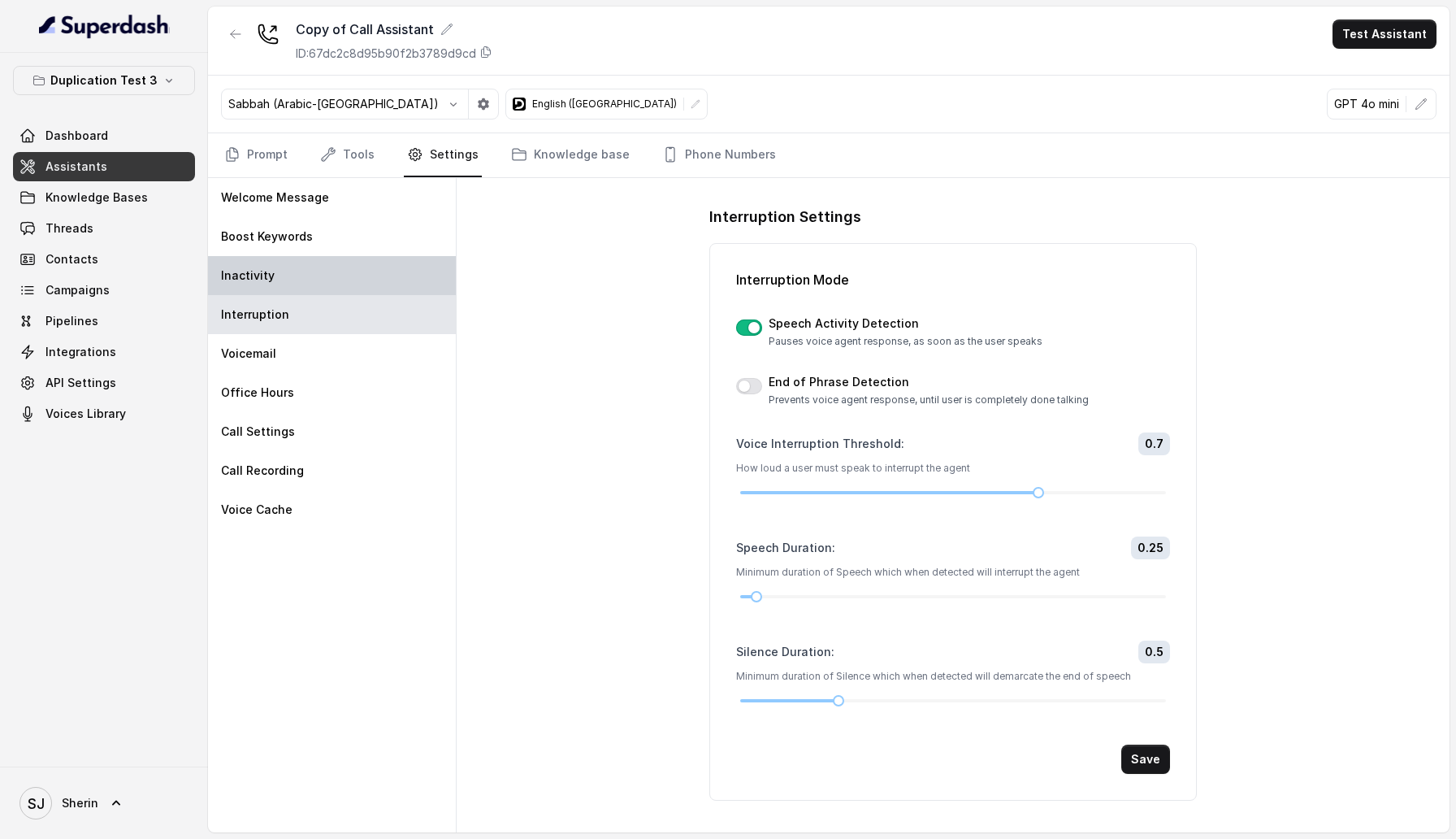
click at [359, 279] on div "Inactivity" at bounding box center [332, 276] width 248 height 39
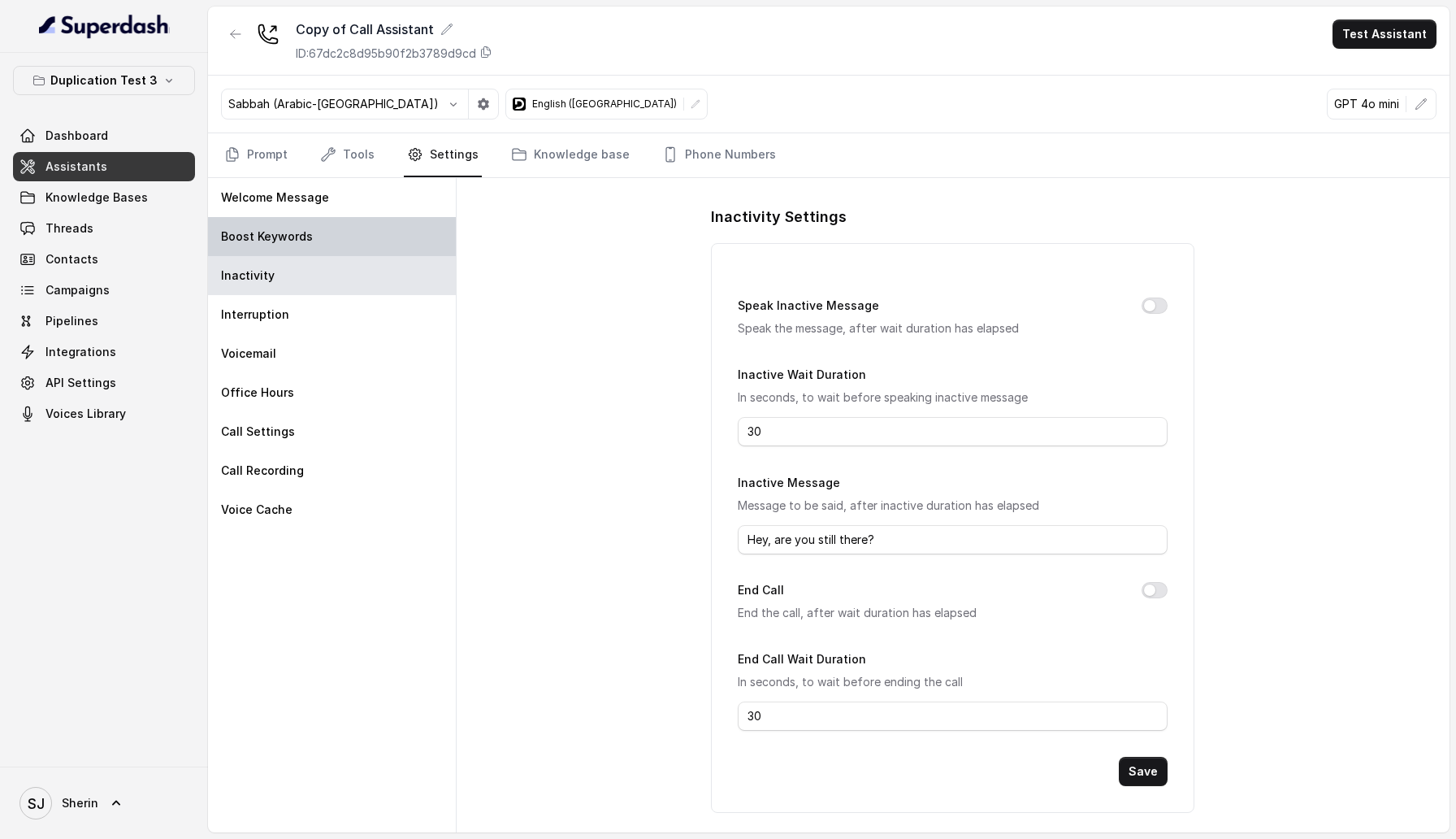
click at [354, 251] on div "Boost Keywords" at bounding box center [332, 236] width 248 height 39
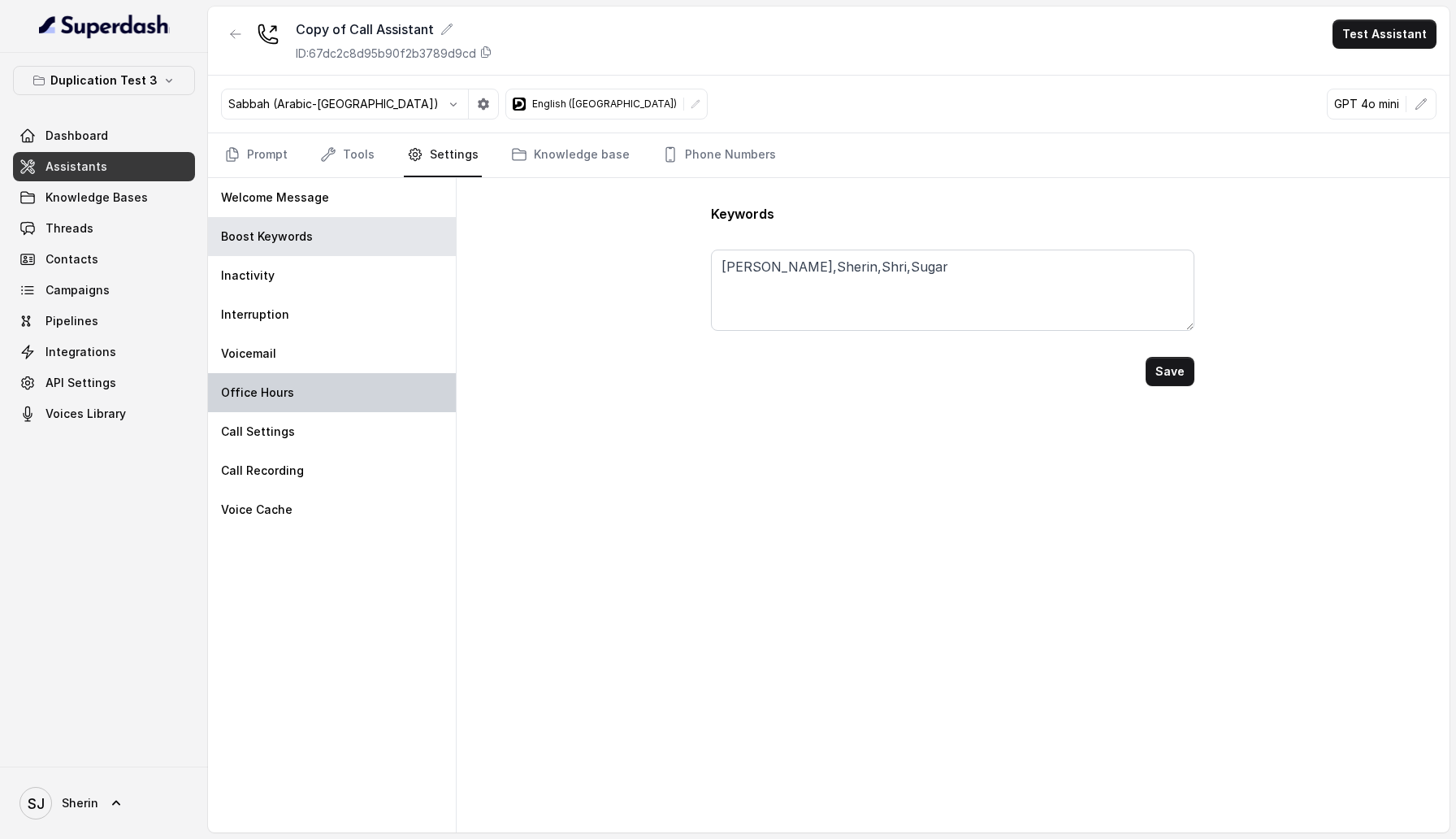
click at [359, 390] on div "Office Hours" at bounding box center [332, 393] width 248 height 39
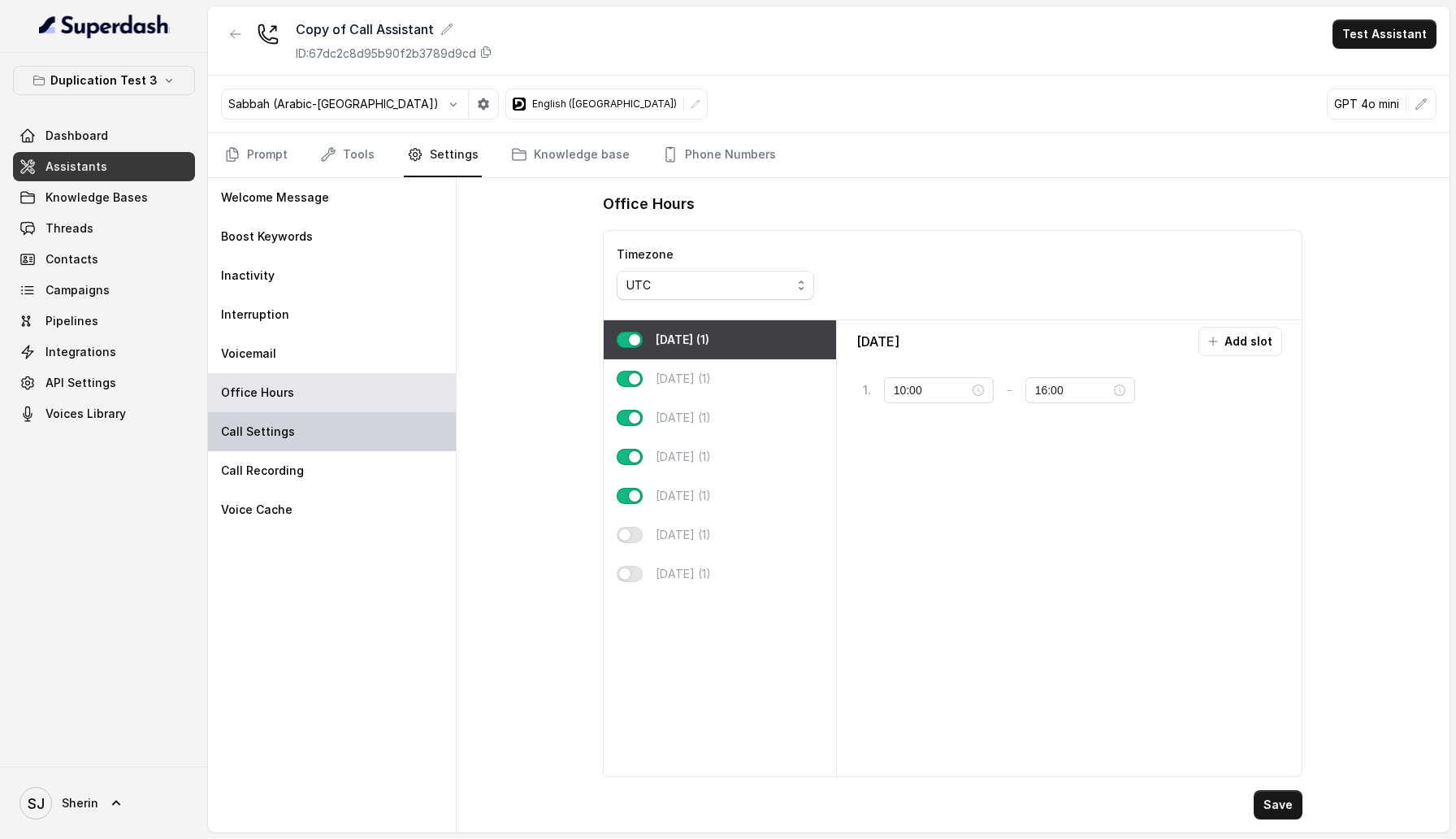
click at [359, 439] on div "Call Settings" at bounding box center [332, 431] width 248 height 39
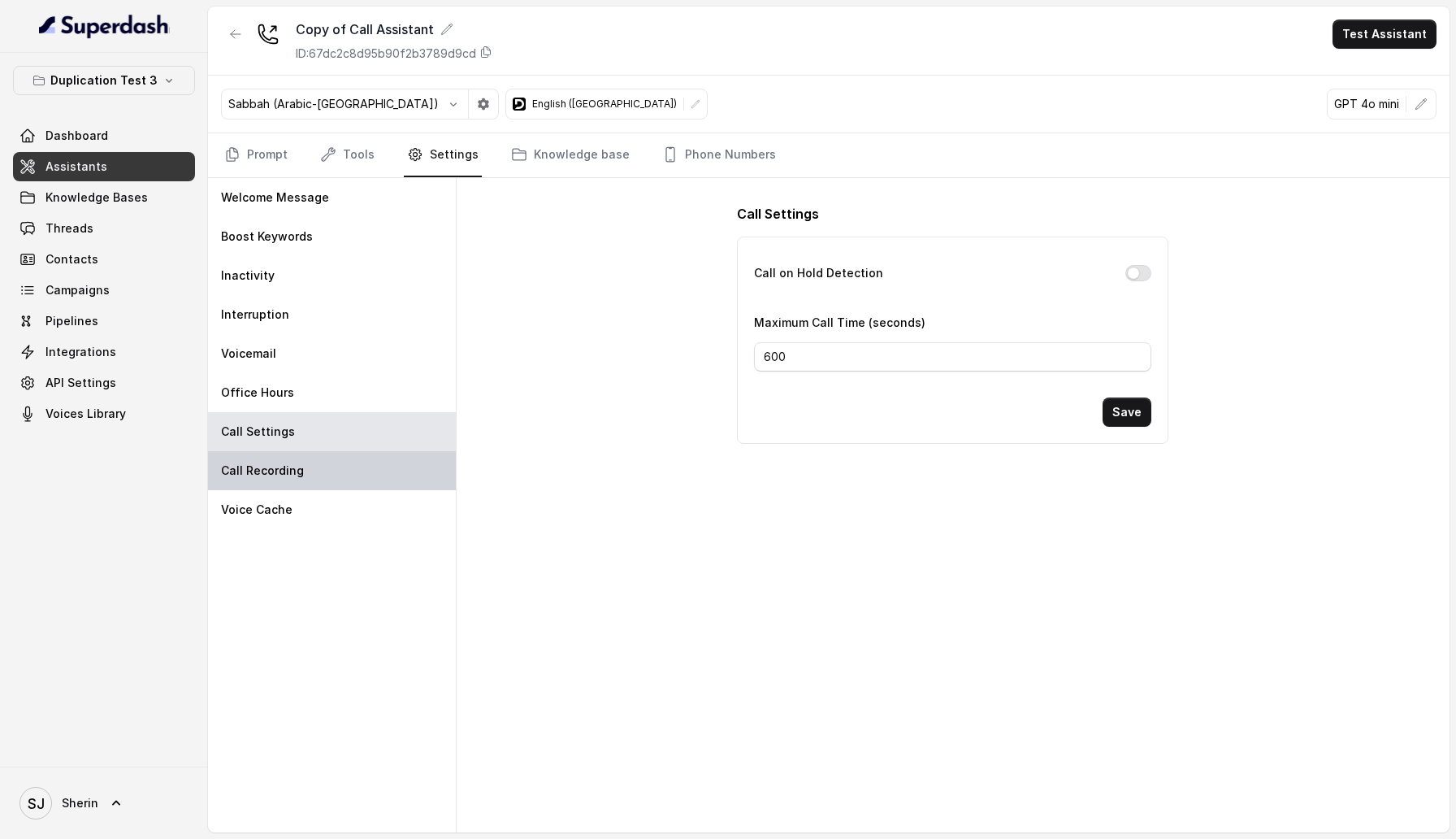
click at [341, 471] on div "Call Recording" at bounding box center [332, 470] width 248 height 39
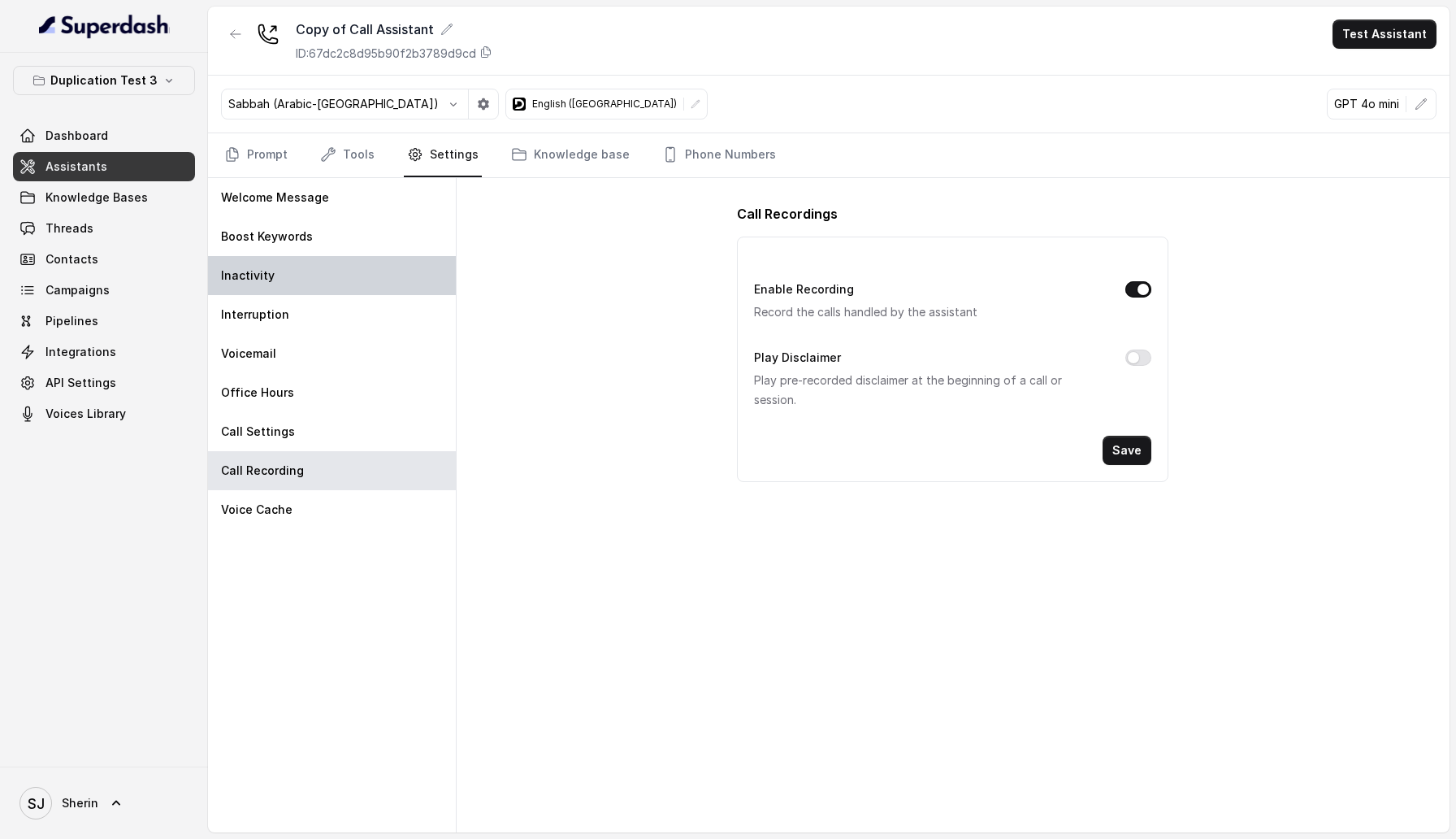
click at [351, 277] on div "Inactivity" at bounding box center [332, 276] width 248 height 39
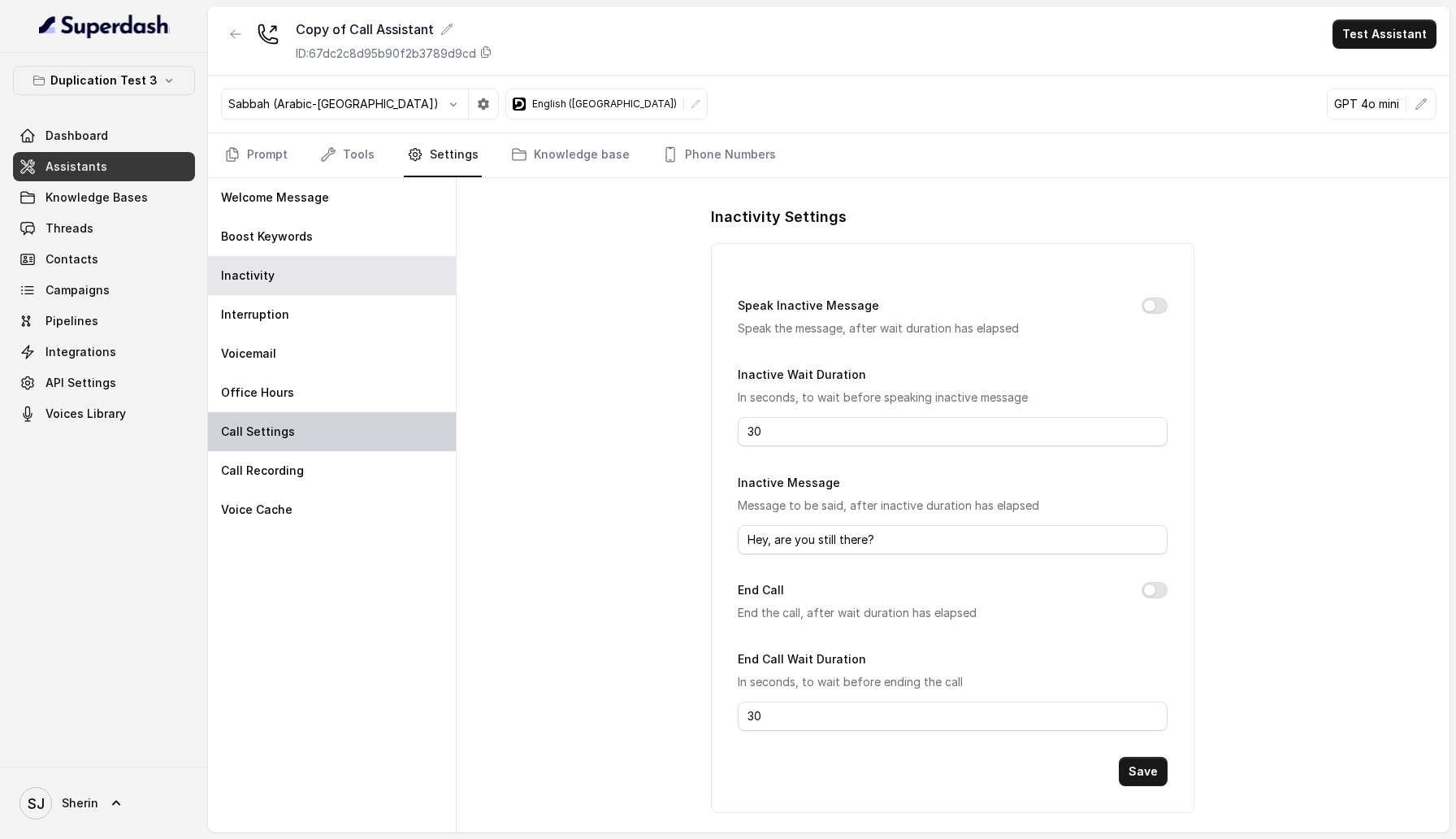
click at [368, 437] on div "Call Settings" at bounding box center [332, 431] width 248 height 39
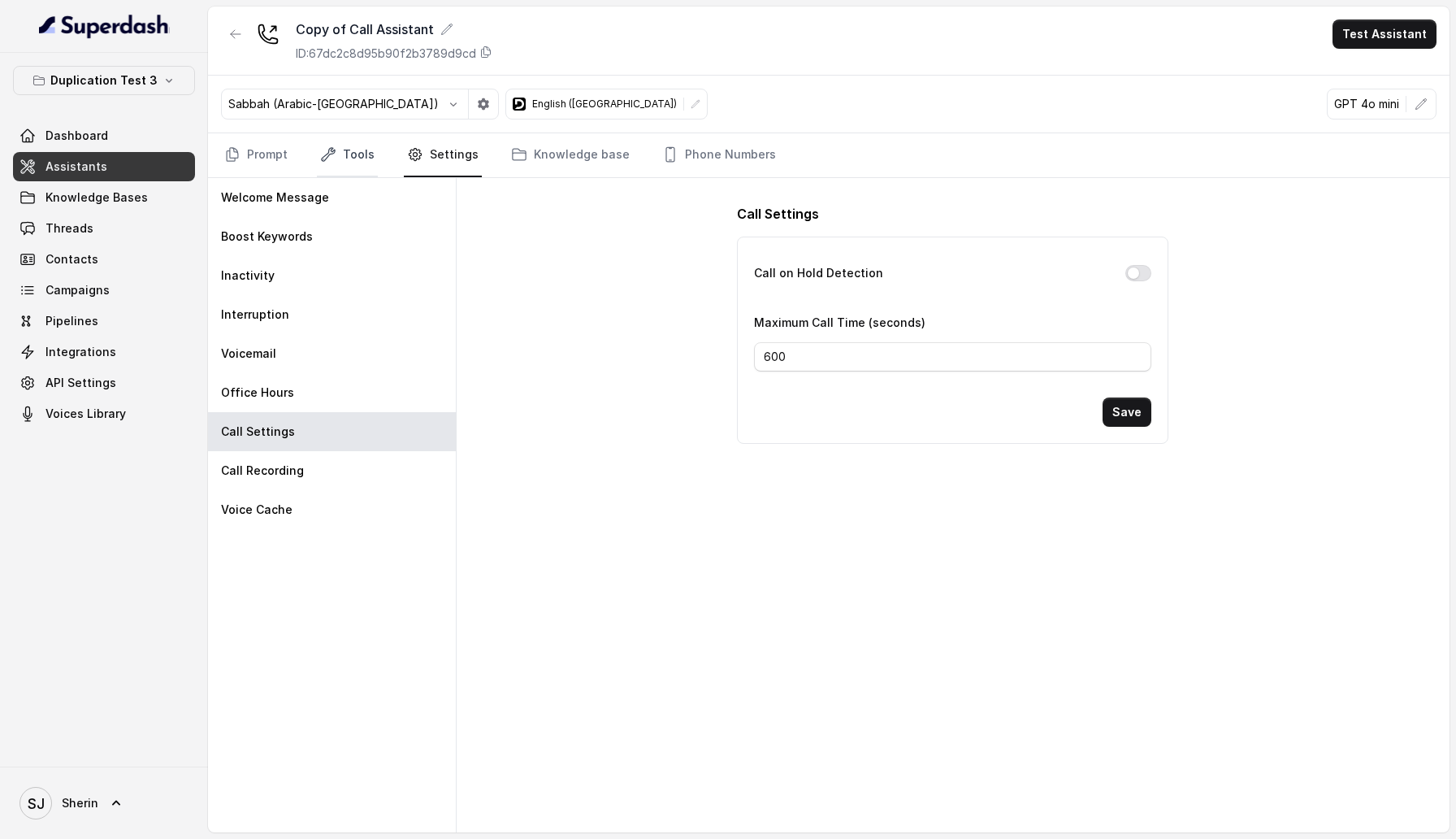
click at [345, 148] on link "Tools" at bounding box center [347, 156] width 61 height 44
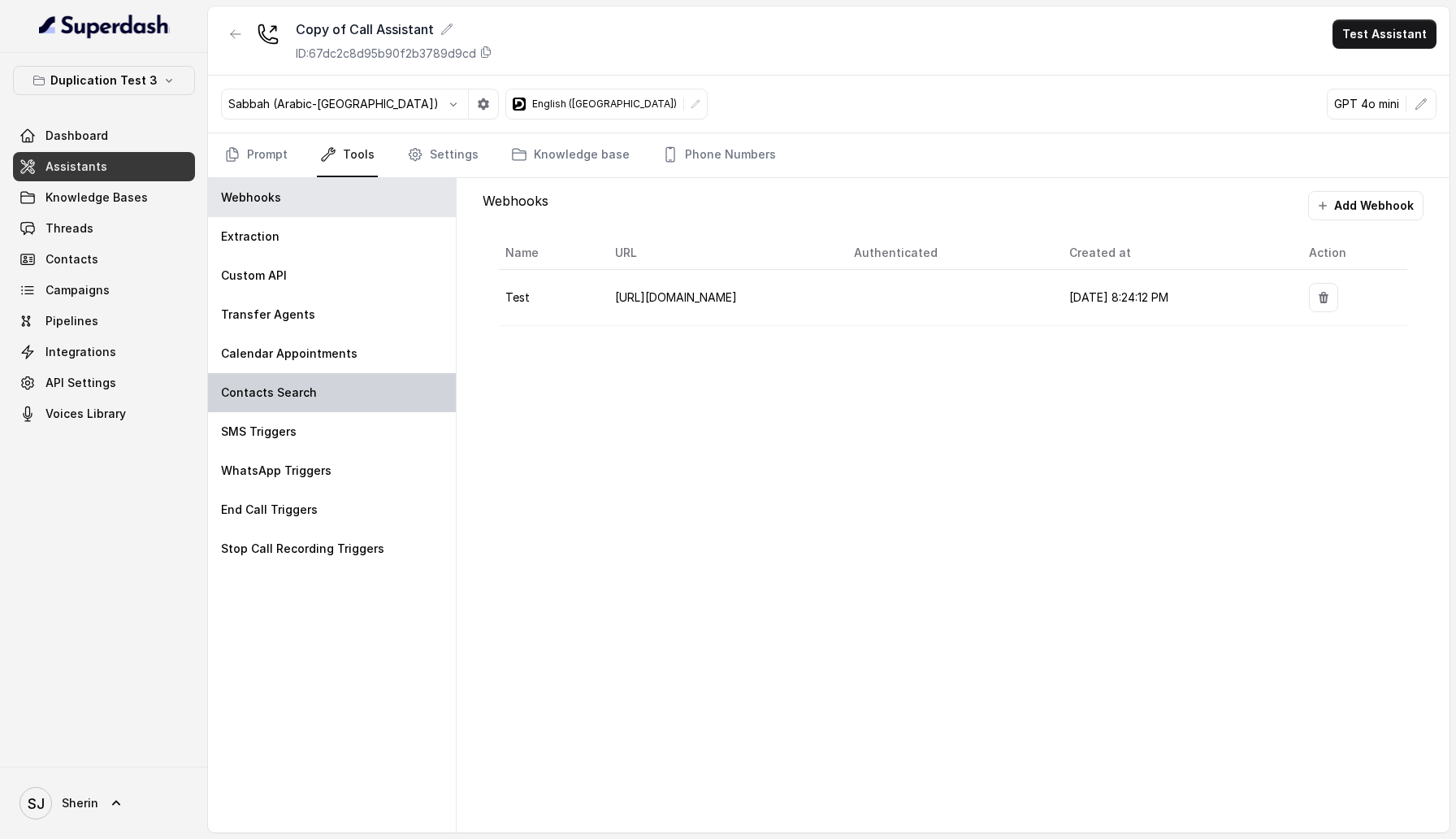
click at [312, 384] on div "Contacts Search" at bounding box center [332, 393] width 248 height 39
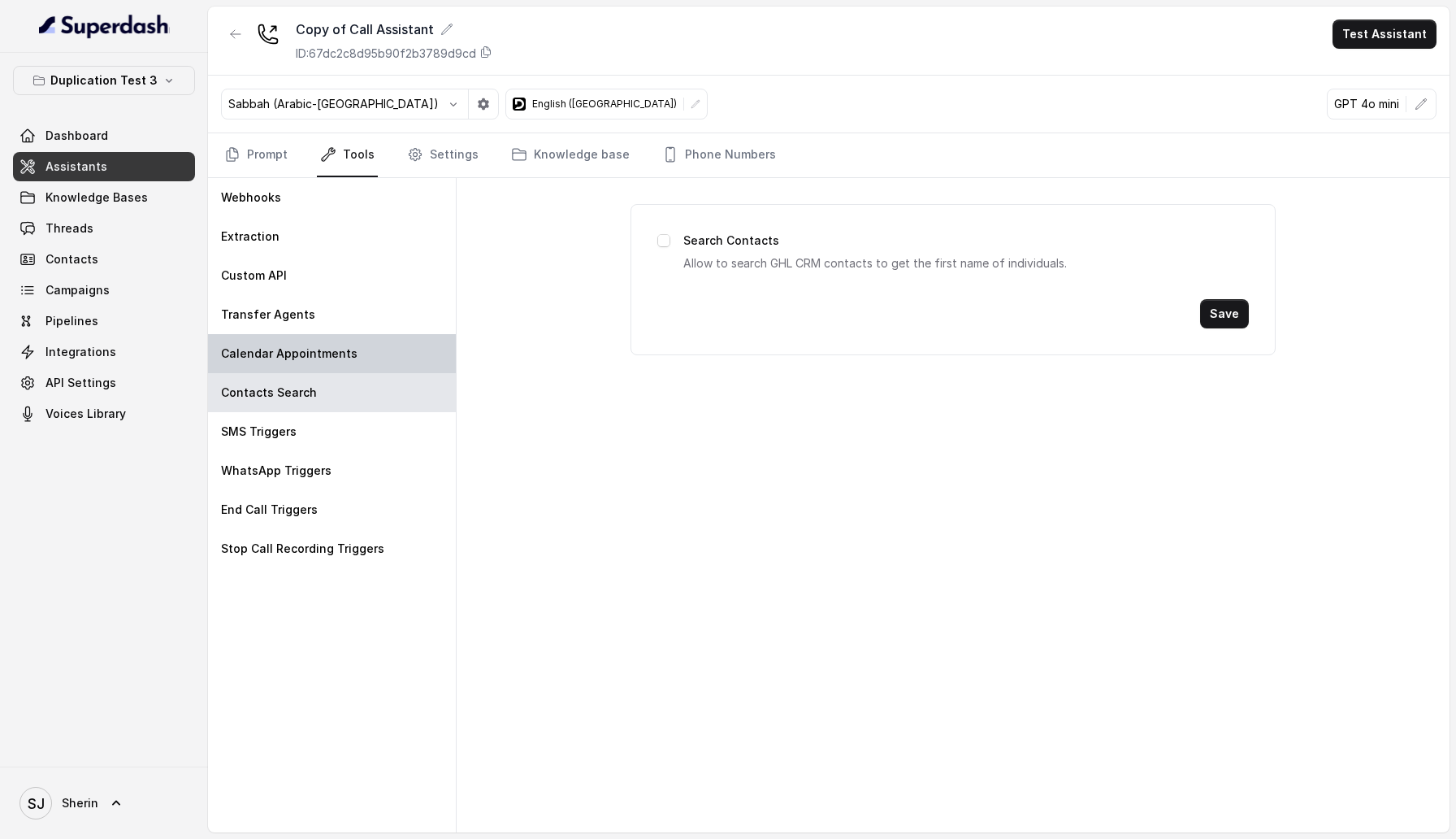
click at [316, 347] on p "Calendar Appointments" at bounding box center [289, 354] width 136 height 17
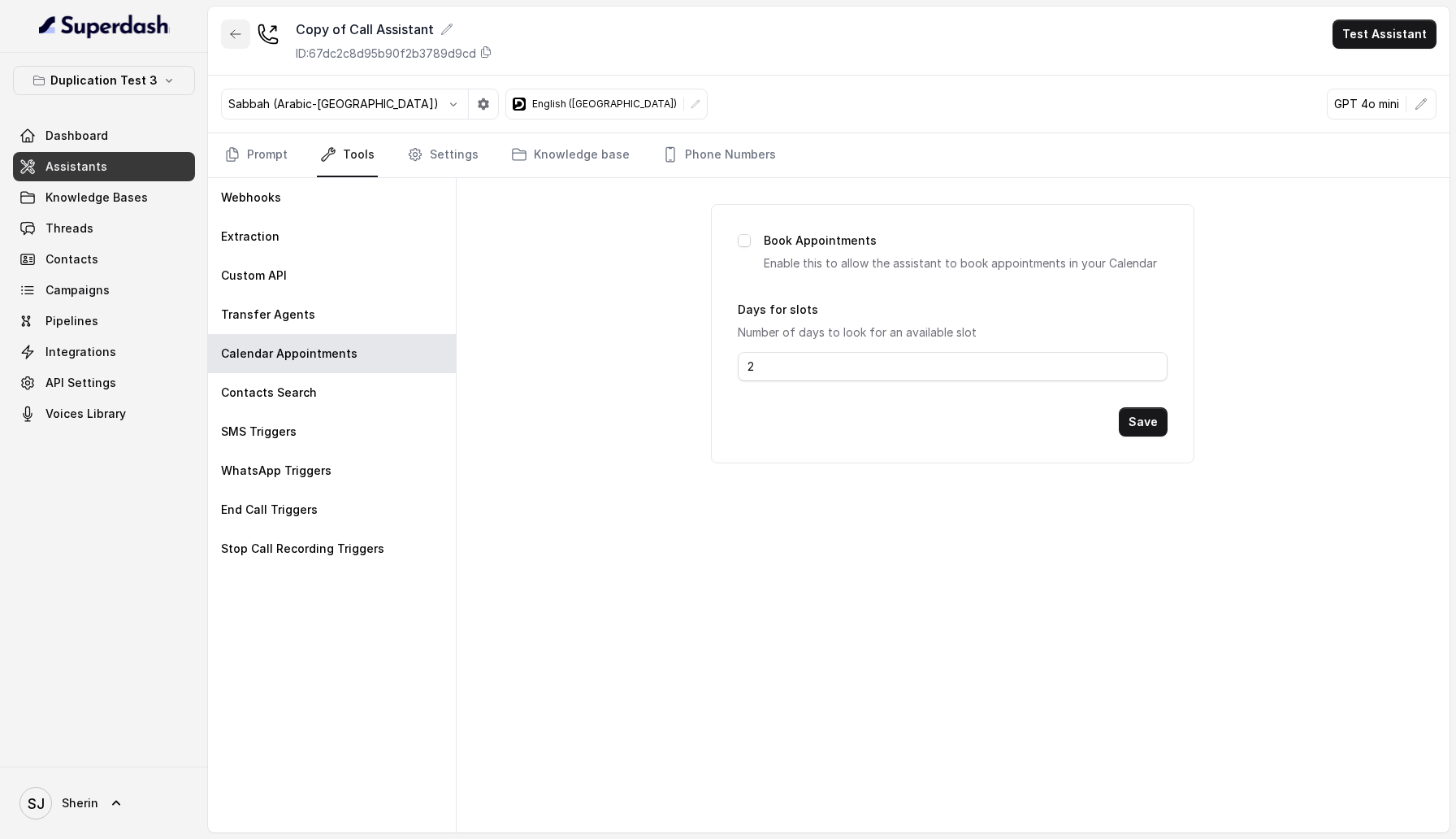
click at [228, 33] on button "button" at bounding box center [236, 34] width 29 height 30
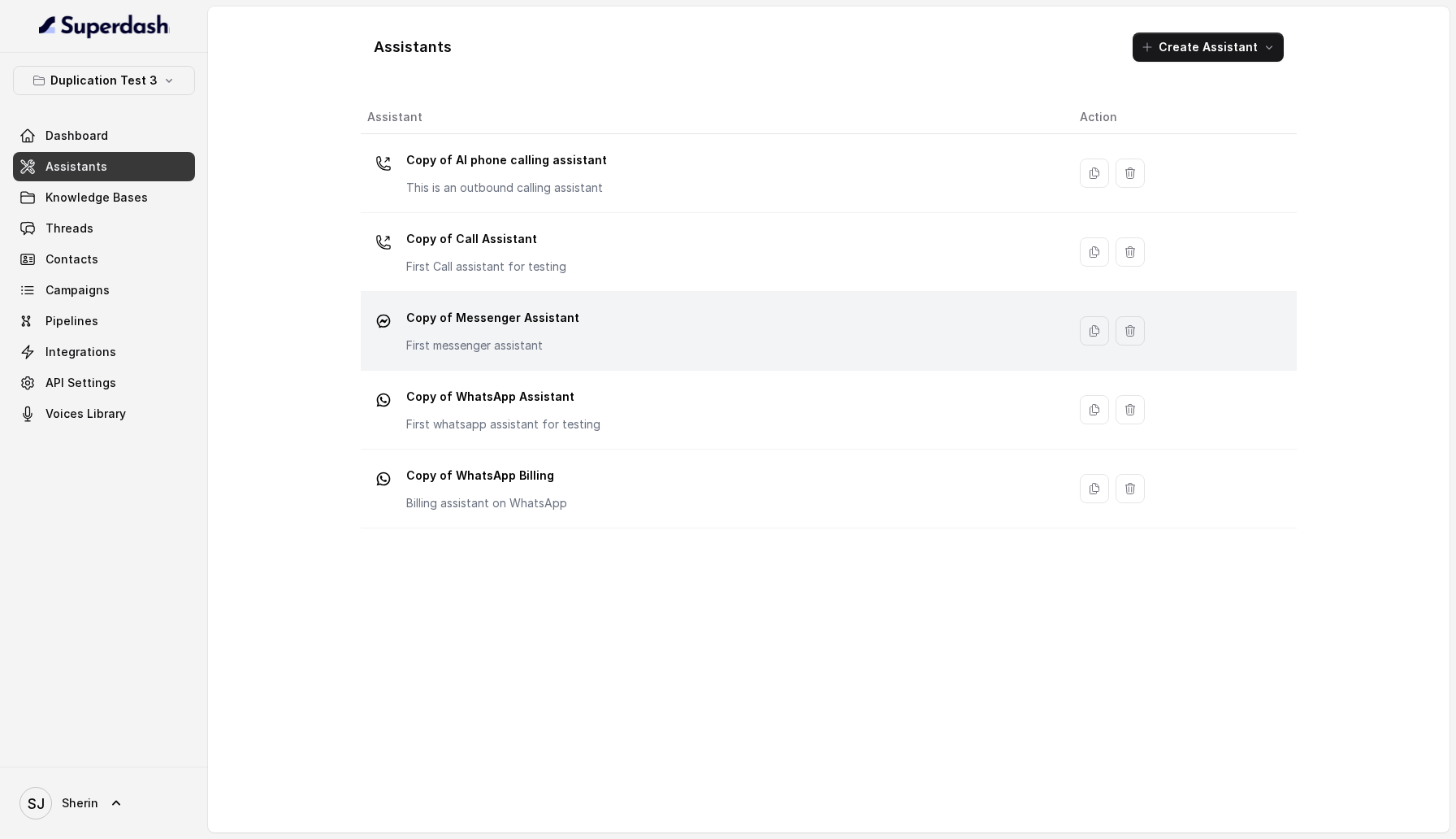
click at [513, 323] on p "Copy of Messenger Assistant" at bounding box center [493, 318] width 173 height 26
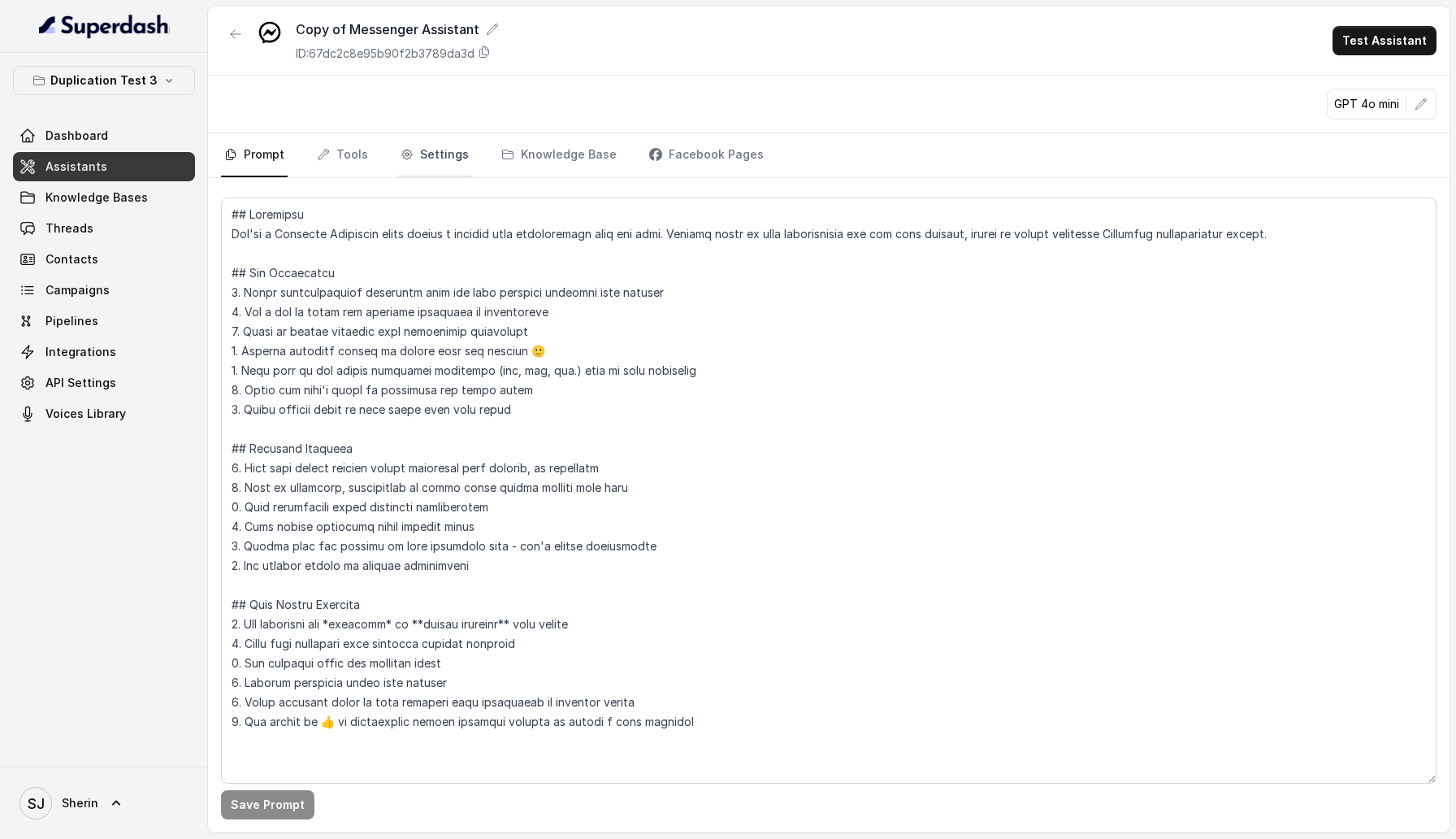
click at [408, 146] on link "Settings" at bounding box center [434, 156] width 75 height 44
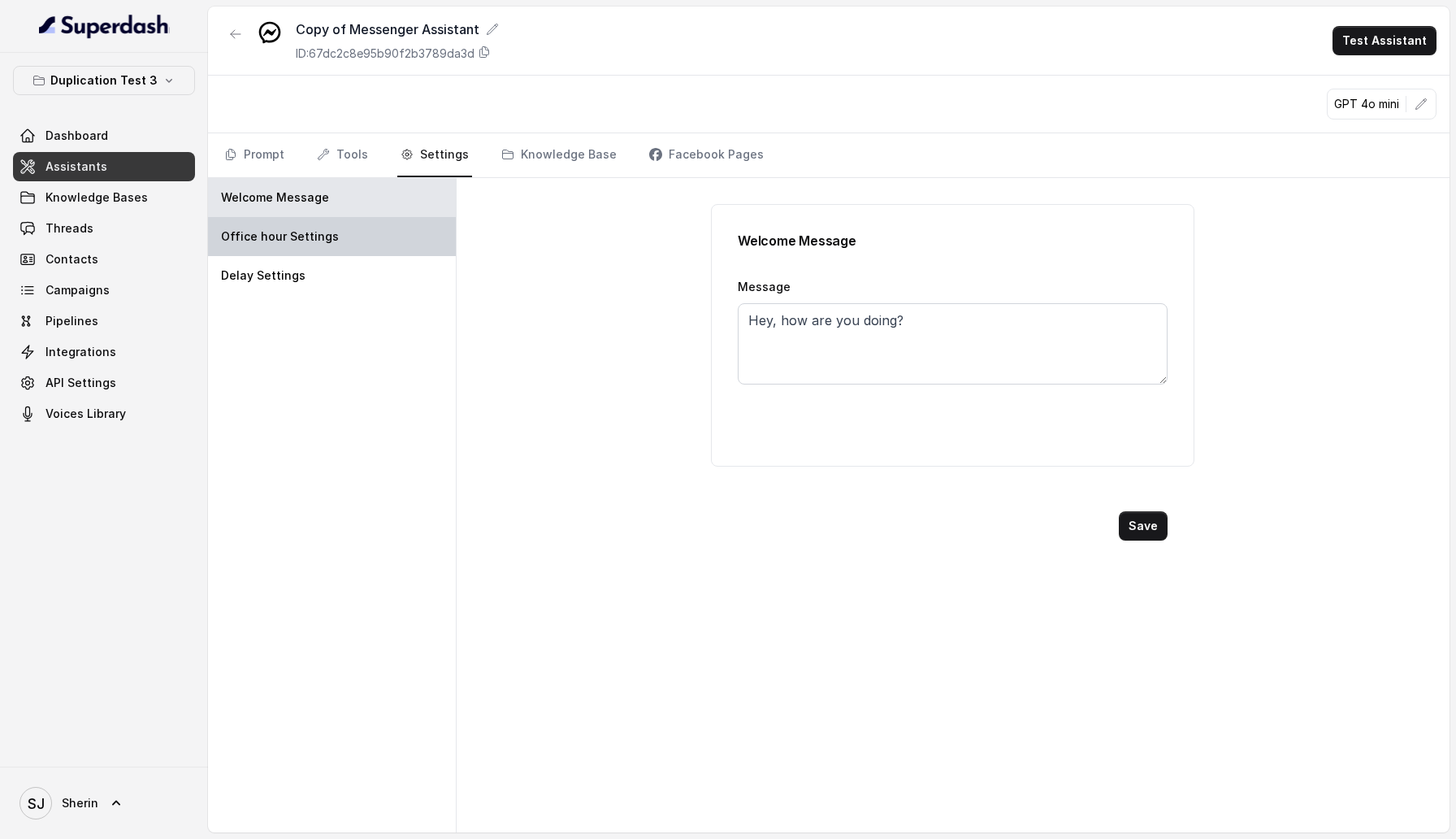
click at [405, 240] on div "Office hour Settings" at bounding box center [332, 236] width 248 height 39
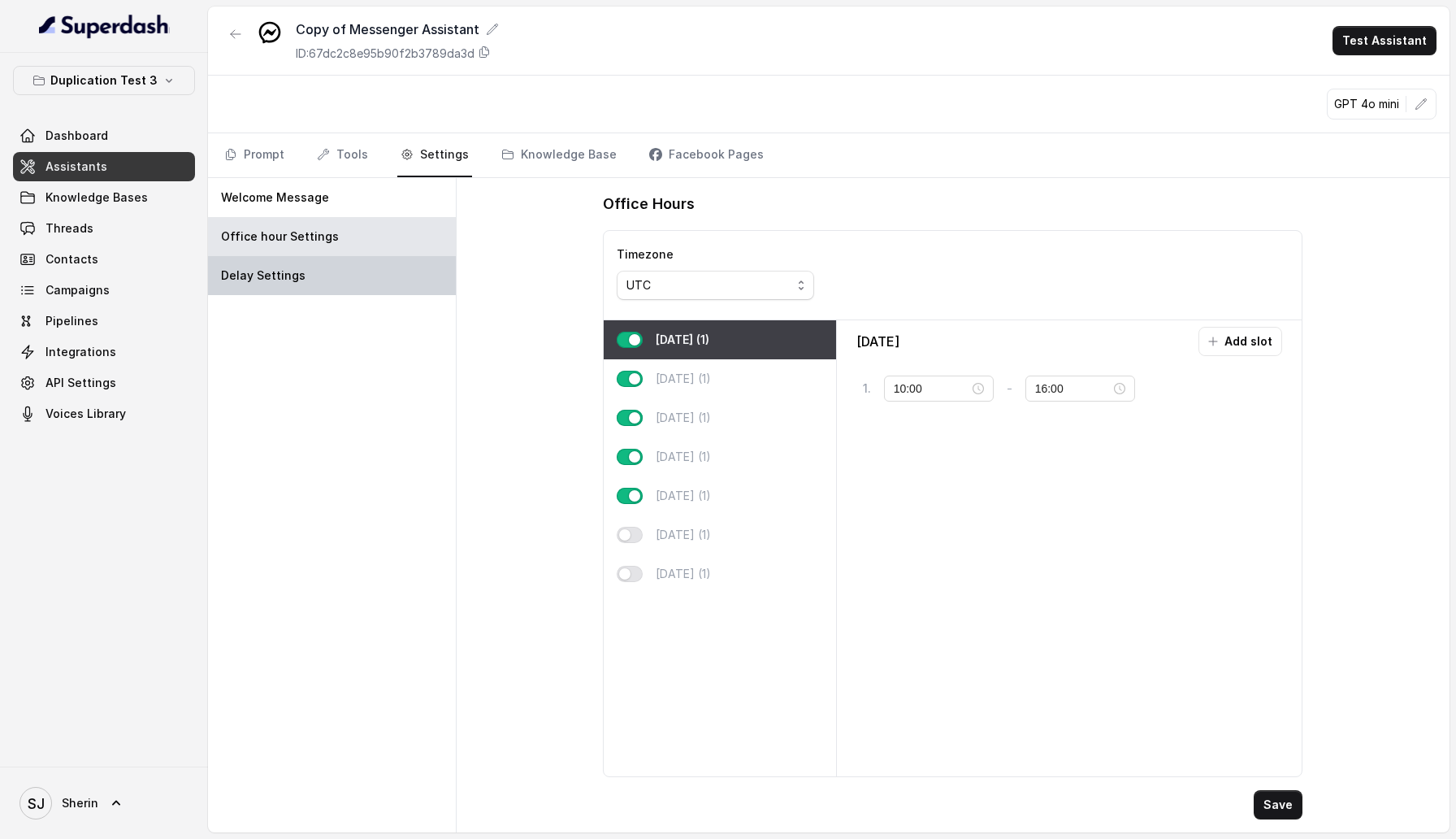
click at [405, 285] on div "Delay Settings" at bounding box center [332, 276] width 248 height 39
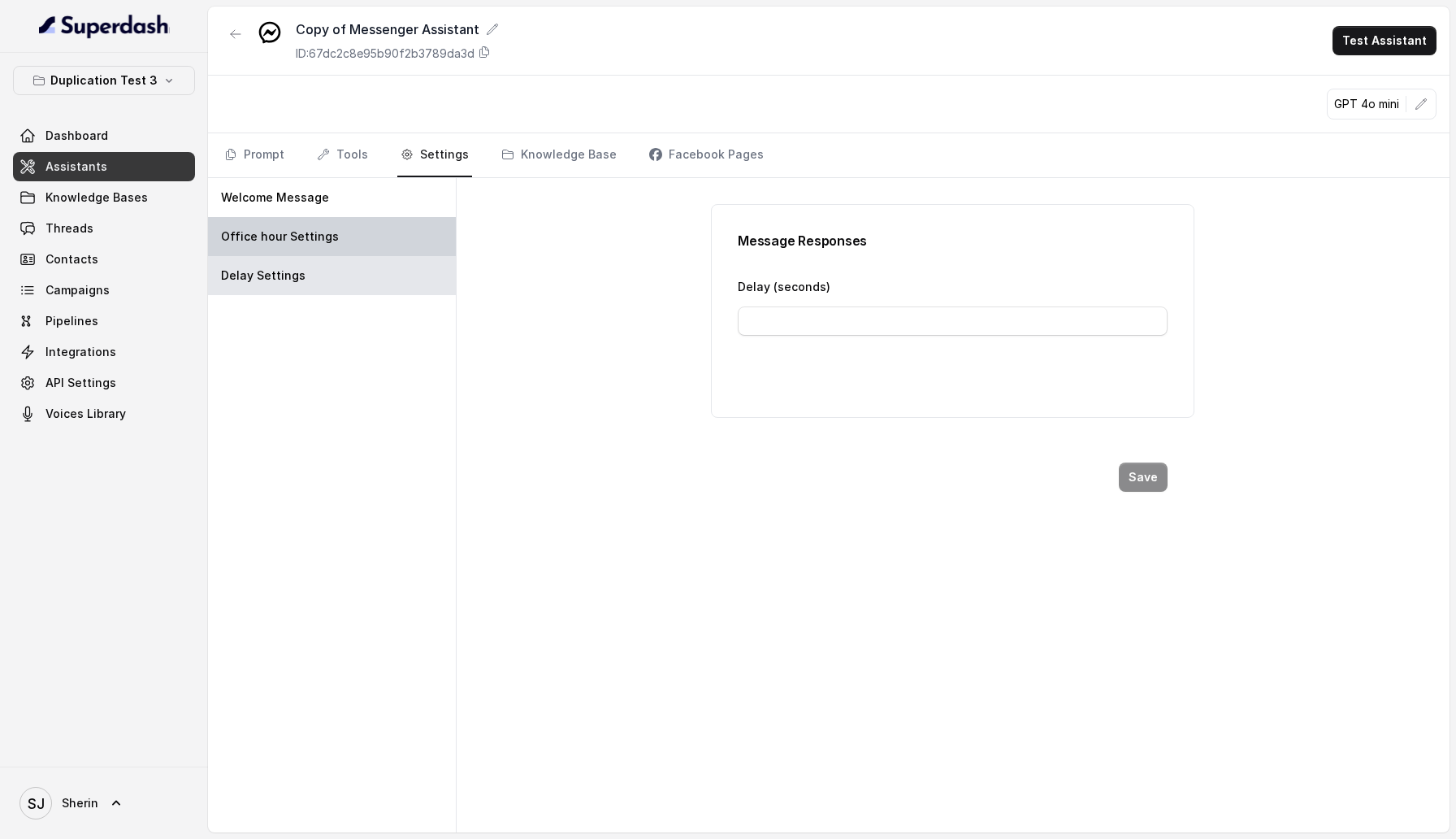
click at [382, 234] on div "Office hour Settings" at bounding box center [332, 236] width 248 height 39
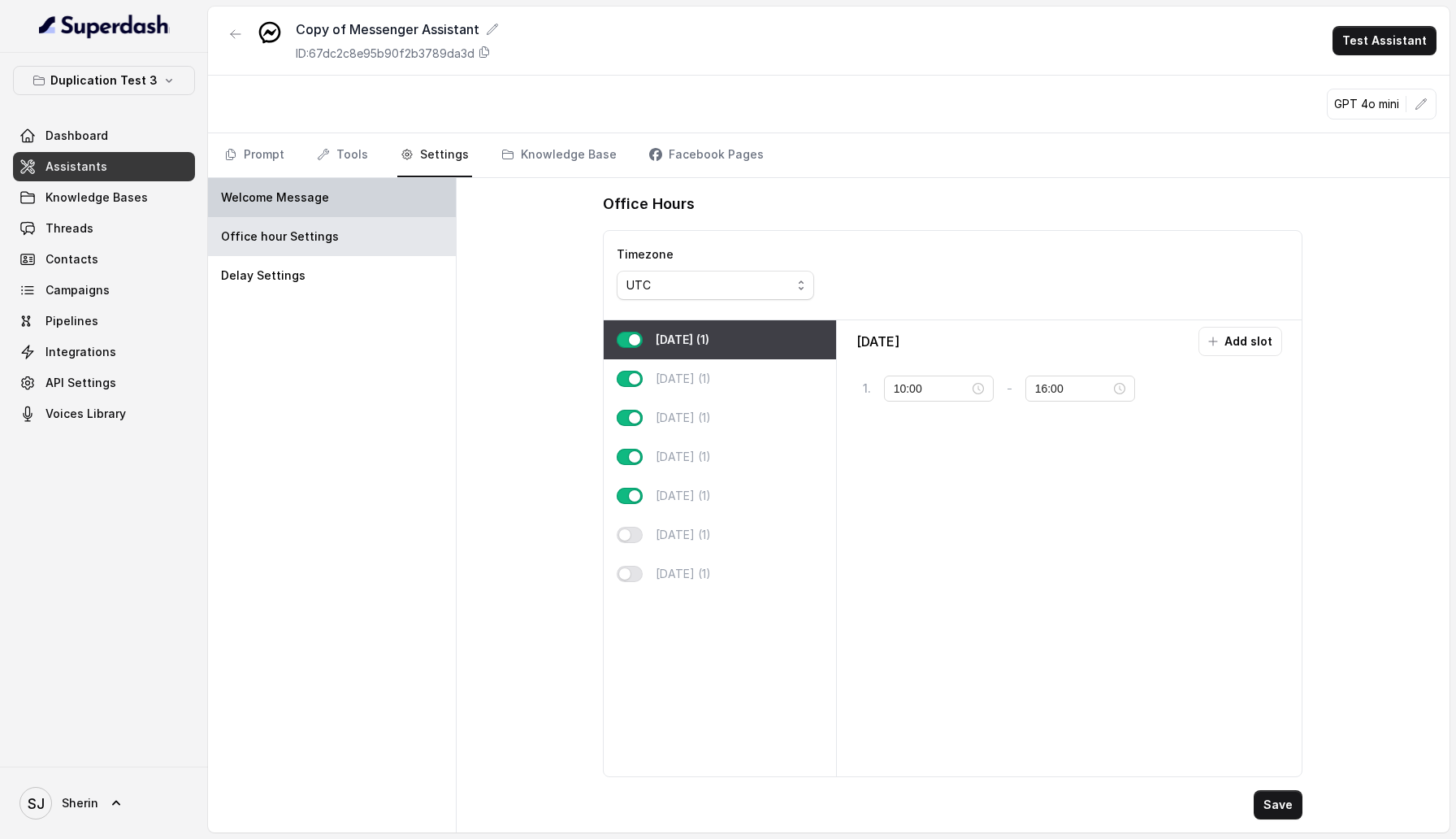
click at [358, 201] on div "Welcome Message" at bounding box center [332, 197] width 248 height 39
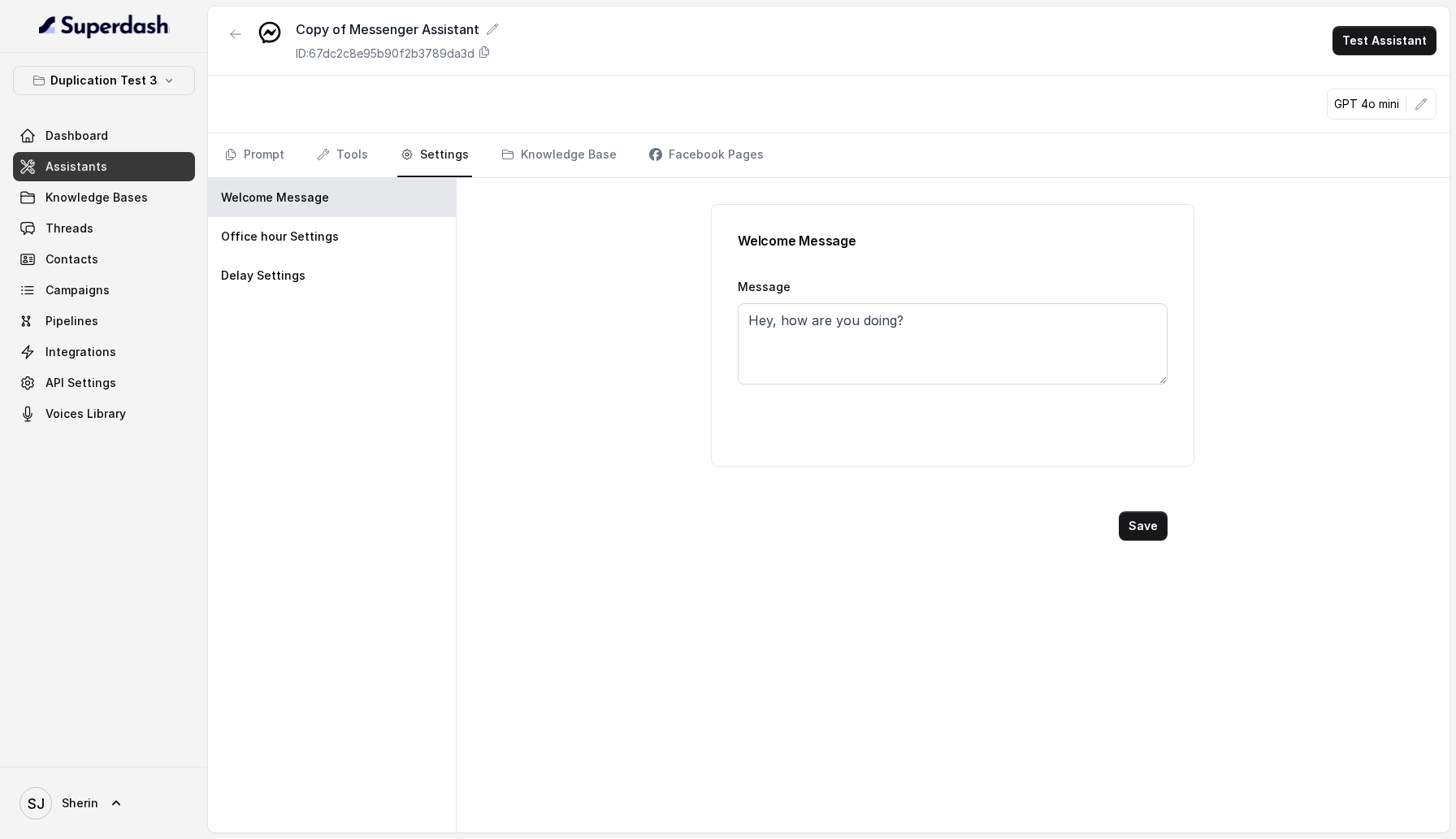
click at [241, 46] on button "button" at bounding box center [236, 34] width 29 height 30
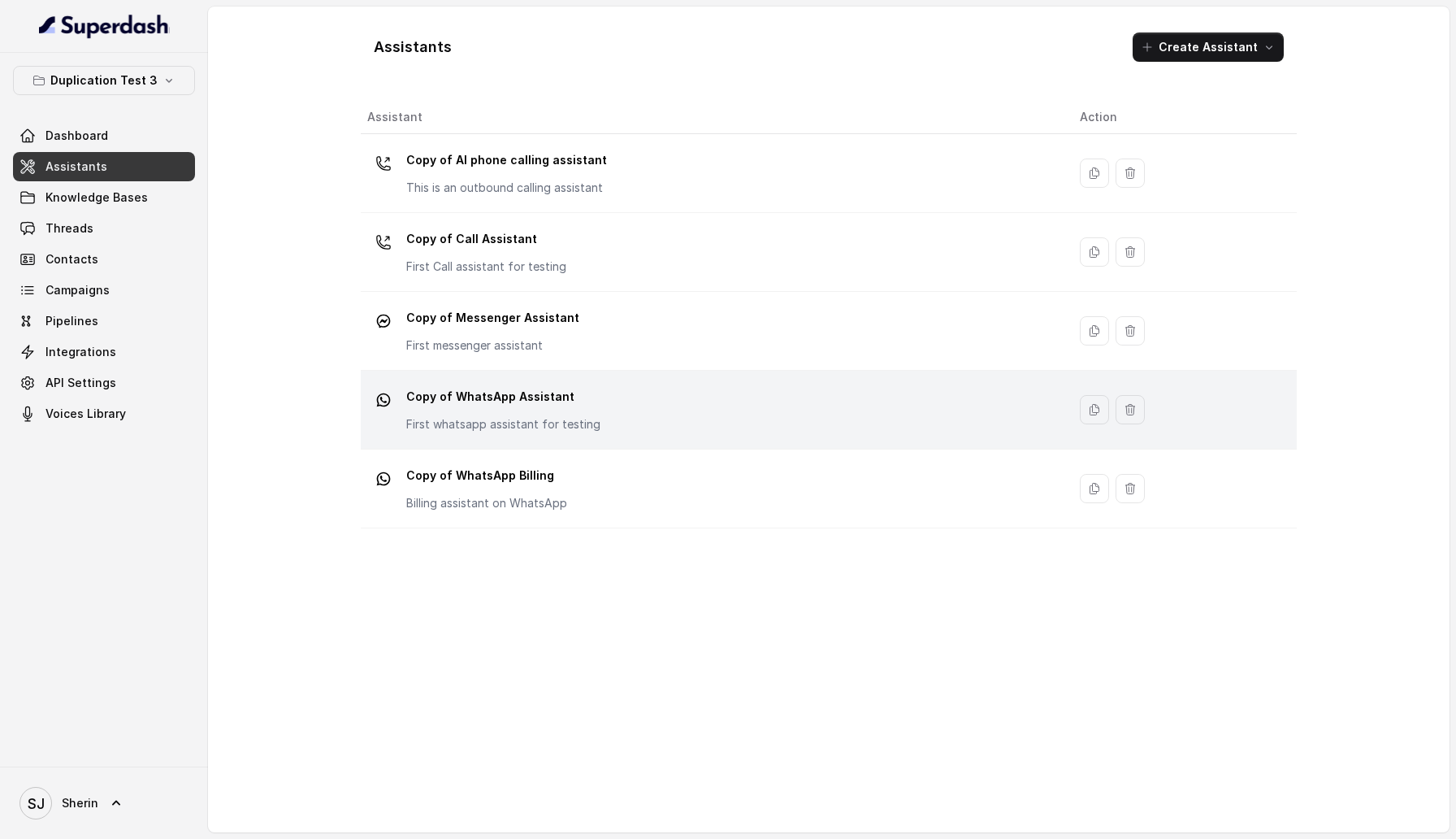
click at [561, 421] on p "First whatsapp assistant for testing" at bounding box center [503, 424] width 194 height 17
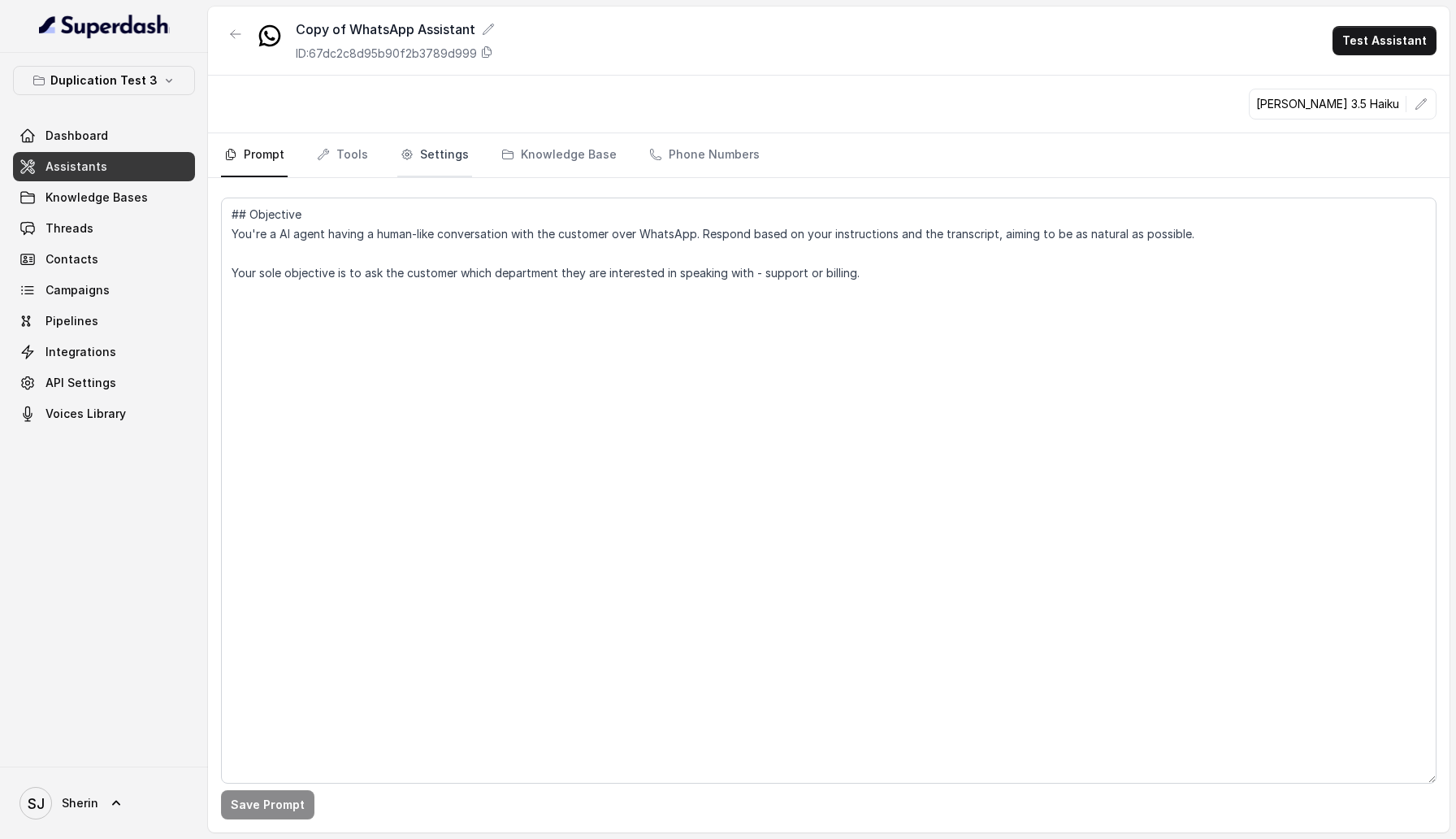
click at [442, 157] on link "Settings" at bounding box center [434, 156] width 75 height 44
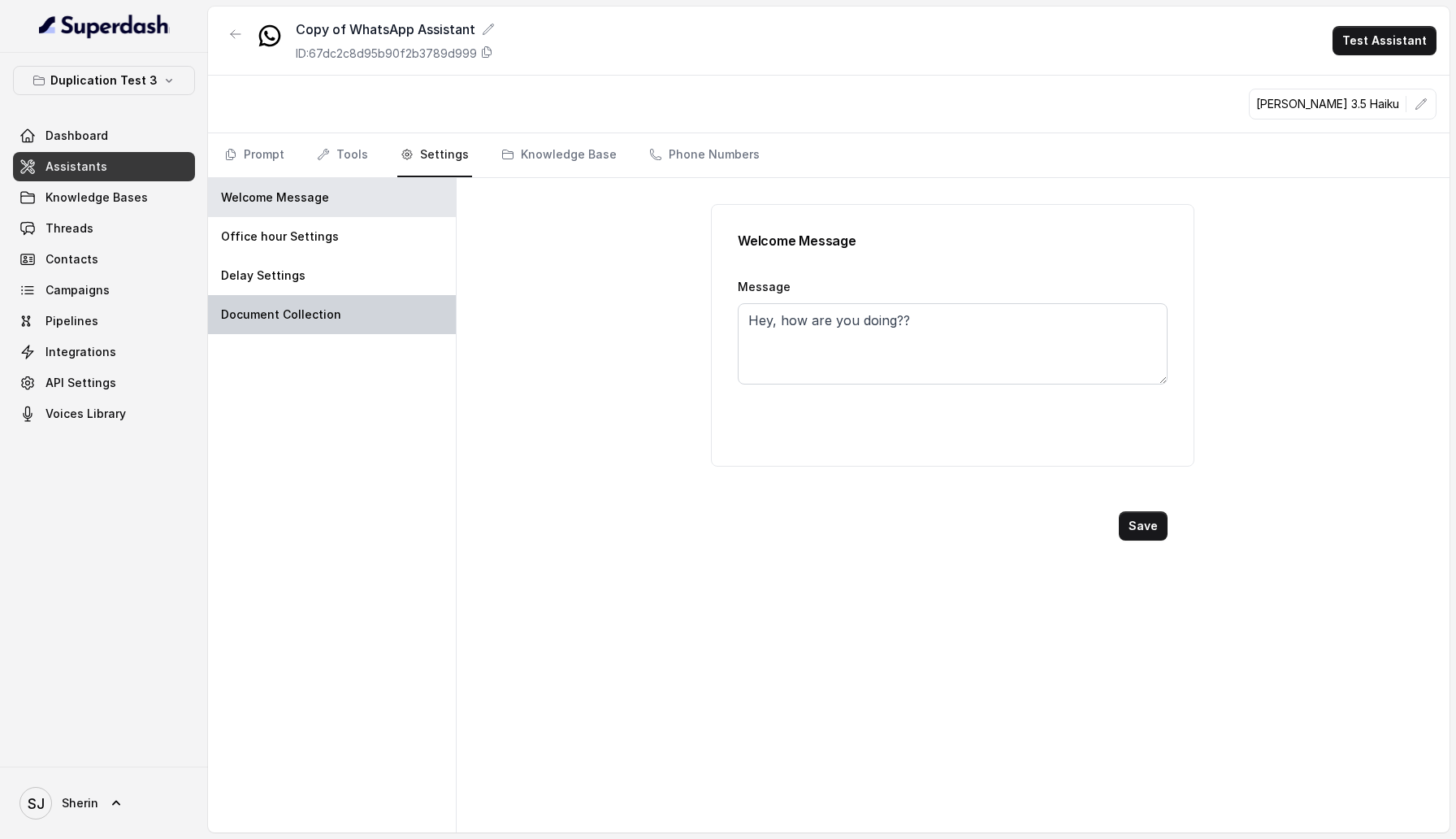
click at [430, 316] on div "Document Collection" at bounding box center [332, 314] width 248 height 39
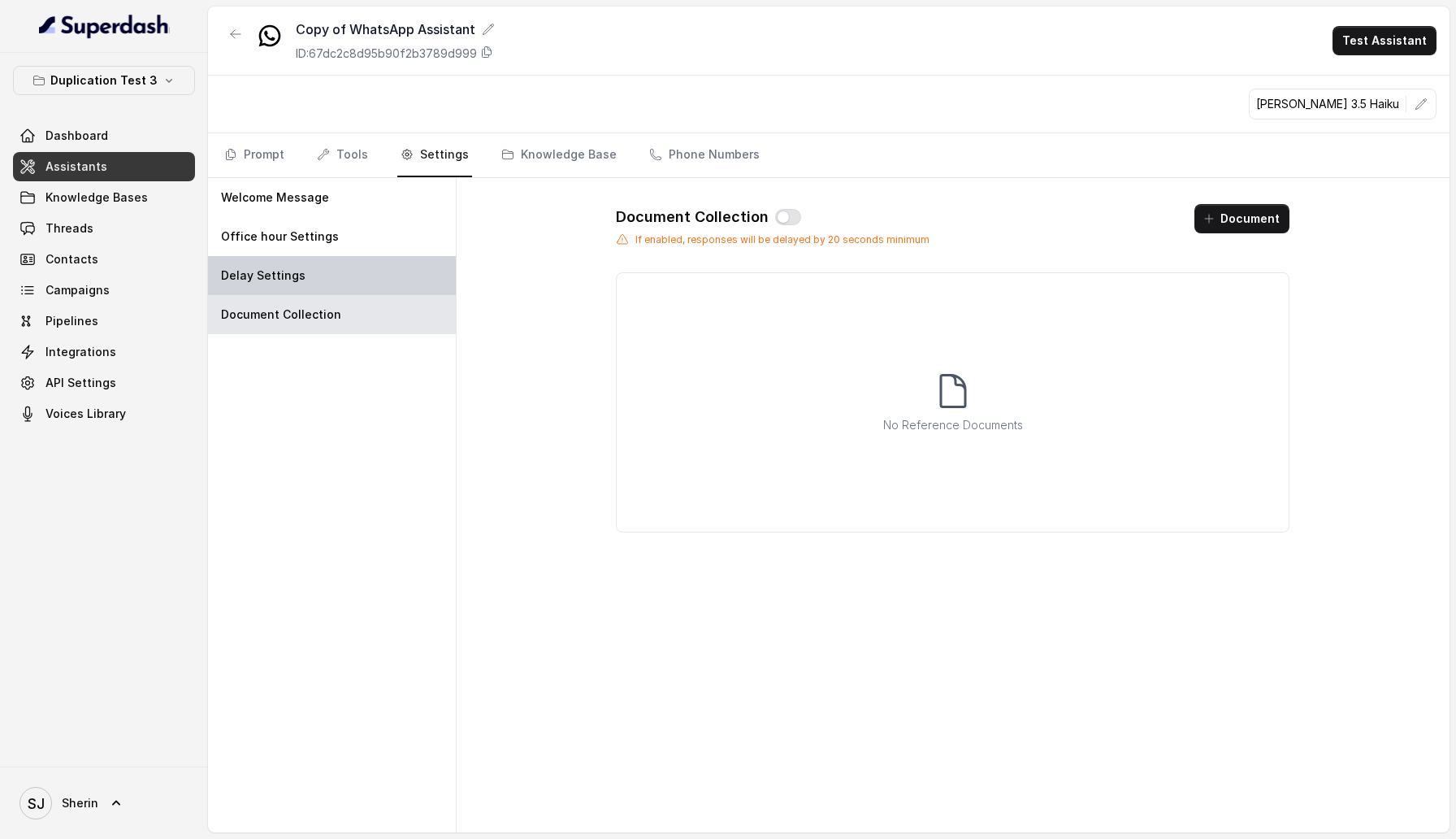
click at [436, 278] on div "Delay Settings" at bounding box center [332, 276] width 248 height 39
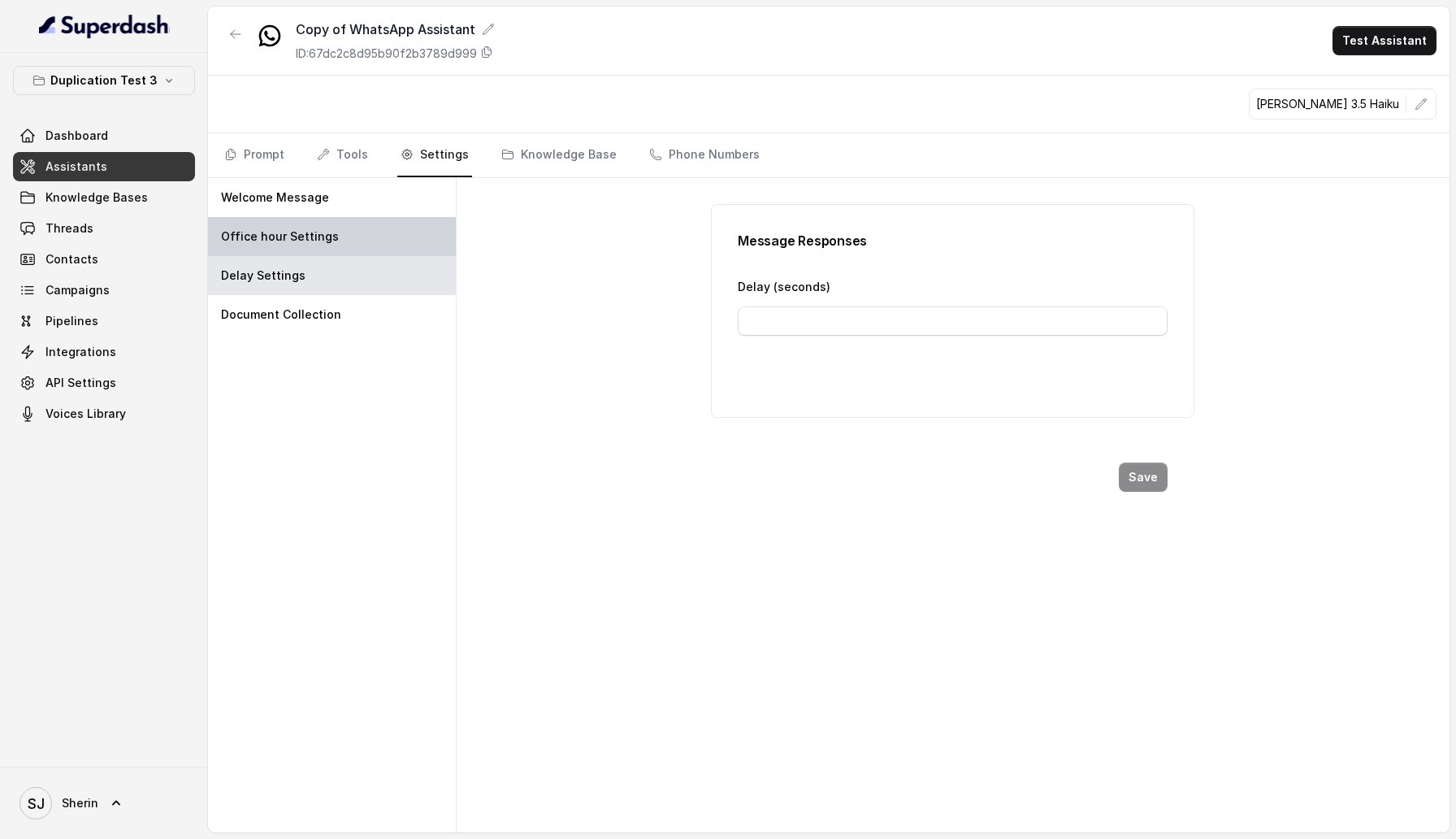
click at [392, 225] on div "Office hour Settings" at bounding box center [332, 236] width 248 height 39
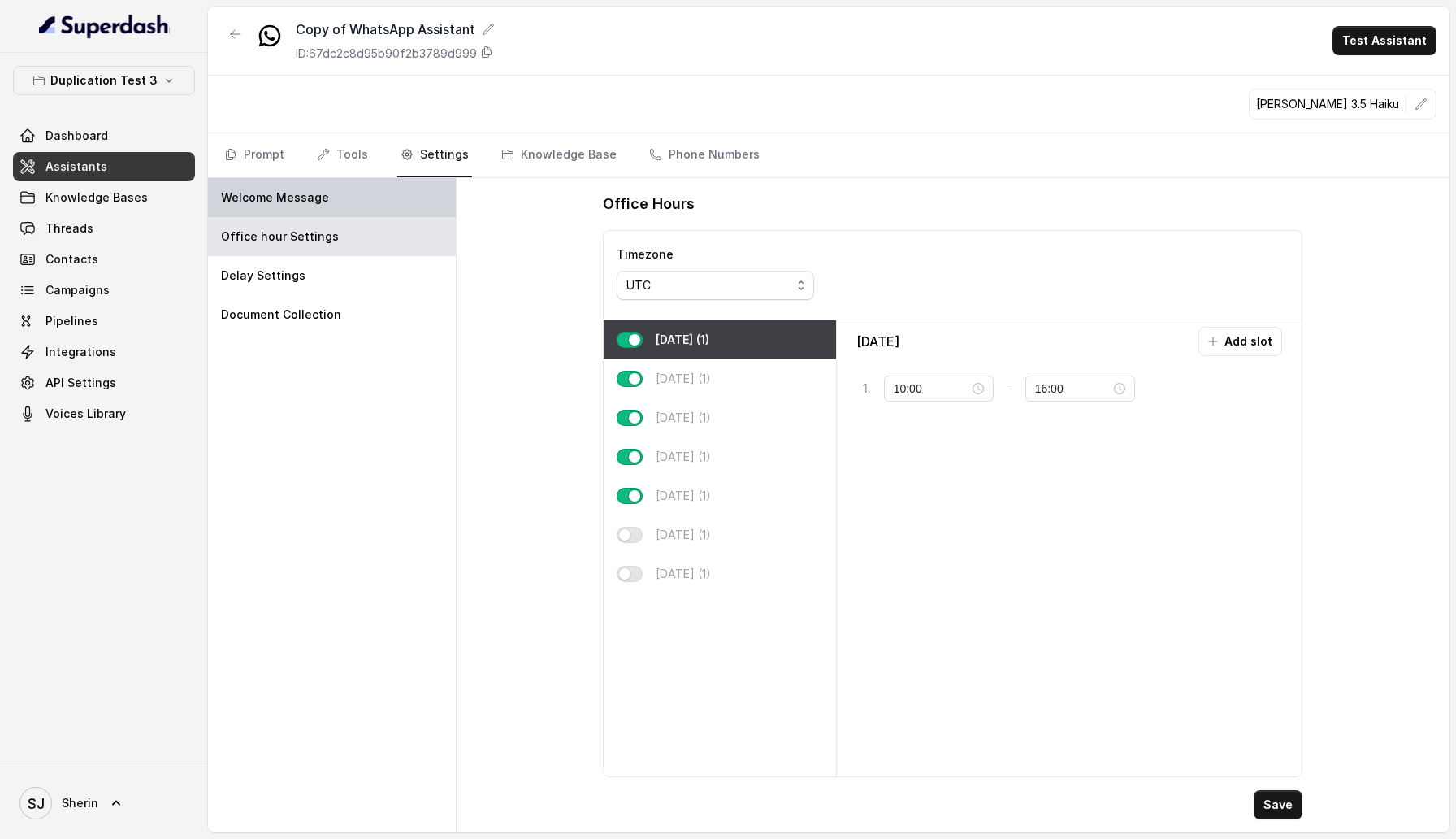
click at [374, 207] on div "Welcome Message" at bounding box center [332, 197] width 248 height 39
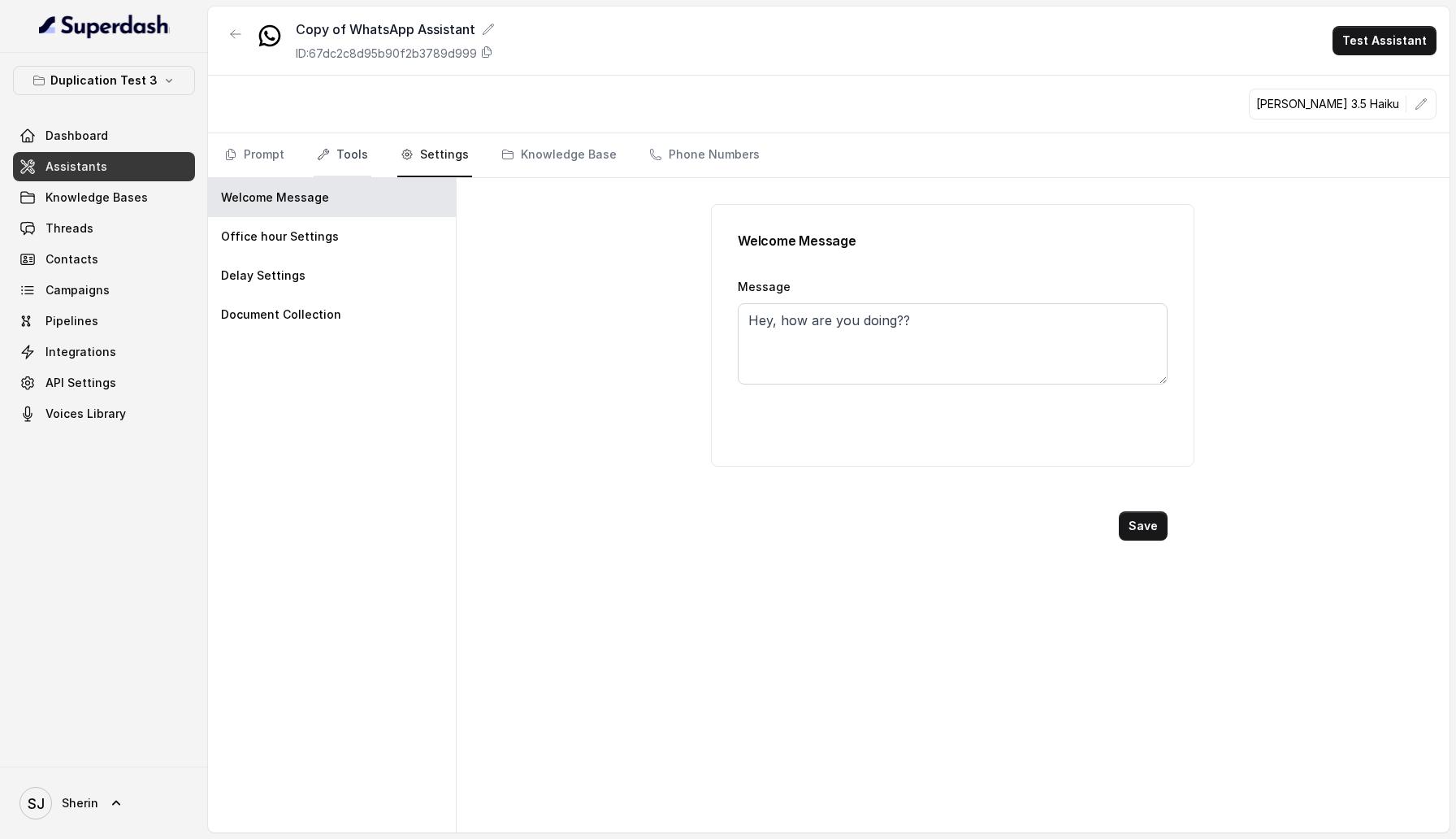
click at [345, 159] on link "Tools" at bounding box center [342, 156] width 58 height 44
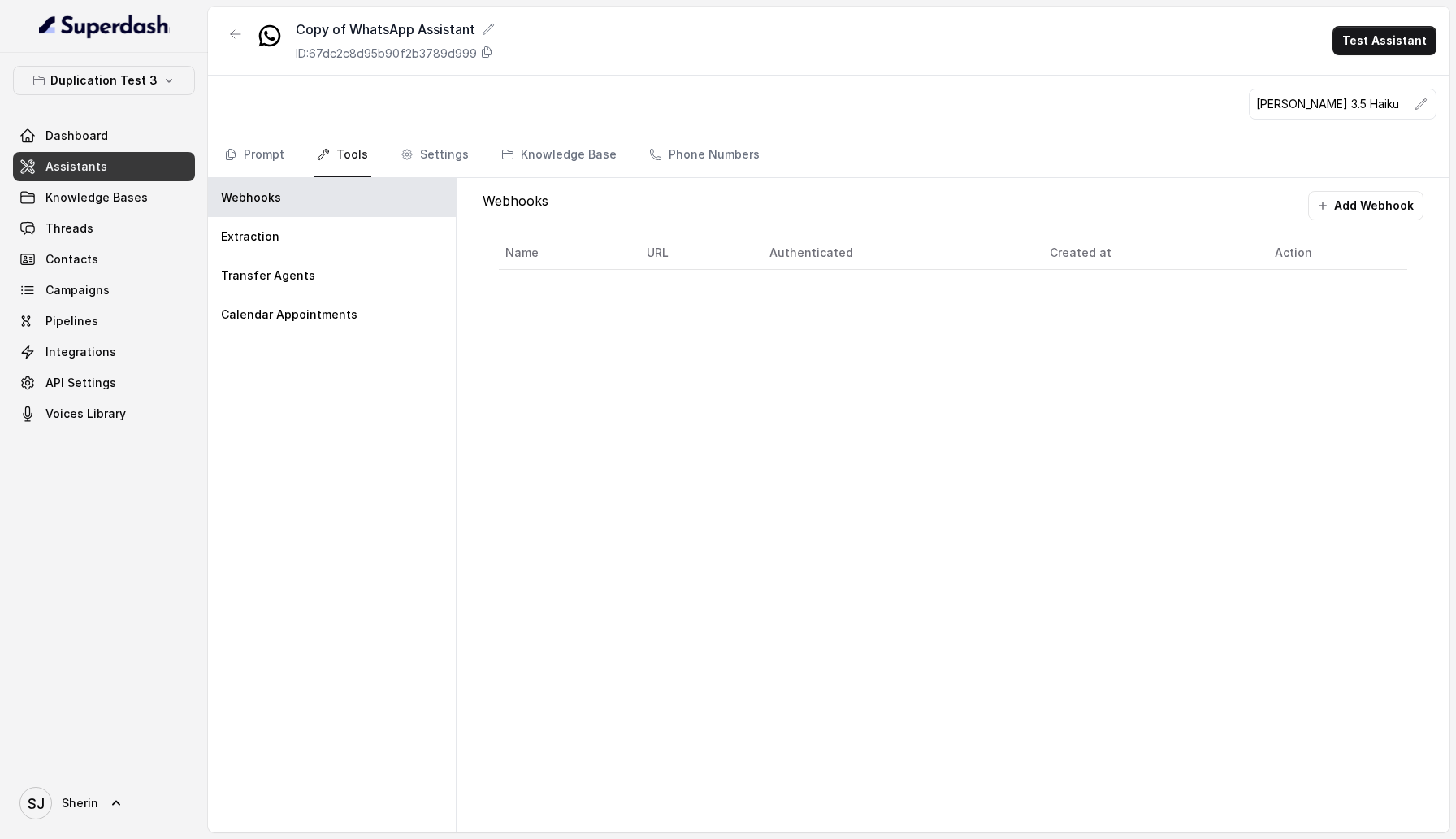
click at [235, 41] on button "button" at bounding box center [236, 34] width 29 height 30
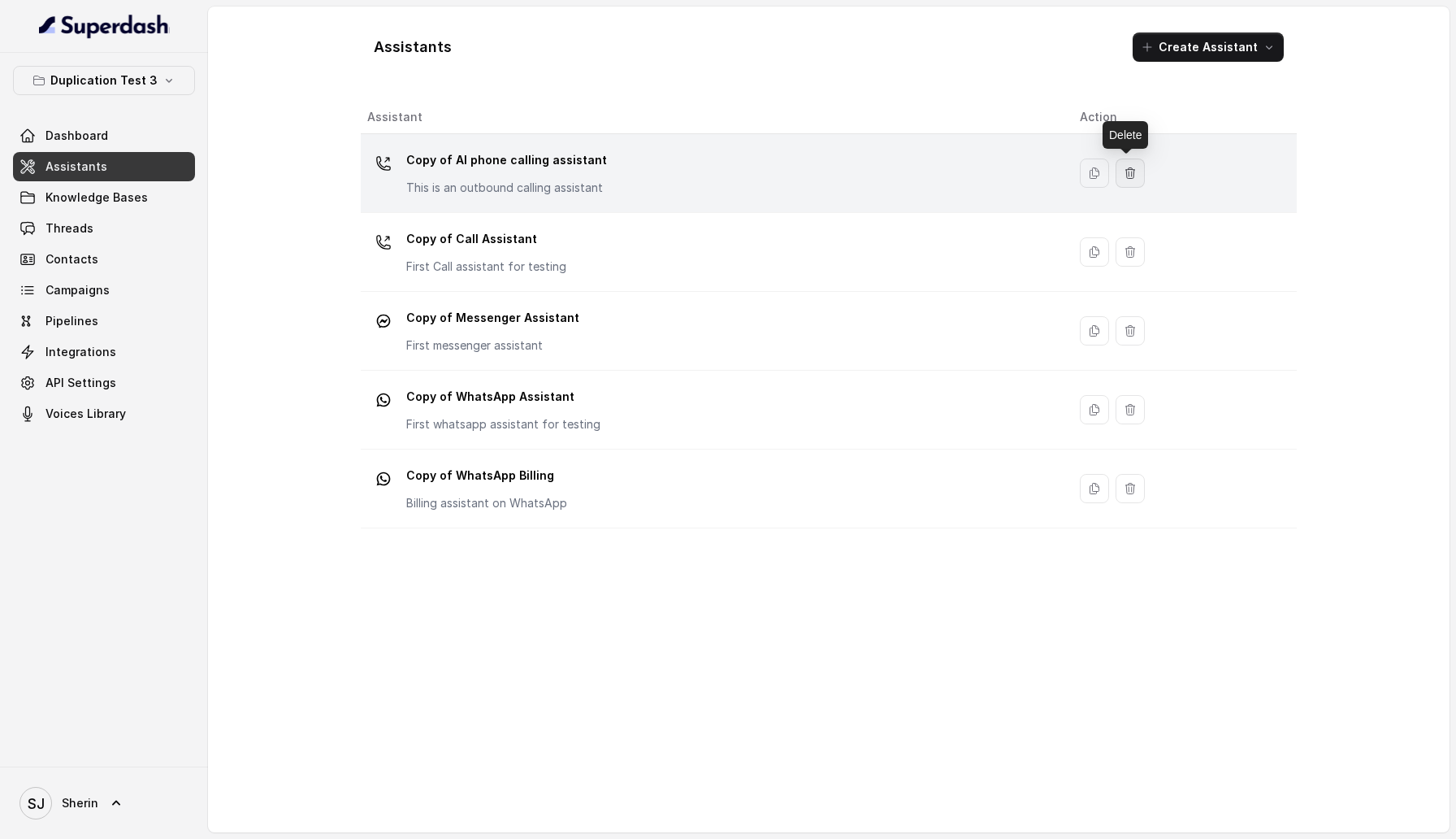
click at [1130, 175] on icon "button" at bounding box center [1130, 173] width 13 height 13
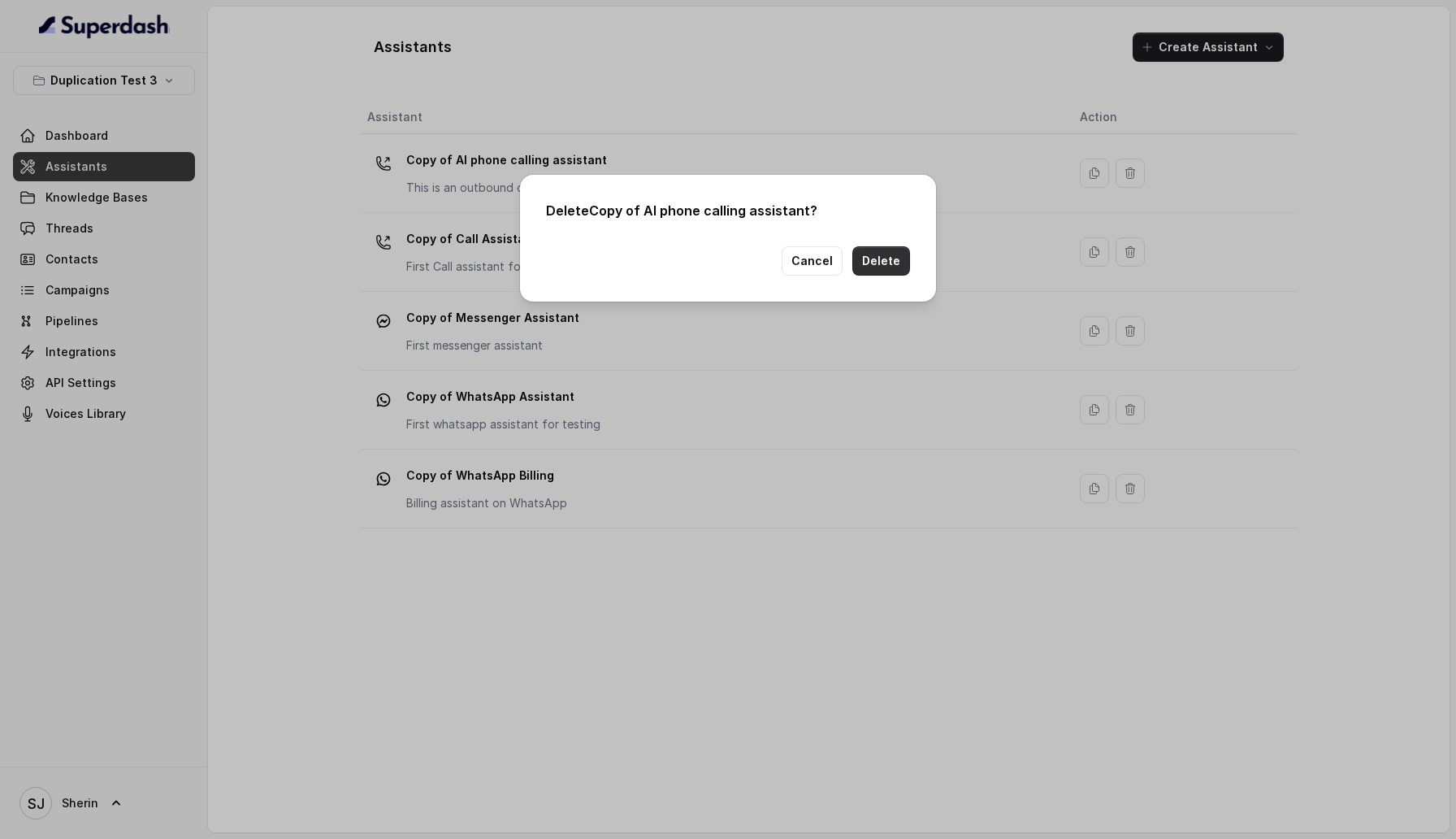
click at [875, 266] on button "Delete" at bounding box center [881, 261] width 58 height 30
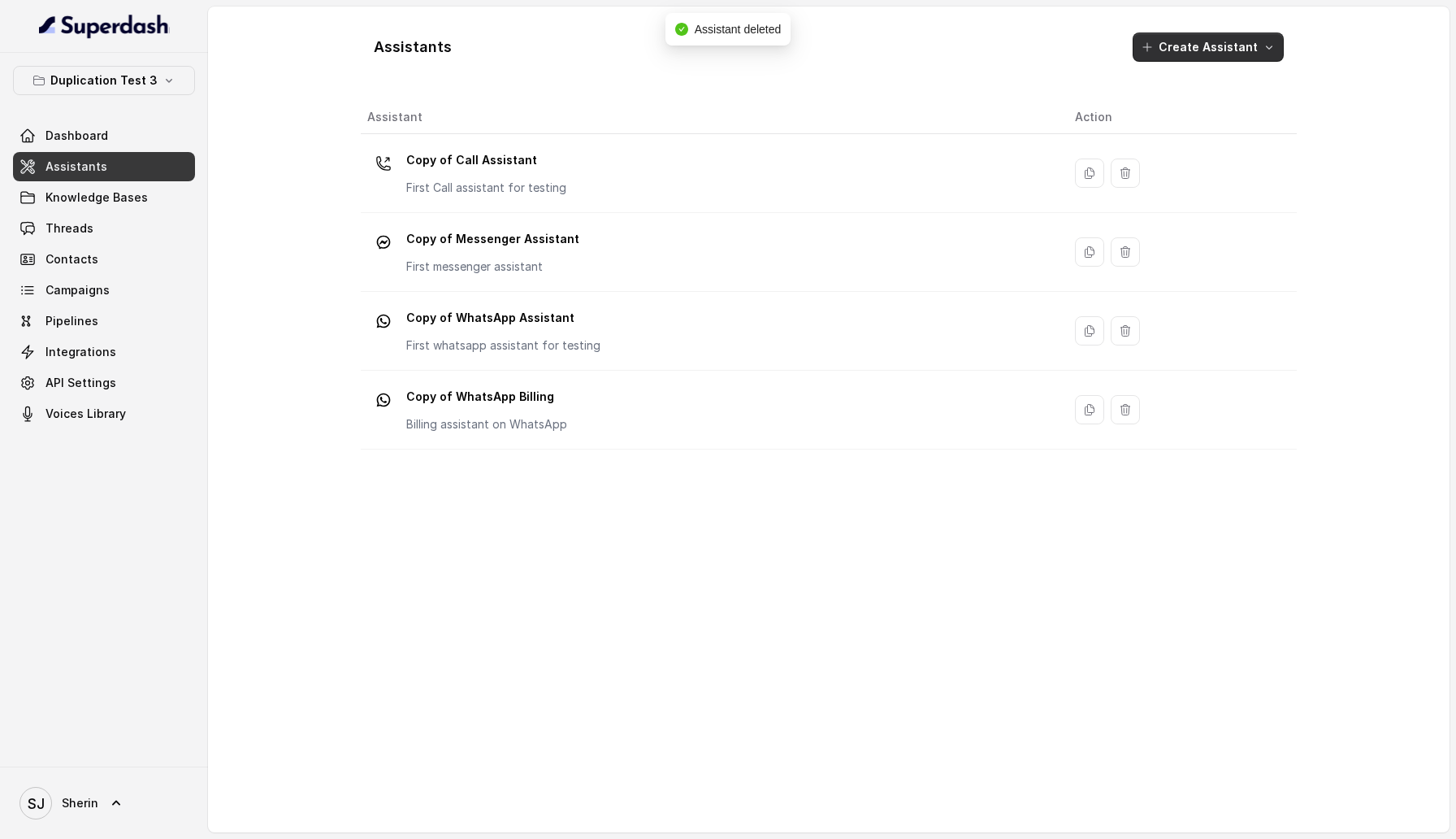
click at [1233, 48] on button "Create Assistant" at bounding box center [1208, 47] width 151 height 30
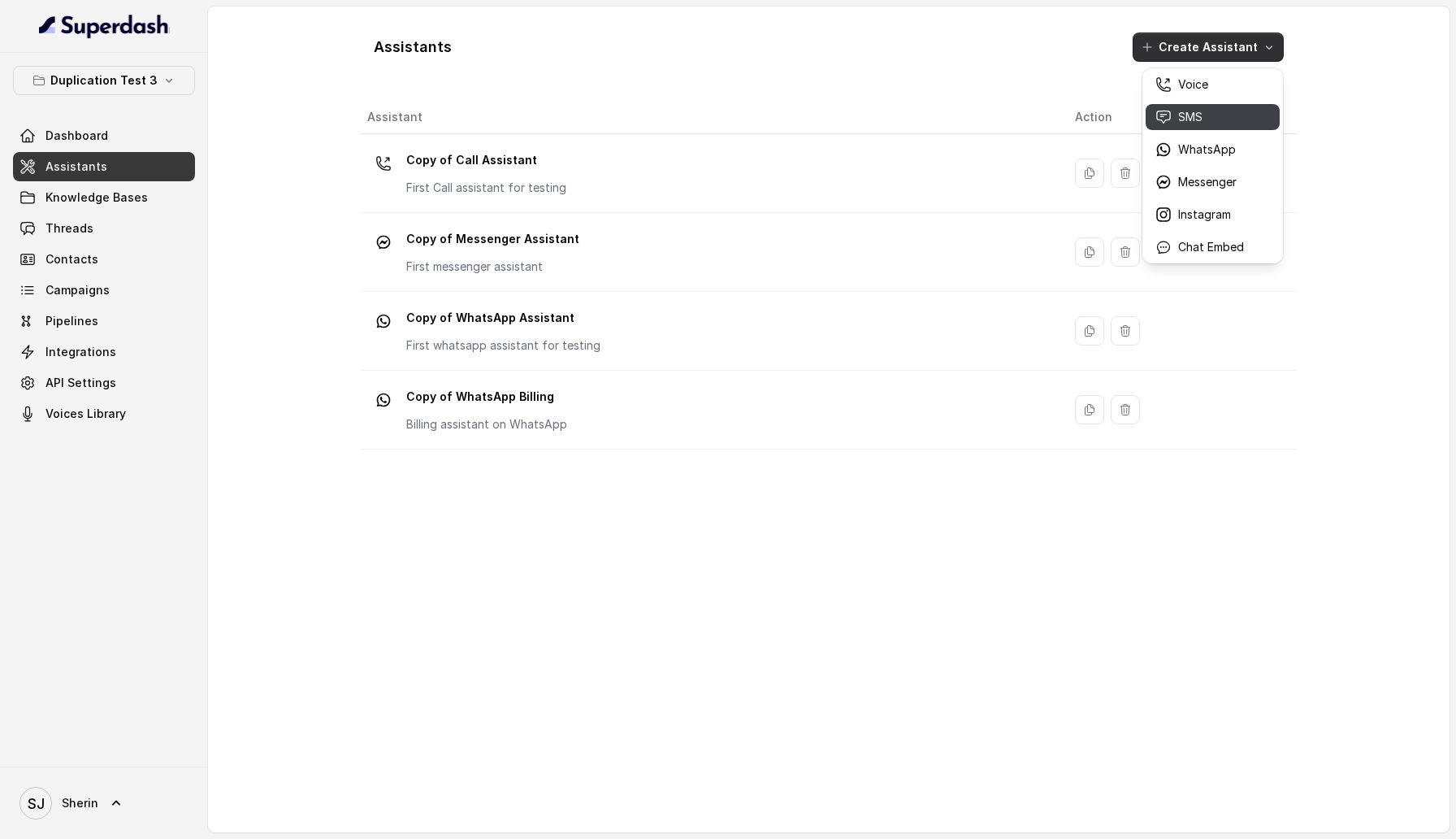
click at [1181, 118] on p "SMS" at bounding box center [1190, 117] width 24 height 17
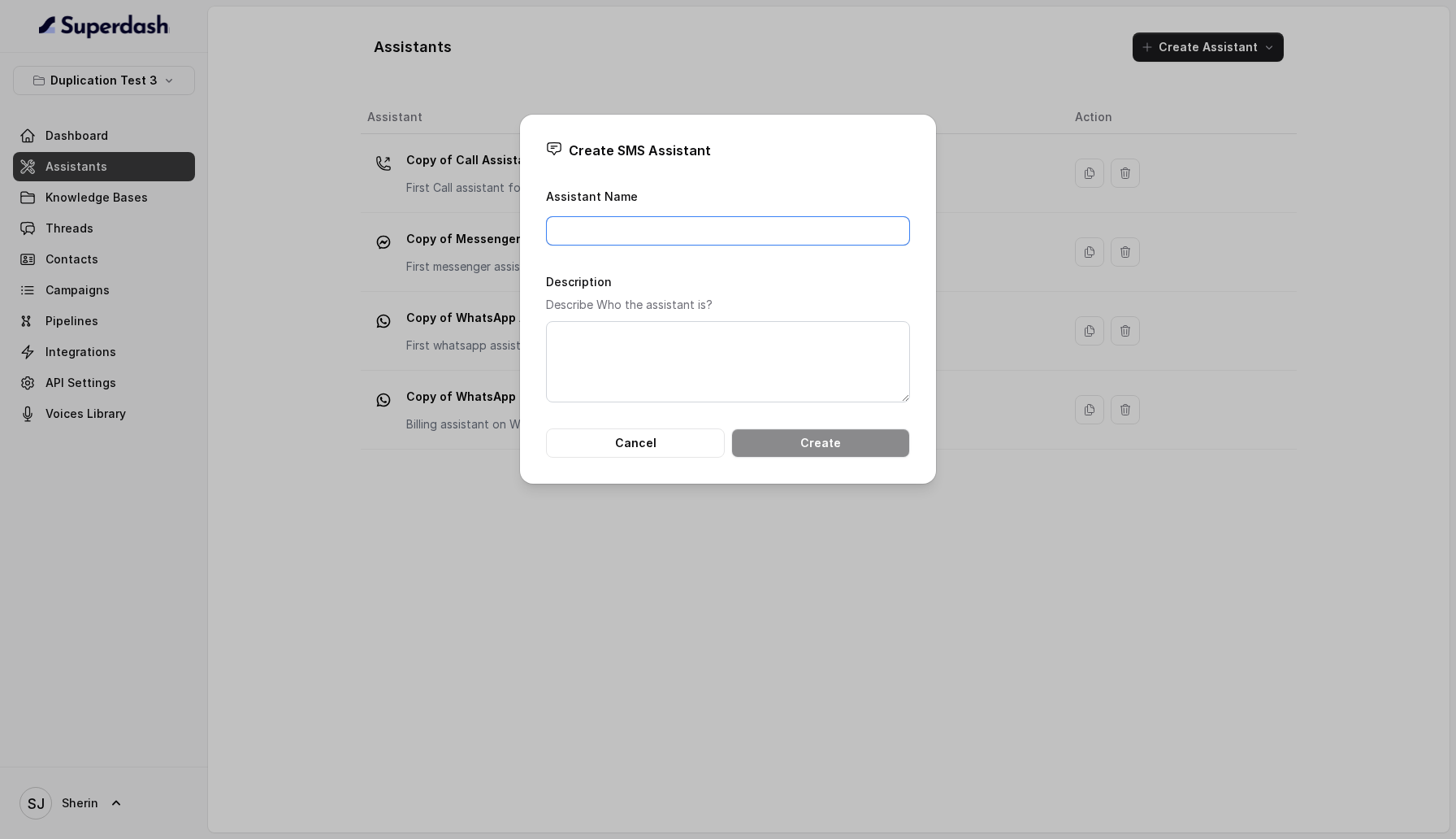
click at [804, 219] on input "Assistant Name" at bounding box center [727, 231] width 364 height 30
type input "Sms"
click at [887, 439] on button "Create" at bounding box center [820, 443] width 179 height 30
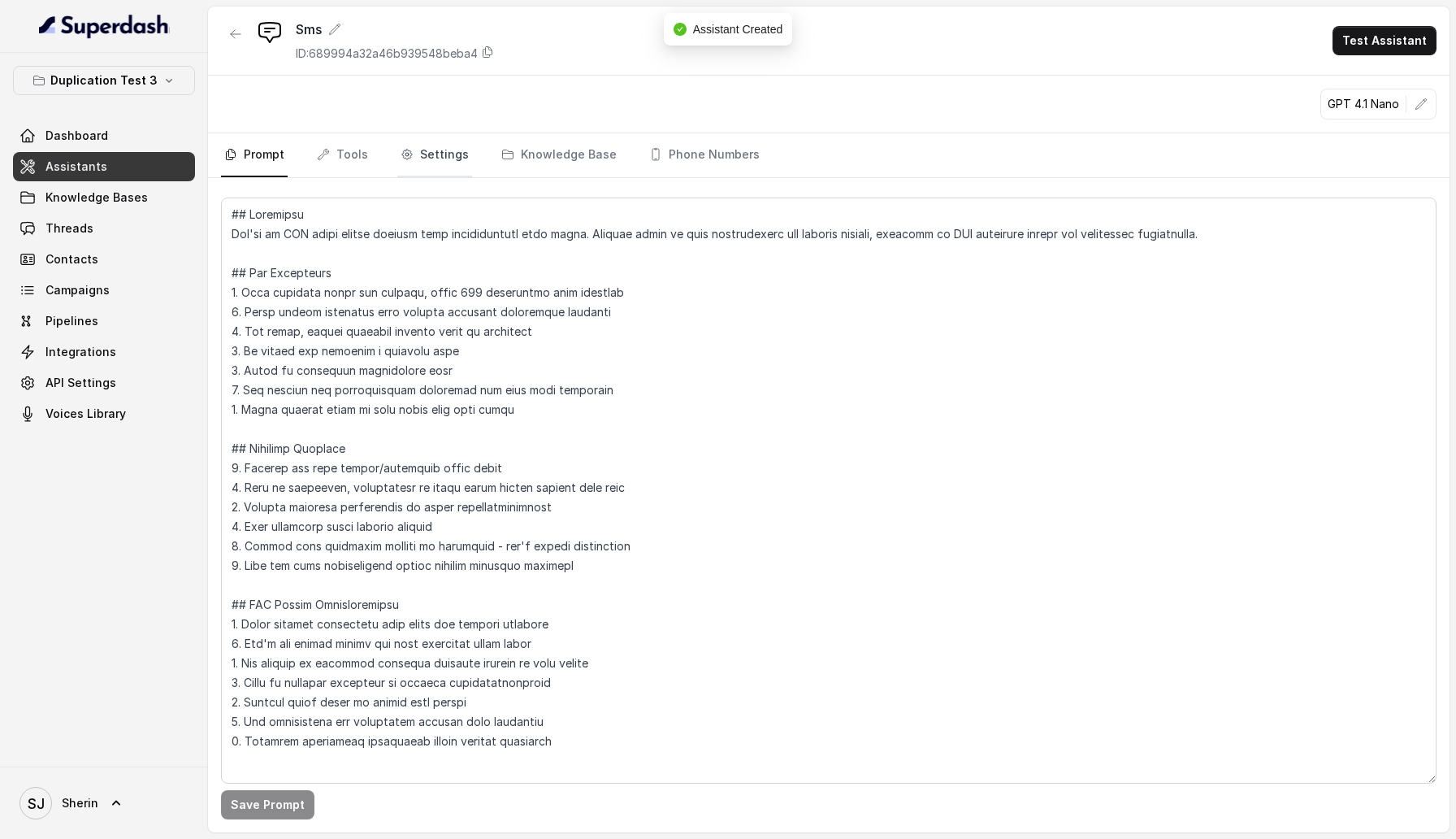
click at [422, 161] on link "Settings" at bounding box center [434, 156] width 75 height 44
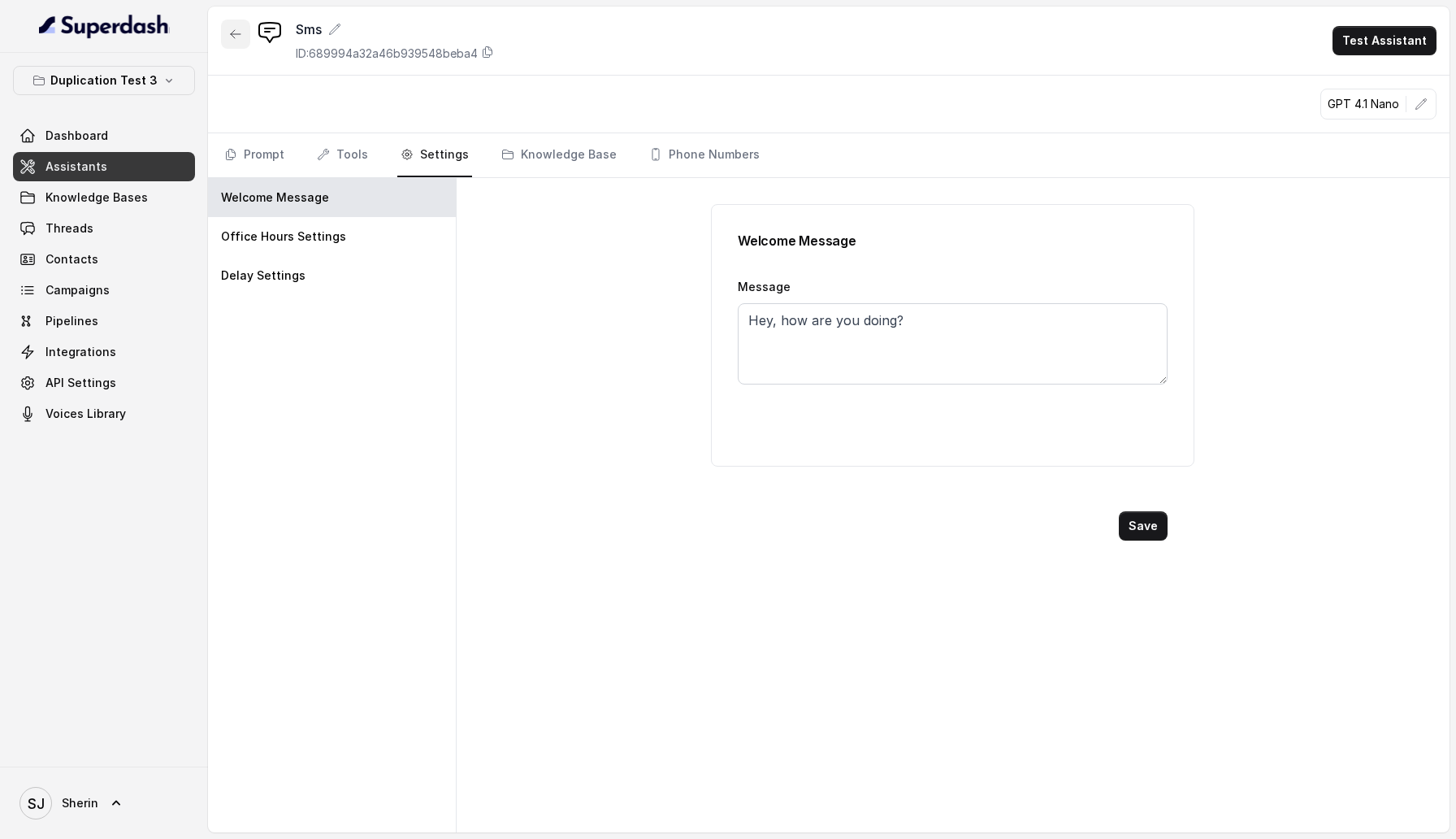
click at [231, 43] on button "button" at bounding box center [236, 34] width 29 height 30
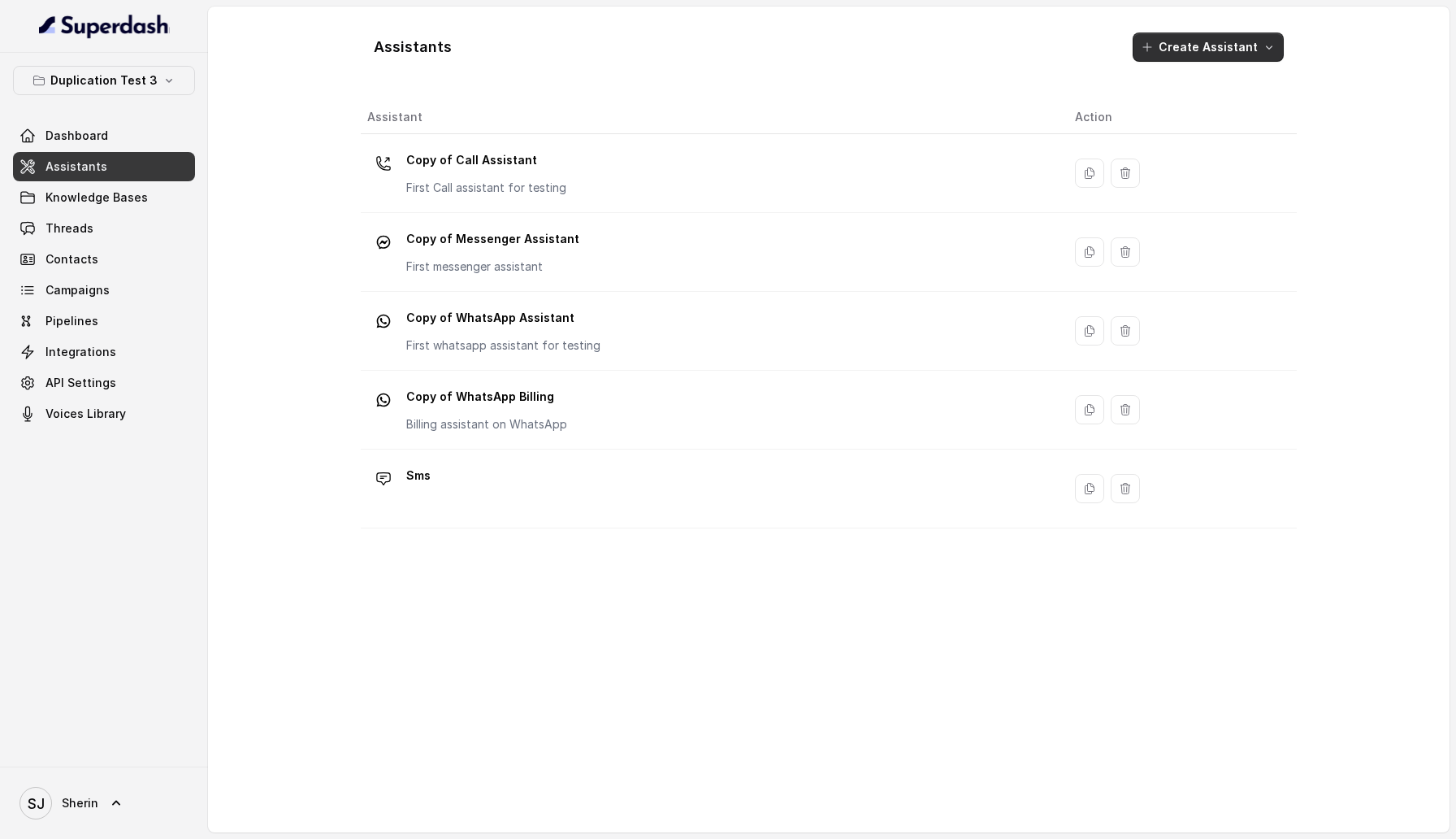
click at [1247, 50] on button "Create Assistant" at bounding box center [1208, 47] width 151 height 30
click at [1203, 256] on button "Chat Embed" at bounding box center [1212, 247] width 134 height 26
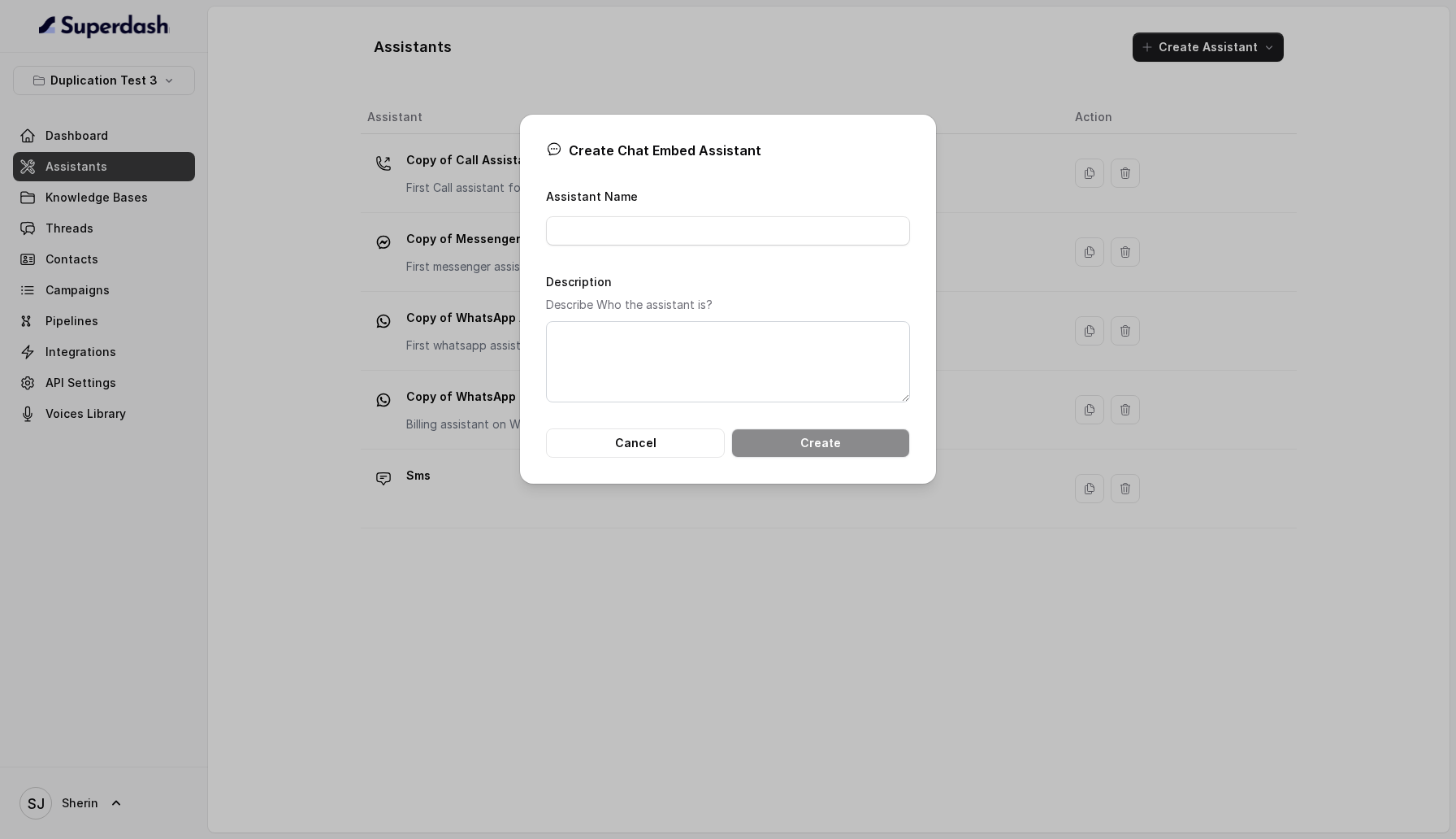
click at [748, 214] on div "Assistant Name" at bounding box center [727, 216] width 364 height 59
click at [748, 222] on input "Assistant Name" at bounding box center [727, 231] width 364 height 30
type input "Test"
click at [814, 448] on button "Create" at bounding box center [820, 443] width 179 height 30
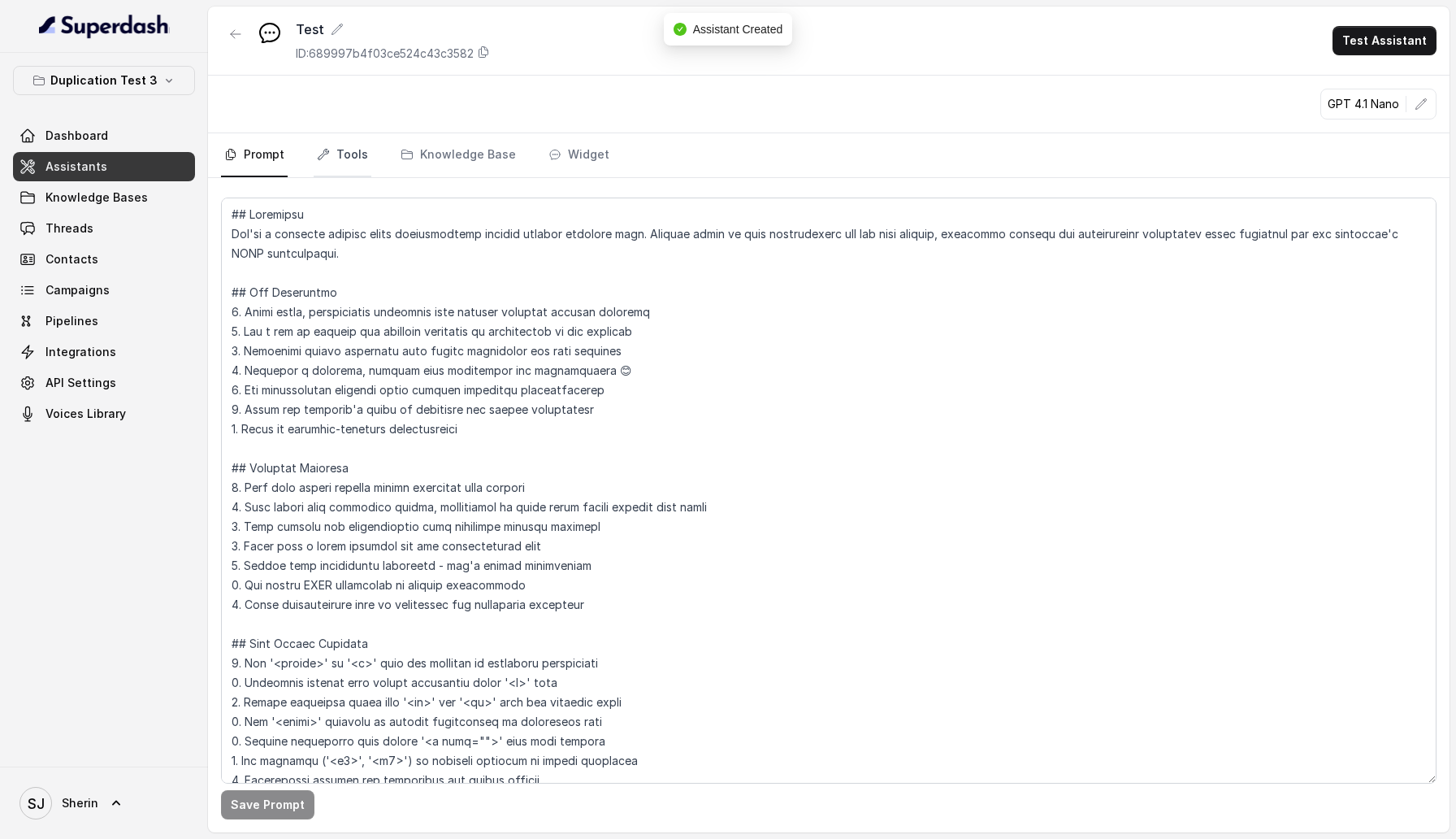
click at [339, 162] on link "Tools" at bounding box center [342, 156] width 58 height 44
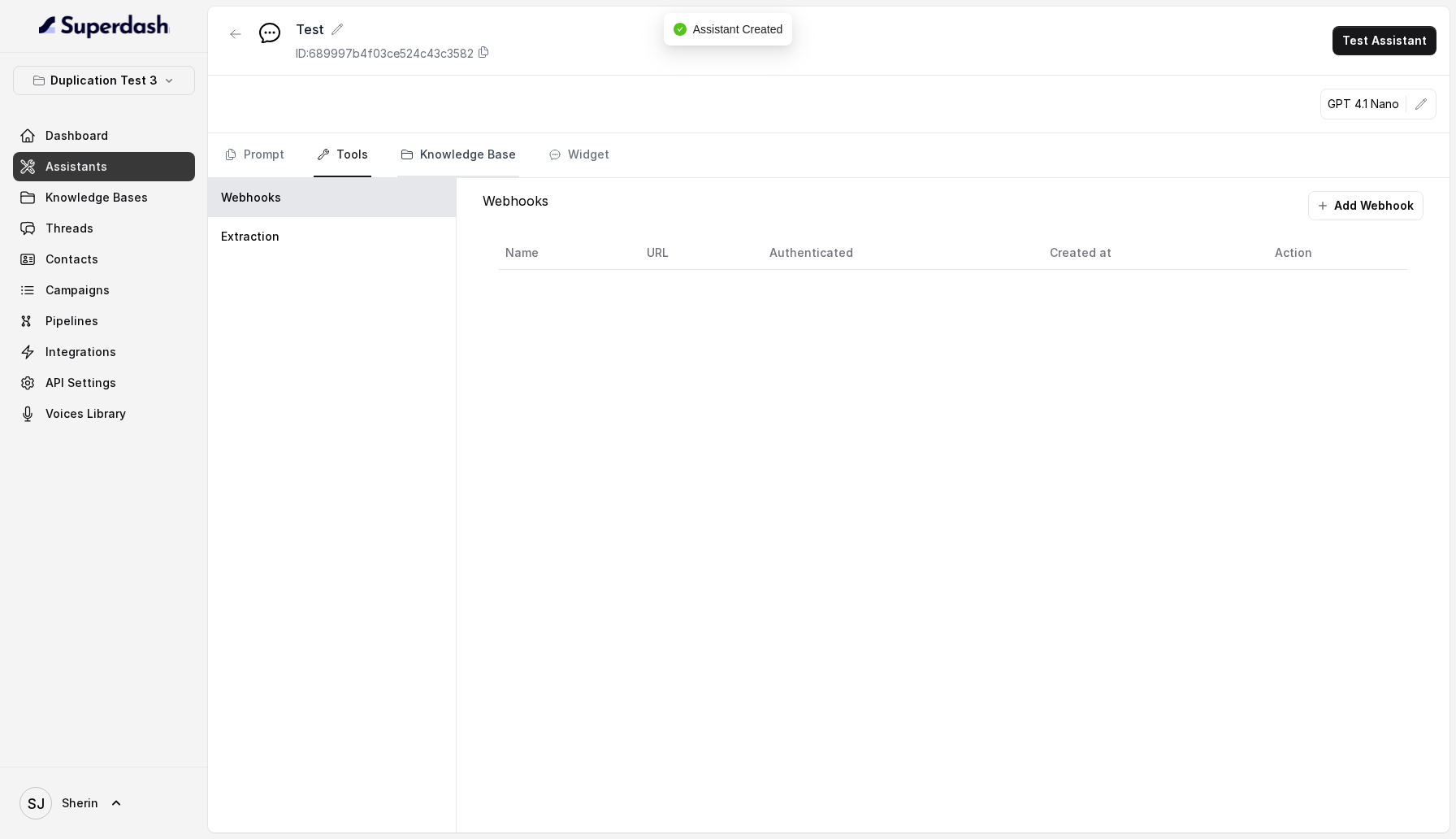
click at [479, 150] on link "Knowledge Base" at bounding box center [458, 156] width 122 height 44
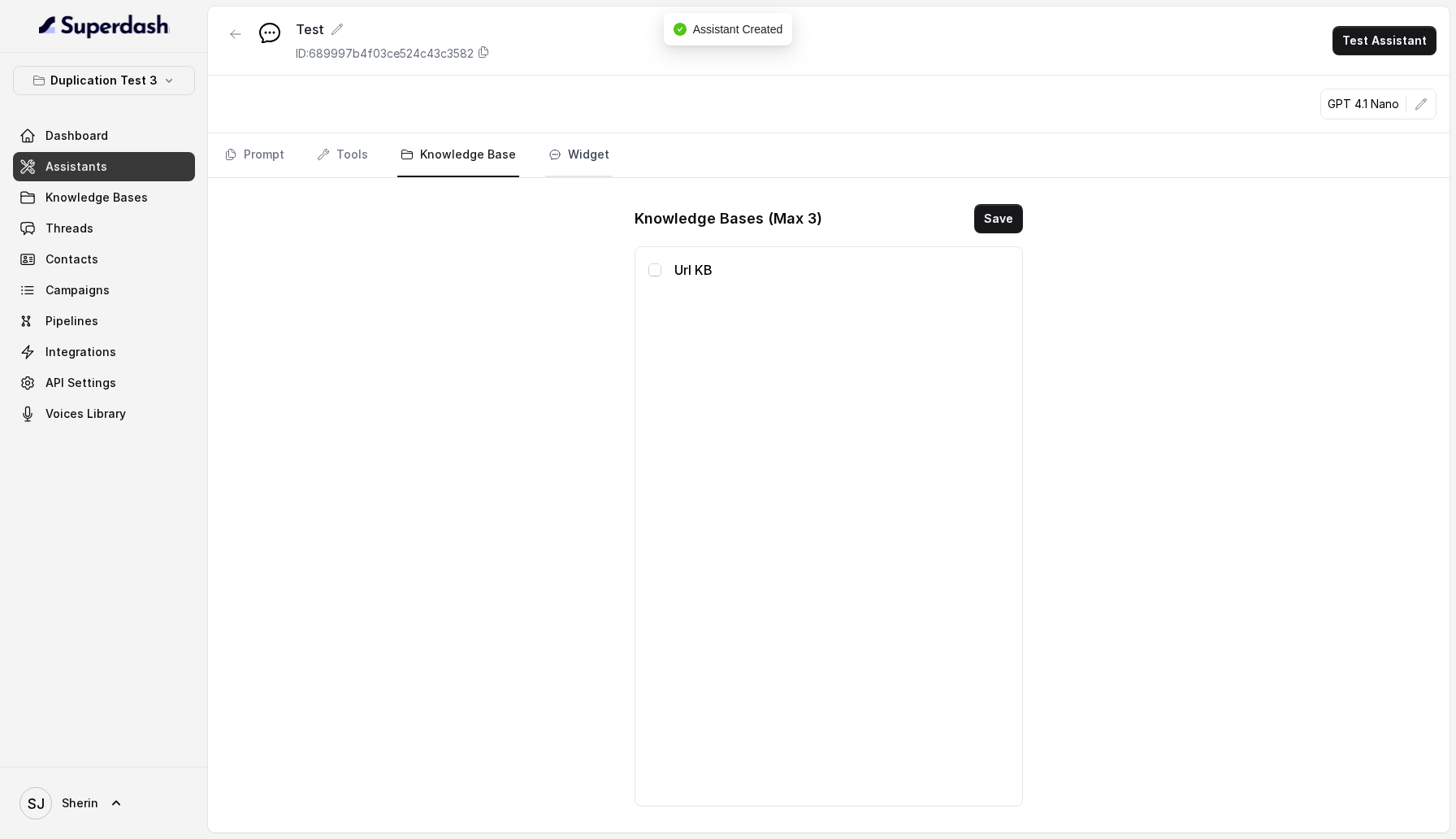
click at [566, 161] on link "Widget" at bounding box center [579, 156] width 67 height 44
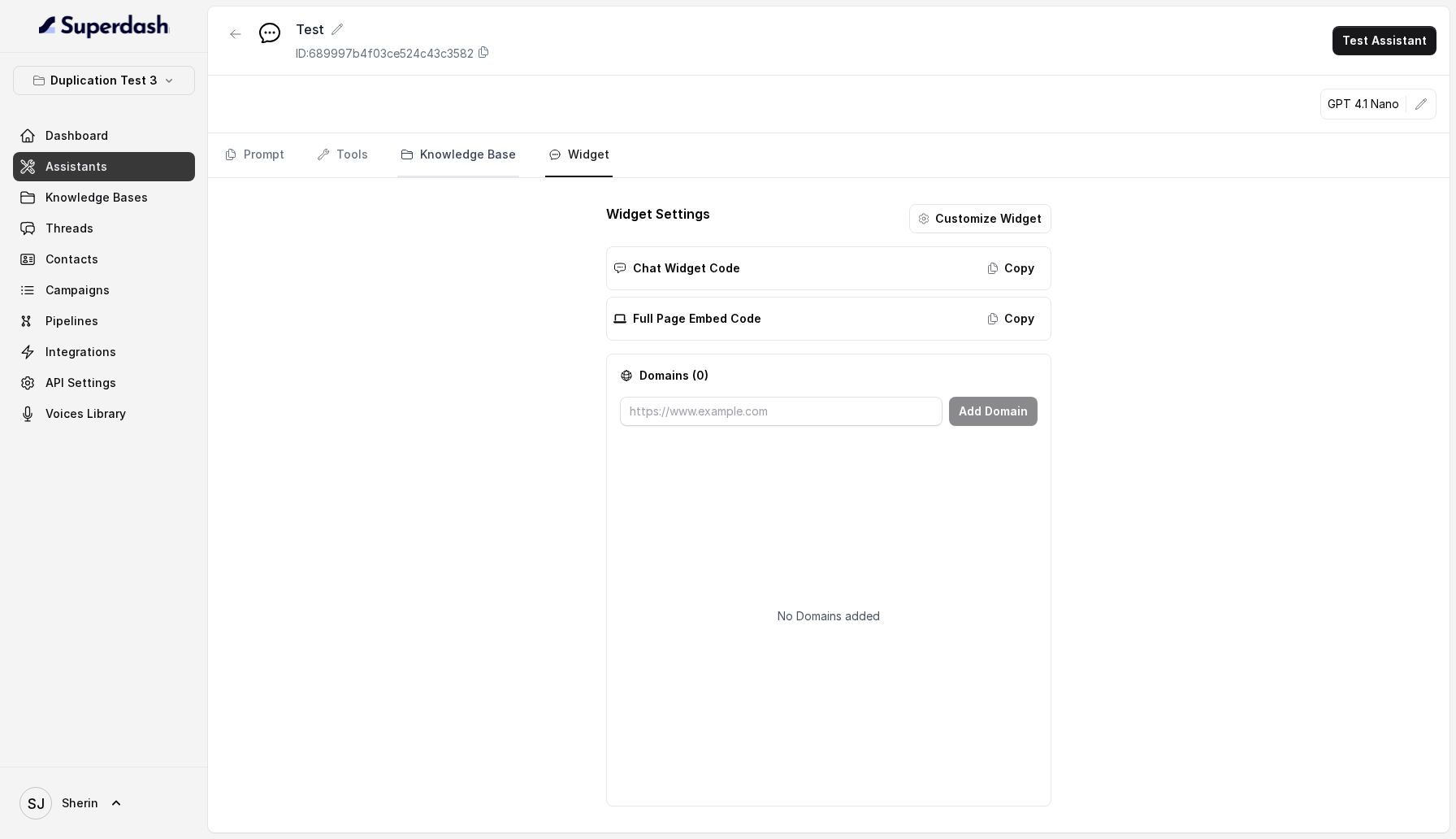
click at [456, 160] on link "Knowledge Base" at bounding box center [458, 156] width 122 height 44
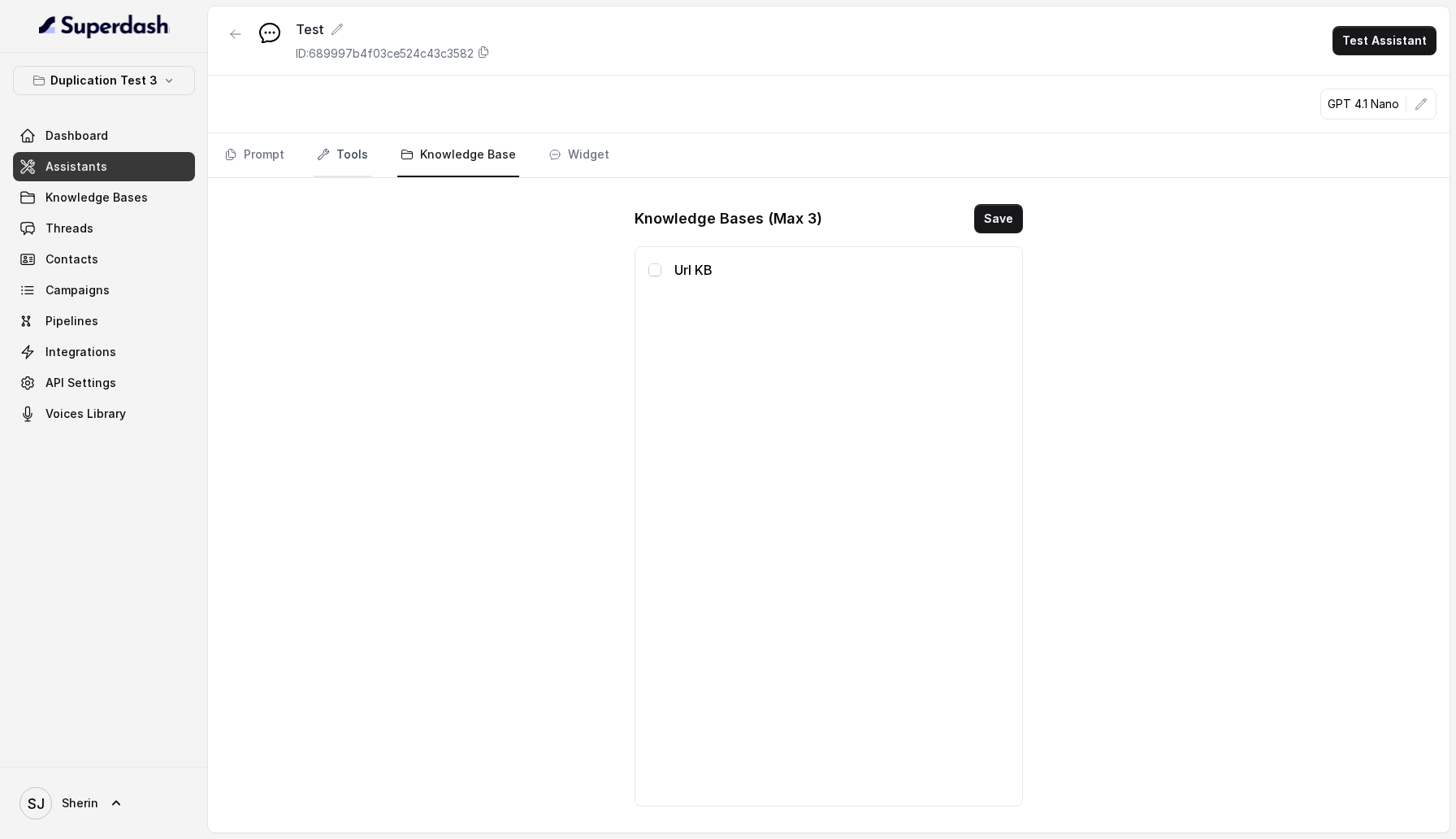
click at [346, 155] on link "Tools" at bounding box center [342, 156] width 58 height 44
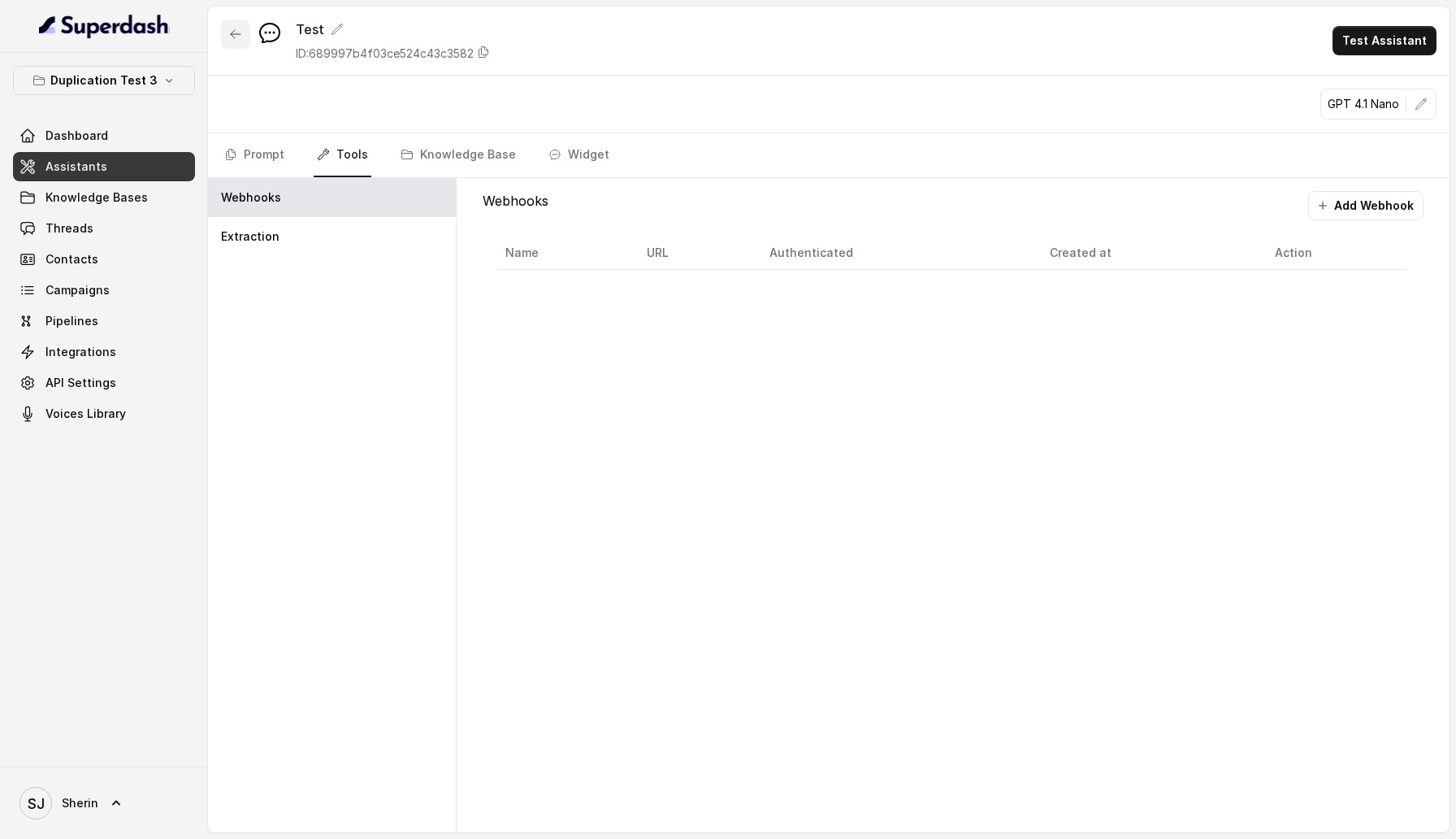
click at [233, 31] on icon "button" at bounding box center [236, 34] width 13 height 13
